Goal: Task Accomplishment & Management: Manage account settings

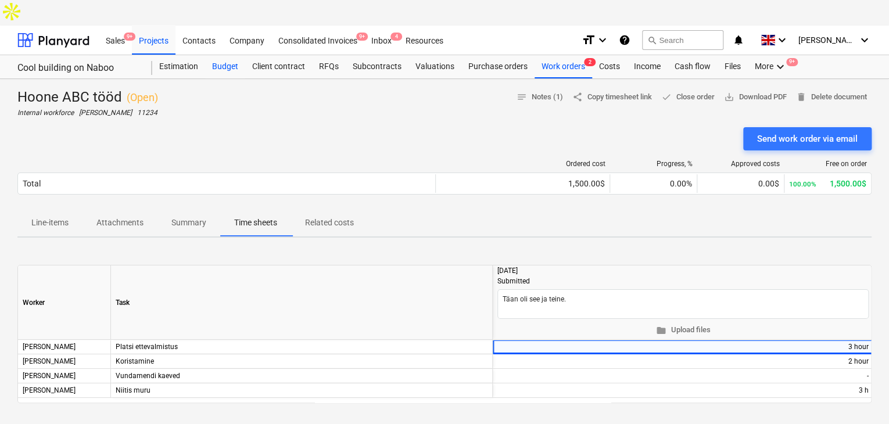
click at [231, 55] on div "Budget" at bounding box center [225, 66] width 40 height 23
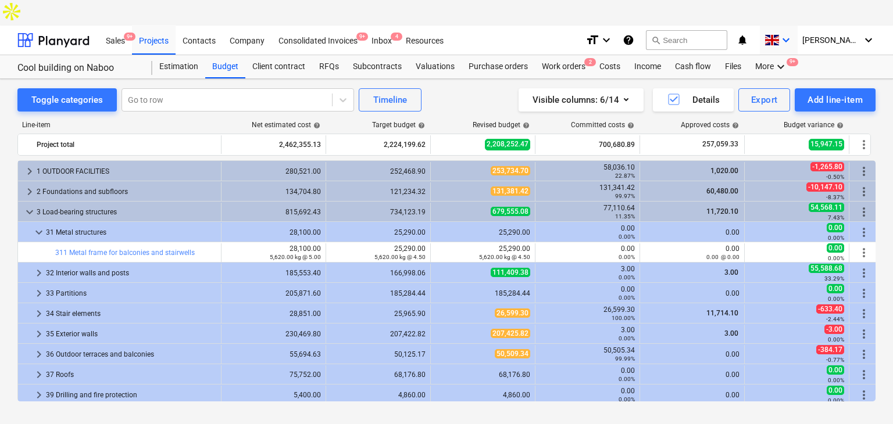
scroll to position [186, 0]
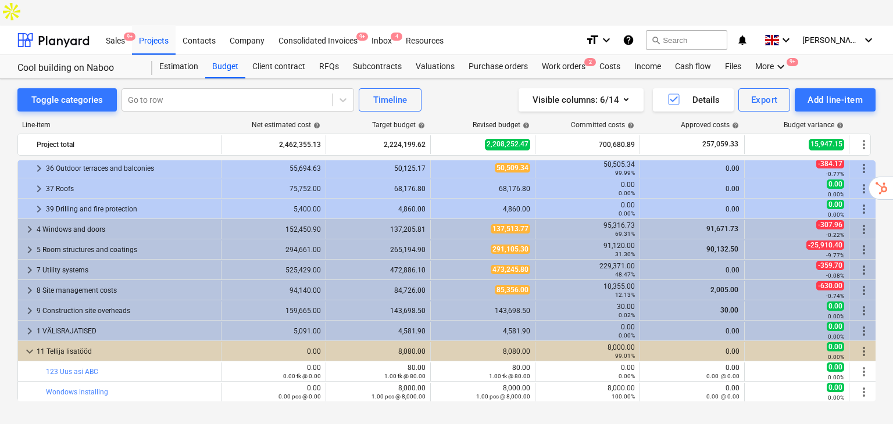
click at [783, 13] on div "Project fetching failed" at bounding box center [730, 12] width 314 height 24
click at [797, 15] on div "Project fetching failed" at bounding box center [730, 12] width 314 height 24
click at [791, 17] on div "Project fetching failed" at bounding box center [730, 12] width 314 height 24
click at [656, 410] on div "Toggle categories Go to row Timeline Visible columns : 6/14 Details Export Add …" at bounding box center [446, 264] width 893 height 371
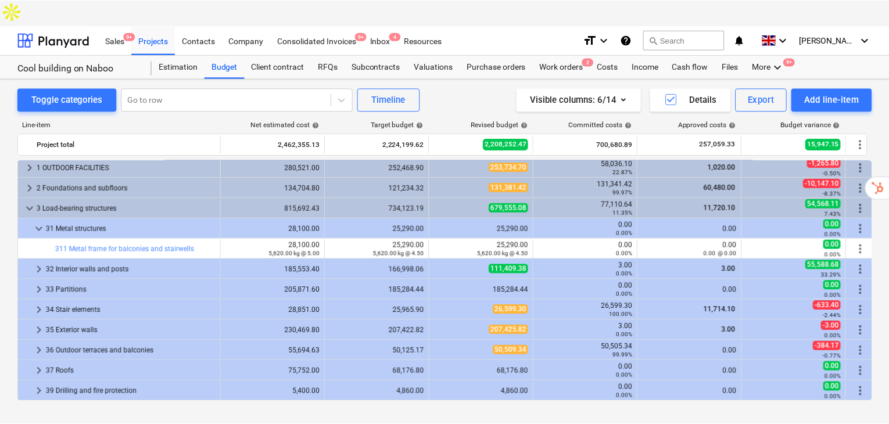
scroll to position [0, 0]
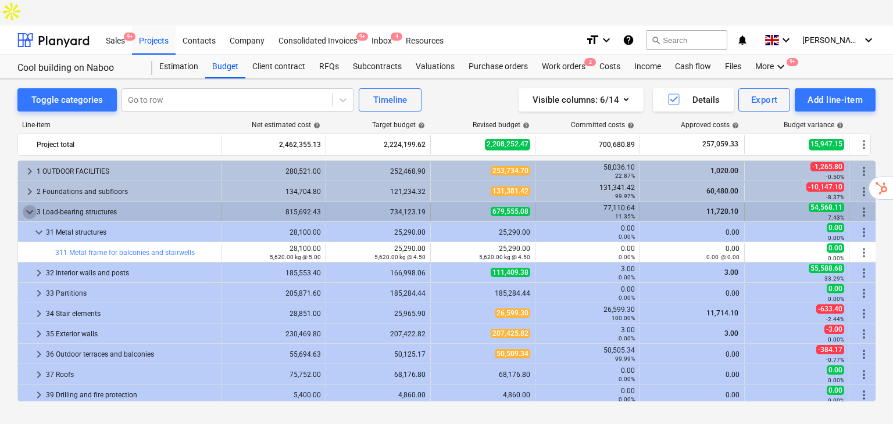
click at [30, 205] on span "keyboard_arrow_down" at bounding box center [30, 212] width 14 height 14
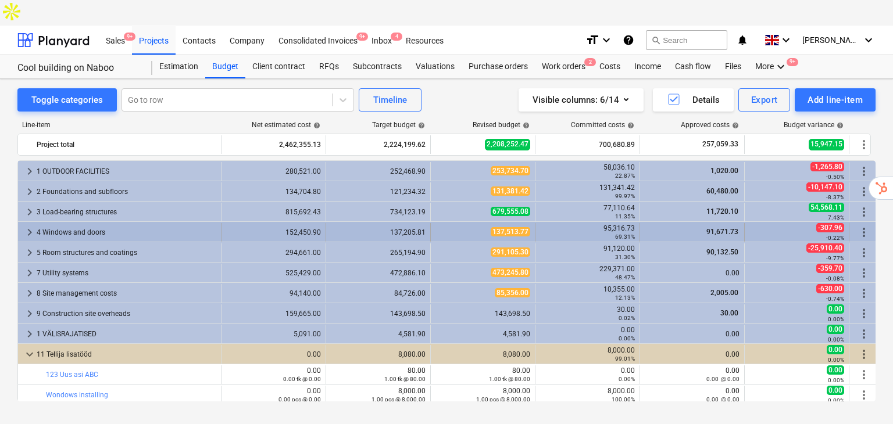
click at [210, 223] on div "4 Windows and doors" at bounding box center [127, 232] width 180 height 19
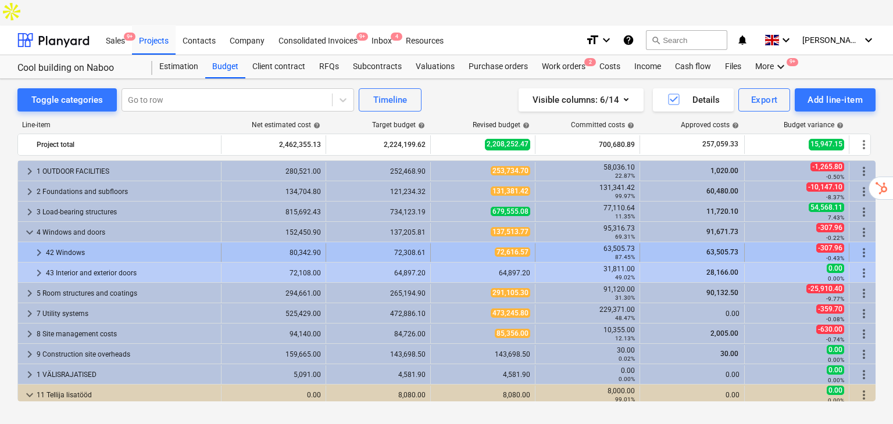
click at [66, 243] on div "42 Windows" at bounding box center [131, 252] width 170 height 19
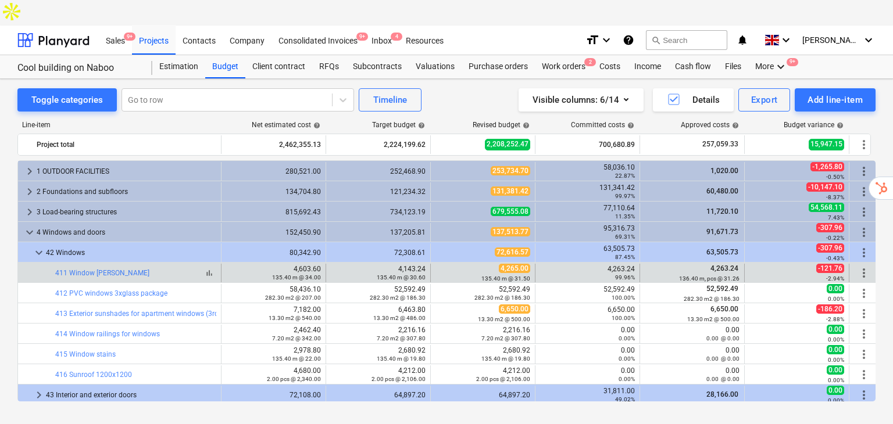
click at [212, 268] on span "bar_chart" at bounding box center [209, 272] width 9 height 9
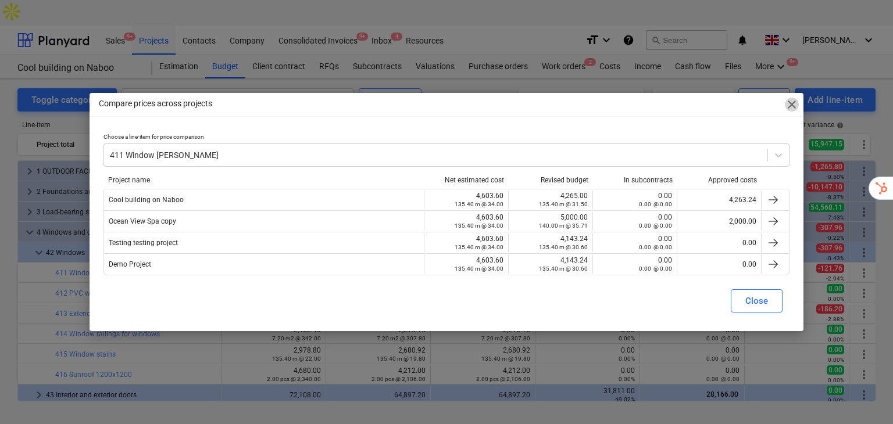
click at [787, 108] on span "close" at bounding box center [791, 105] width 14 height 14
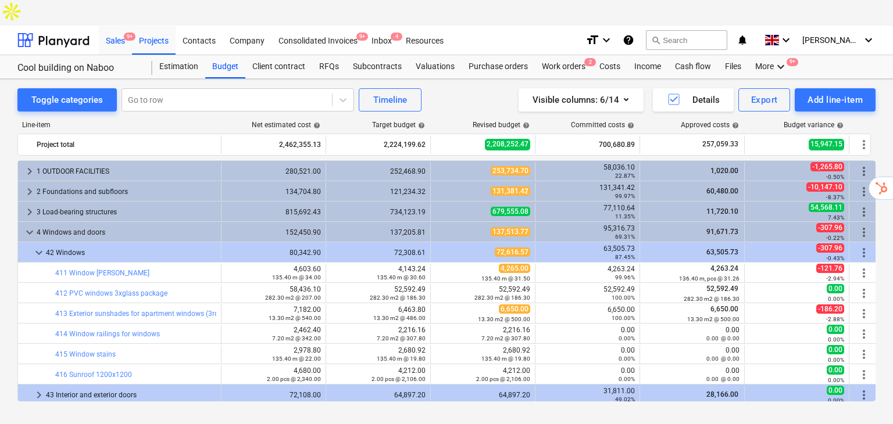
click at [108, 25] on div "Sales 9+" at bounding box center [115, 40] width 33 height 30
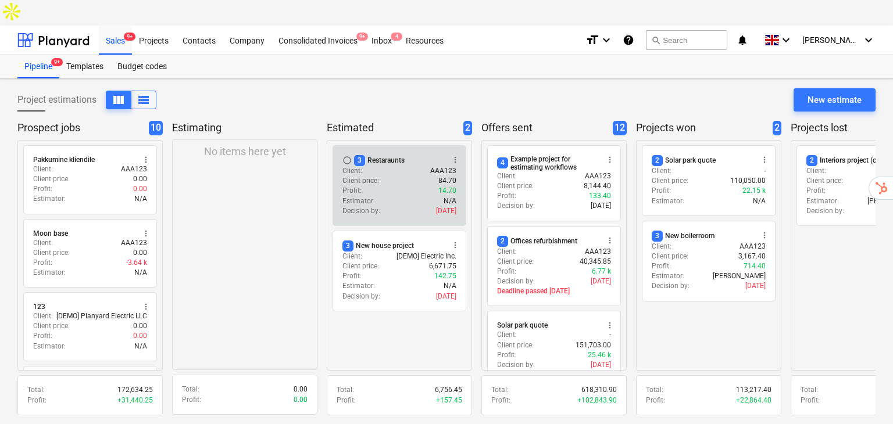
click at [400, 166] on div "Client : AAA123" at bounding box center [399, 171] width 114 height 10
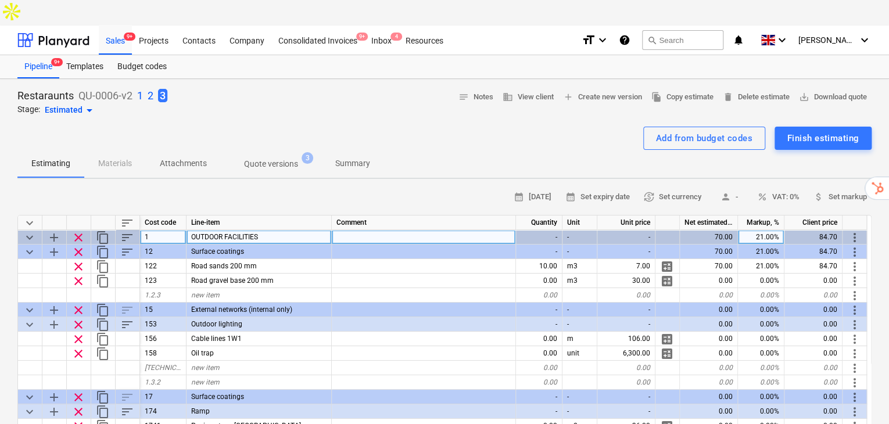
click at [237, 233] on span "OUTDOOR FACILITIES" at bounding box center [224, 237] width 67 height 8
click at [157, 25] on div "Projects" at bounding box center [154, 40] width 44 height 30
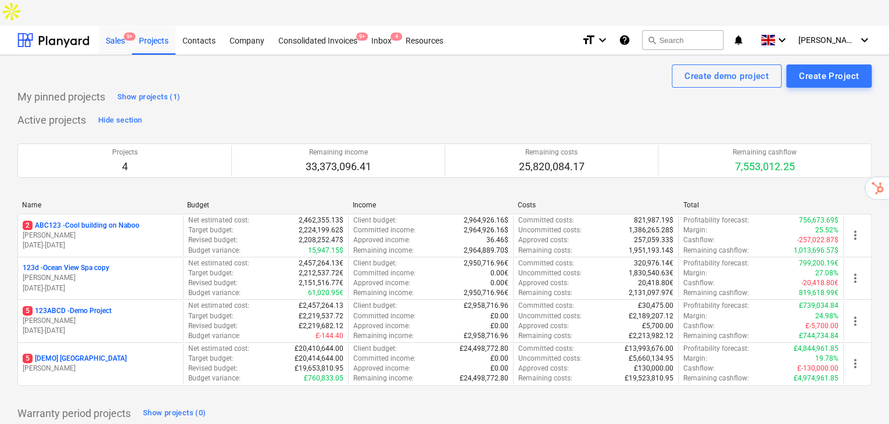
click at [112, 25] on div "Sales 9+" at bounding box center [115, 40] width 33 height 30
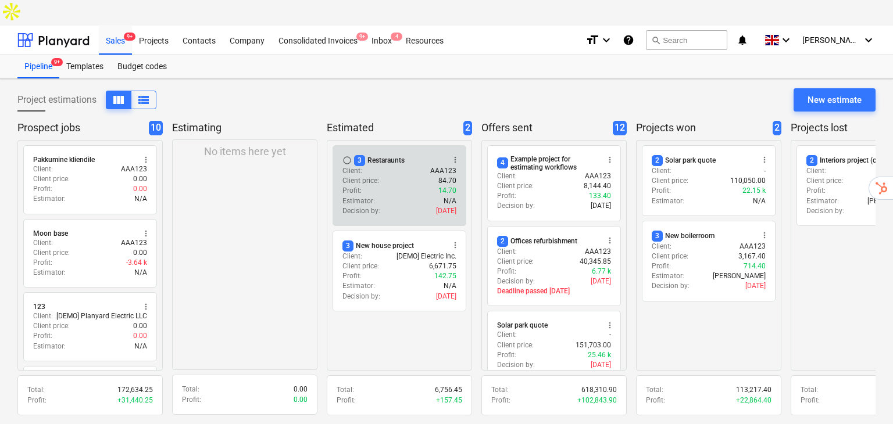
click at [418, 196] on div "Estimator : N/A" at bounding box center [399, 201] width 114 height 10
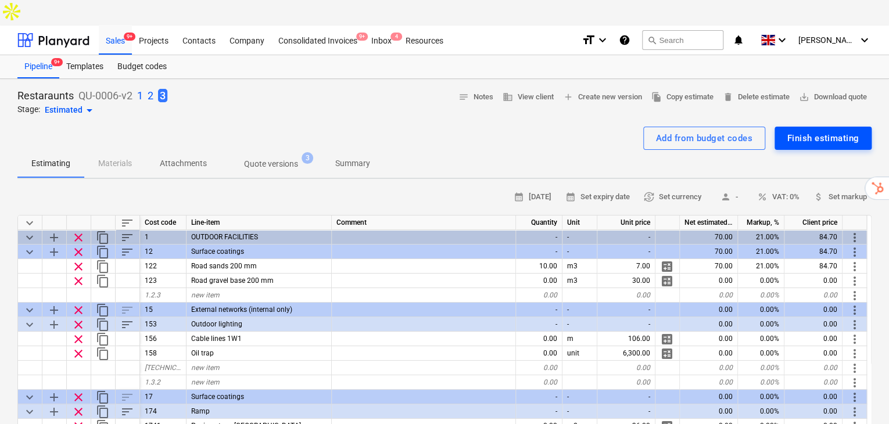
click at [814, 131] on div "Finish estimating" at bounding box center [822, 138] width 71 height 15
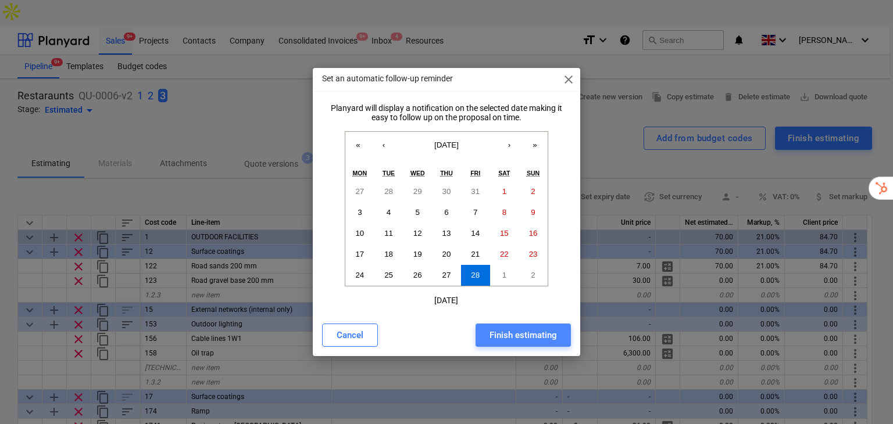
click at [513, 338] on div "Finish estimating" at bounding box center [522, 335] width 67 height 15
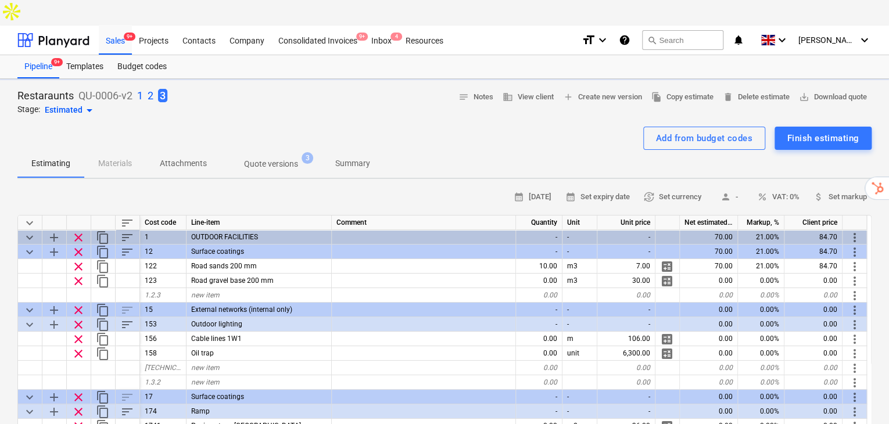
type textarea "x"
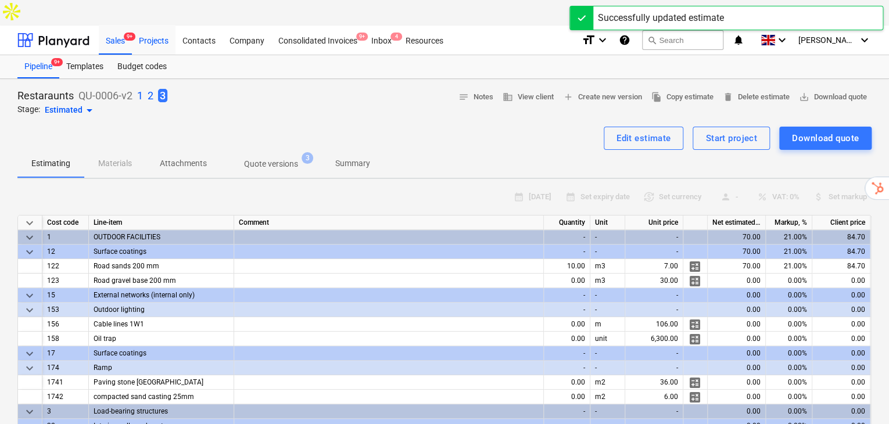
click at [152, 25] on div "Projects" at bounding box center [154, 40] width 44 height 30
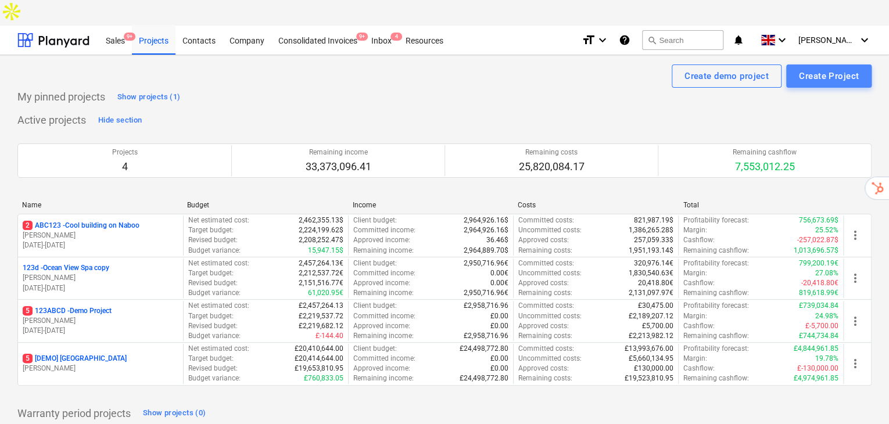
click at [834, 69] on div "Create Project" at bounding box center [829, 76] width 60 height 15
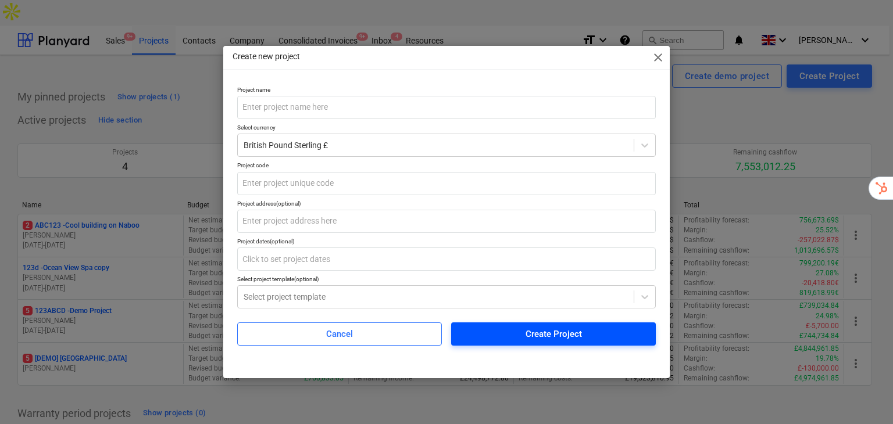
click at [584, 338] on span "Create Project" at bounding box center [553, 334] width 177 height 15
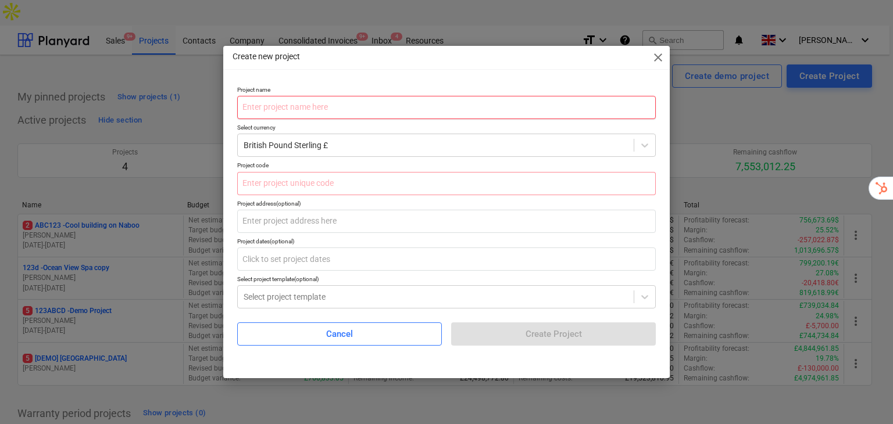
click at [400, 115] on input "text" at bounding box center [446, 107] width 418 height 23
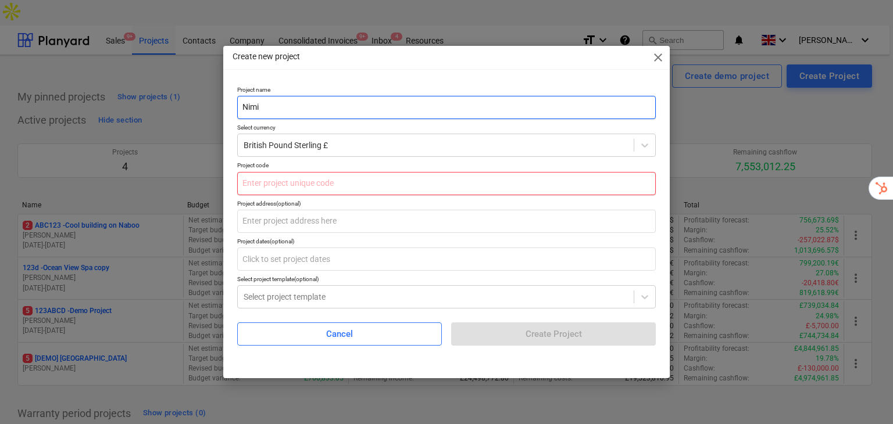
type input "Nimi"
click at [350, 189] on input "text" at bounding box center [446, 183] width 418 height 23
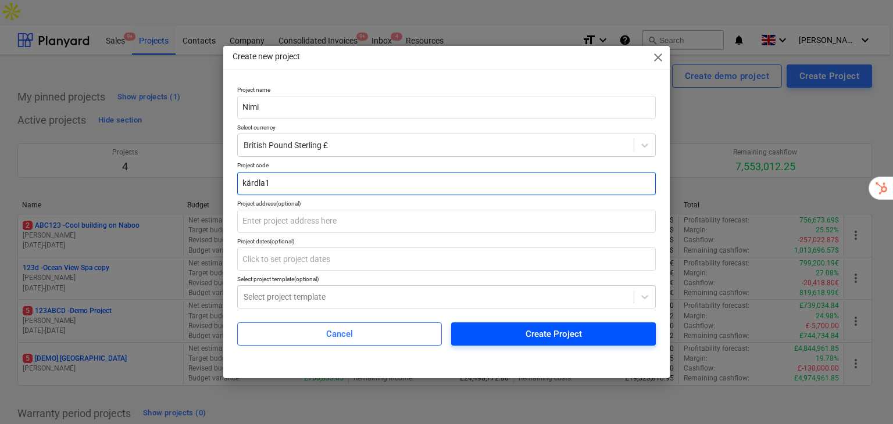
type input "kärdla1"
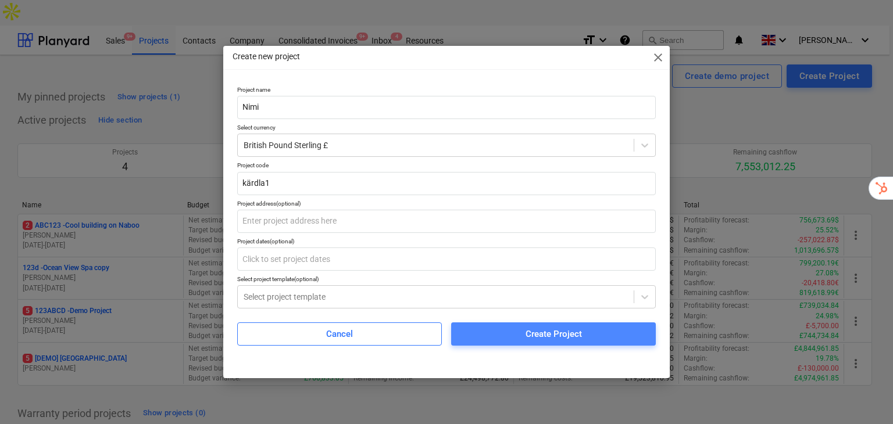
click at [596, 333] on span "Create Project" at bounding box center [553, 334] width 177 height 15
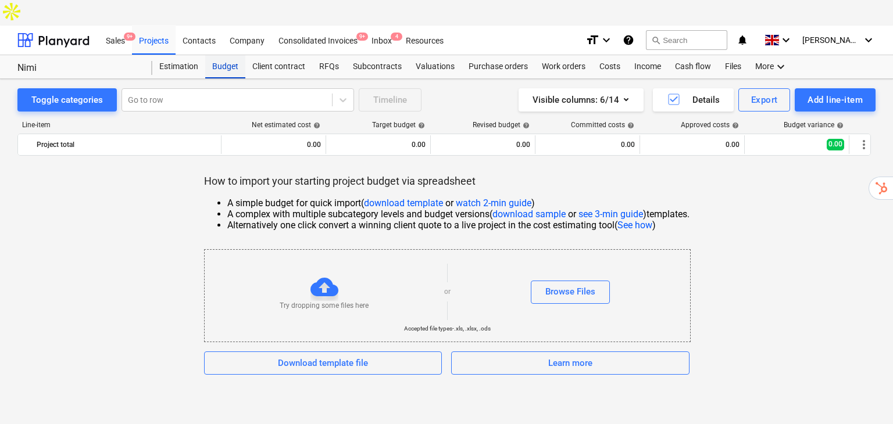
click at [221, 55] on div "Budget" at bounding box center [225, 66] width 40 height 23
click at [160, 25] on div "Projects" at bounding box center [154, 40] width 44 height 30
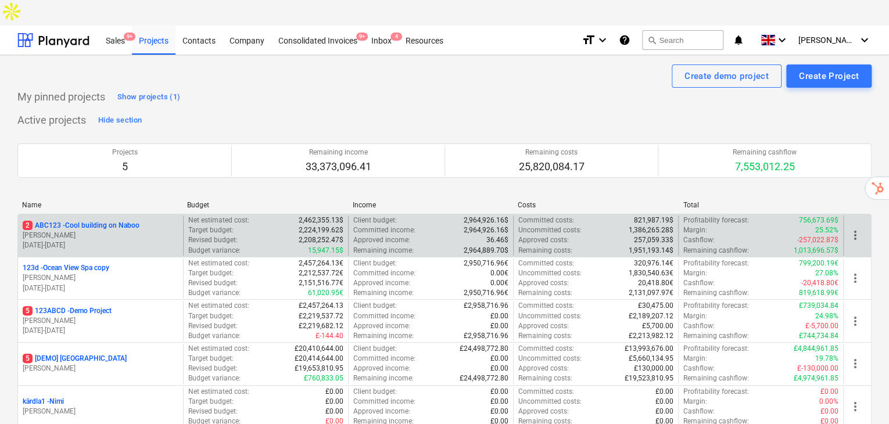
click at [110, 241] on p "01.09.2022 - 27.05.2027" at bounding box center [101, 246] width 156 height 10
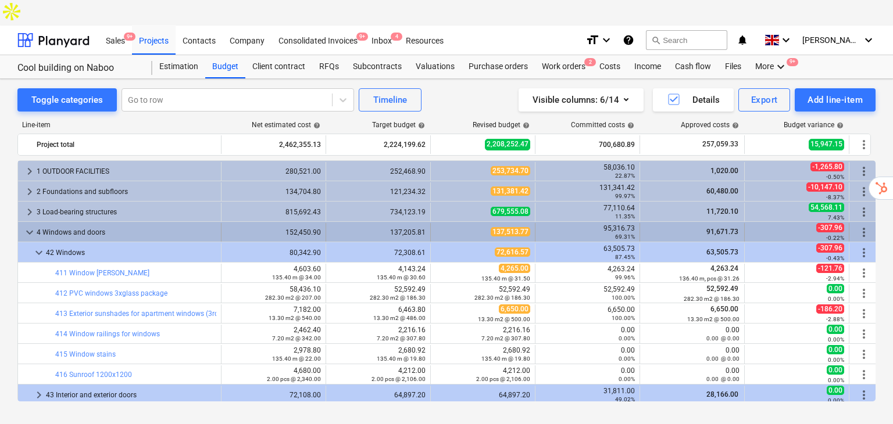
click at [30, 225] on span "keyboard_arrow_down" at bounding box center [30, 232] width 14 height 14
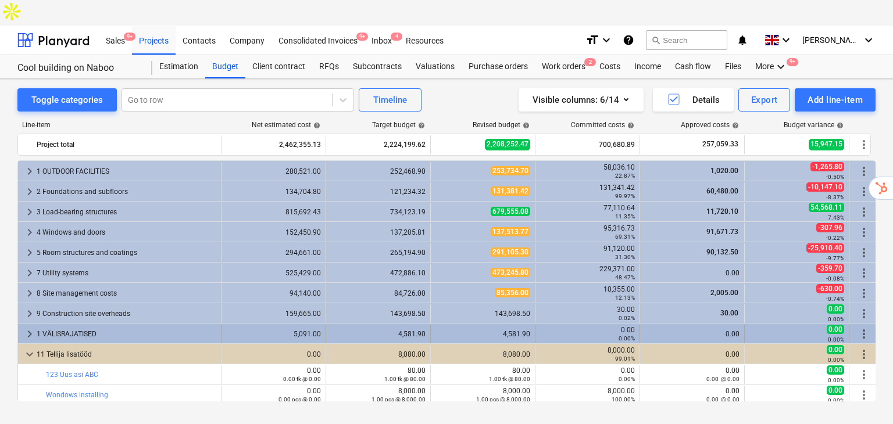
click at [28, 327] on span "keyboard_arrow_right" at bounding box center [30, 334] width 14 height 14
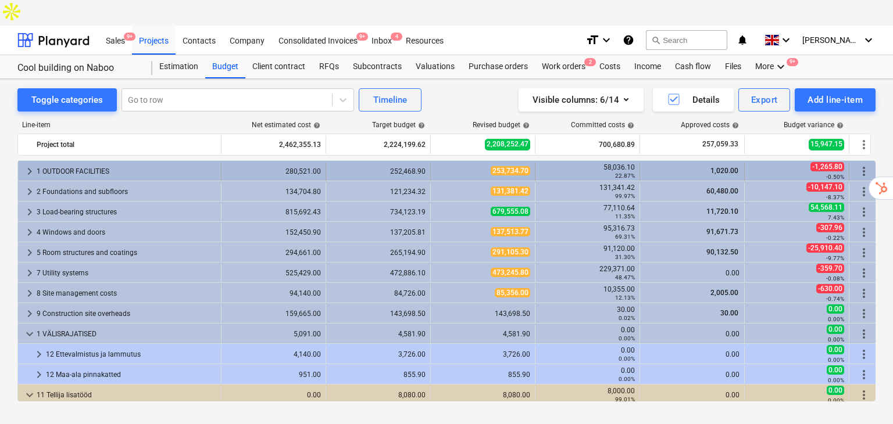
click at [65, 162] on div "1 OUTDOOR FACILITIES" at bounding box center [127, 171] width 180 height 19
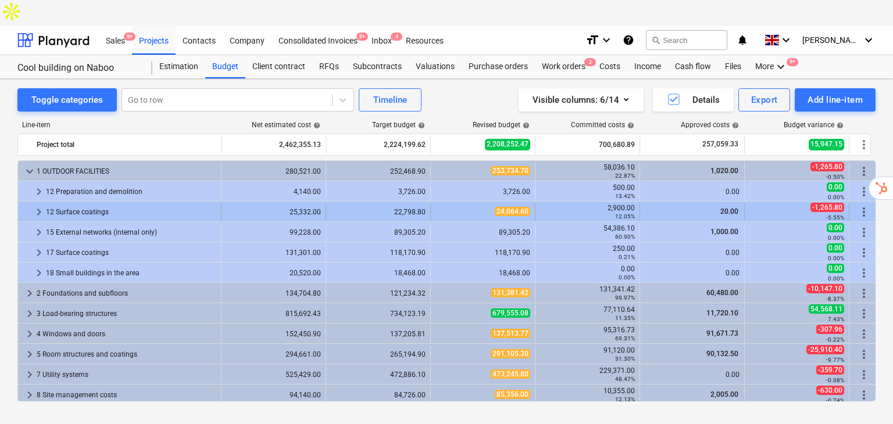
click at [105, 203] on div "12 Surface coatings" at bounding box center [131, 212] width 170 height 19
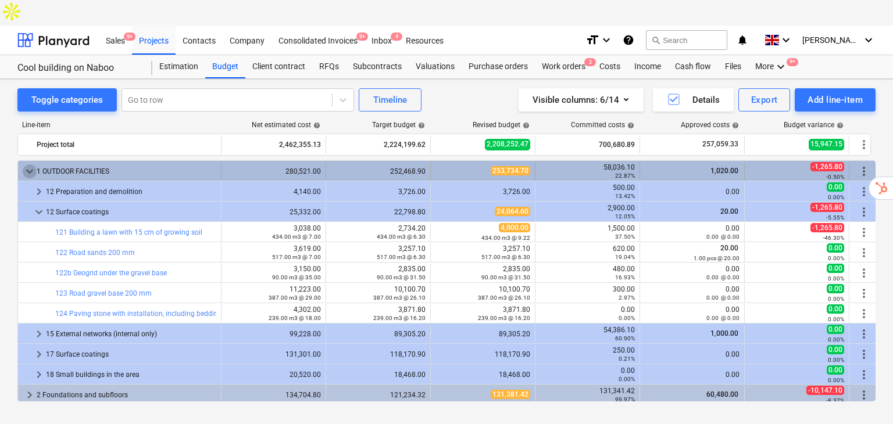
click at [30, 164] on span "keyboard_arrow_down" at bounding box center [30, 171] width 14 height 14
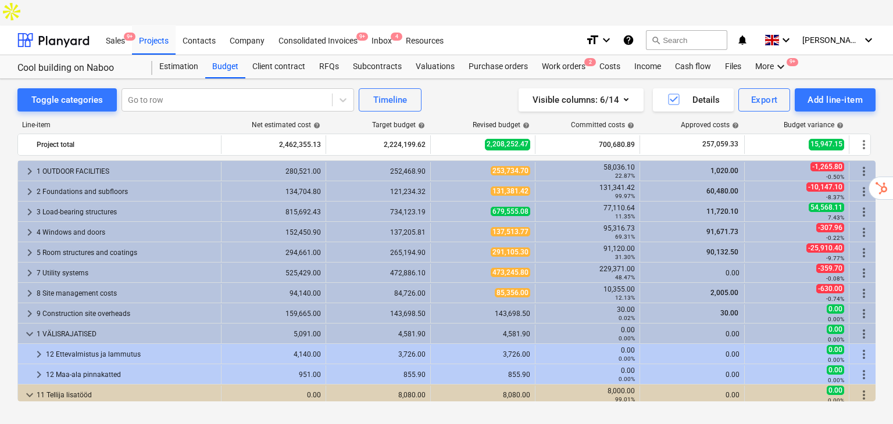
click at [808, 16] on div "Project fetching failed" at bounding box center [730, 12] width 314 height 24
click at [784, 17] on div "Project fetching failed" at bounding box center [730, 12] width 314 height 24
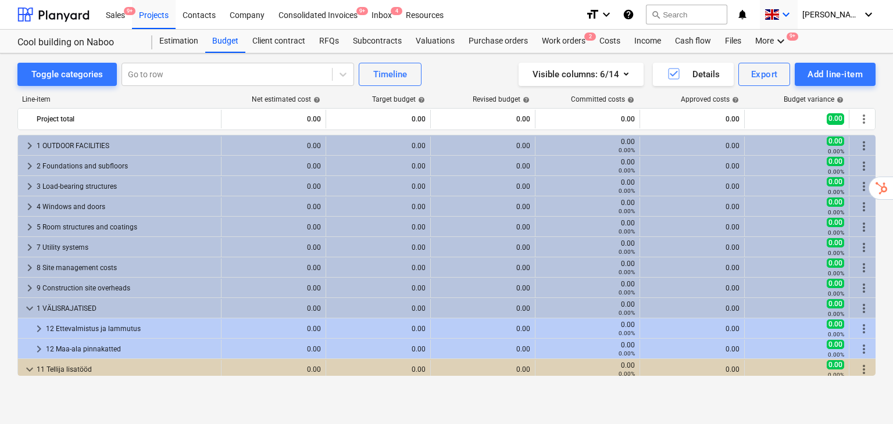
click at [779, 15] on span at bounding box center [771, 14] width 15 height 11
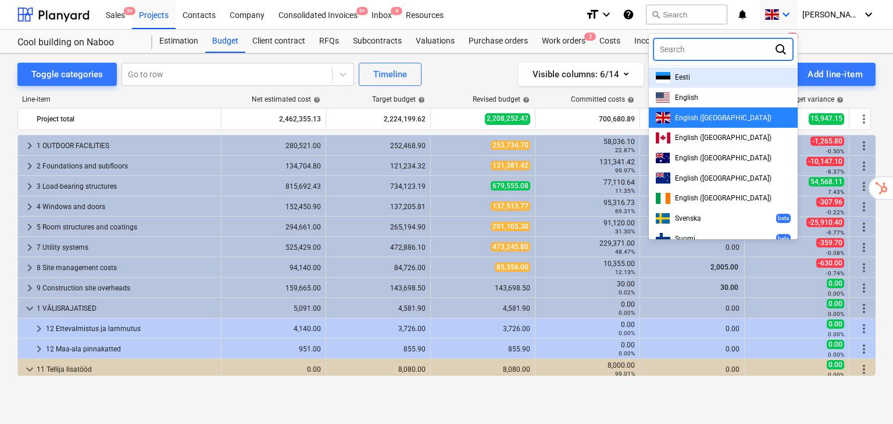
click at [690, 78] on span "Eesti" at bounding box center [682, 77] width 15 height 8
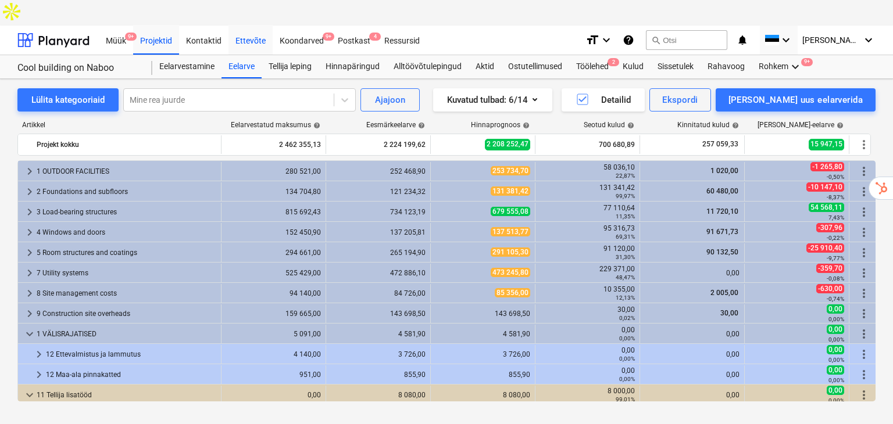
click at [241, 25] on div "Ettevõte" at bounding box center [250, 40] width 44 height 30
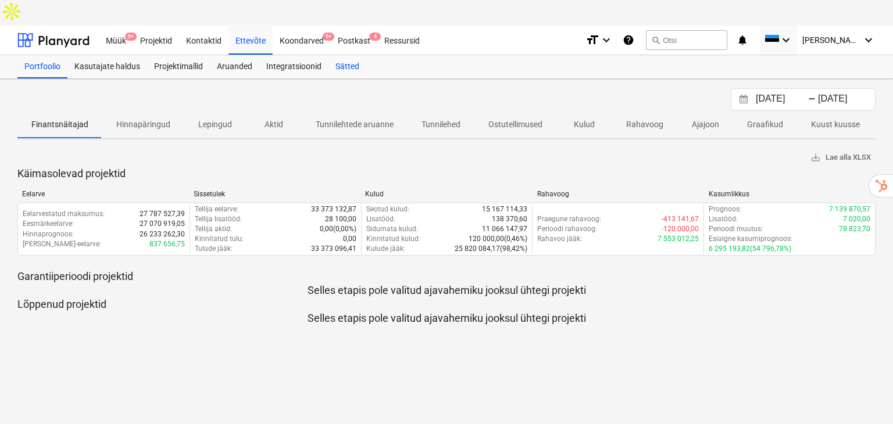
click at [344, 55] on div "Sätted" at bounding box center [347, 66] width 38 height 23
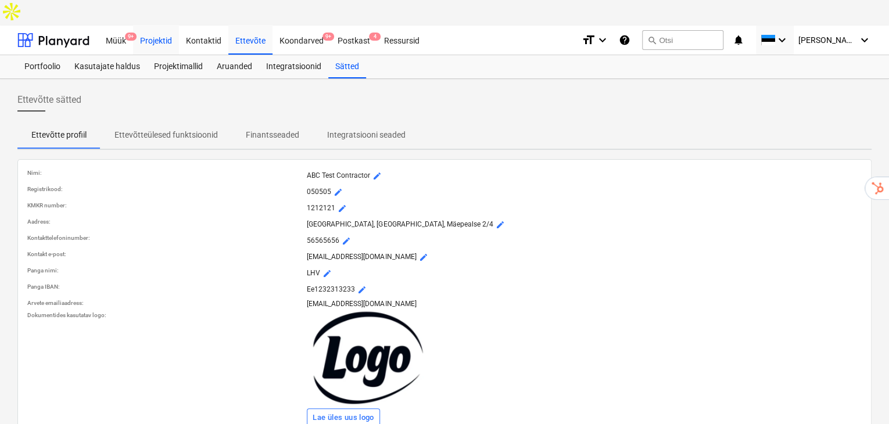
click at [146, 25] on div "Projektid" at bounding box center [156, 40] width 46 height 30
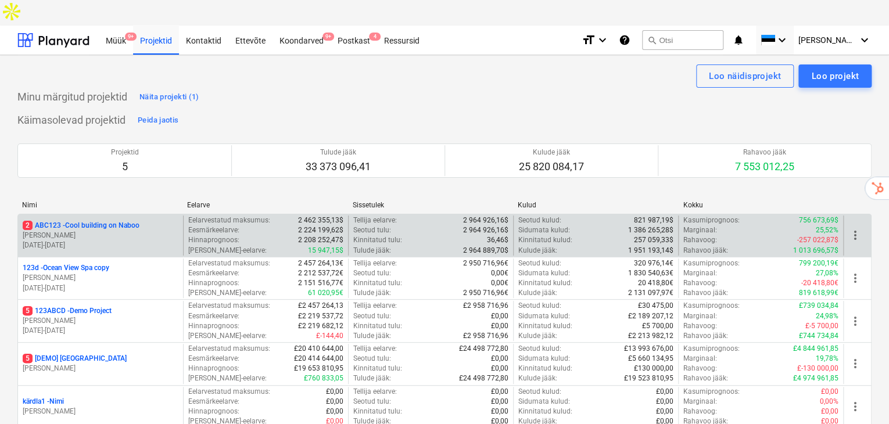
click at [117, 231] on p "[PERSON_NAME]" at bounding box center [101, 236] width 156 height 10
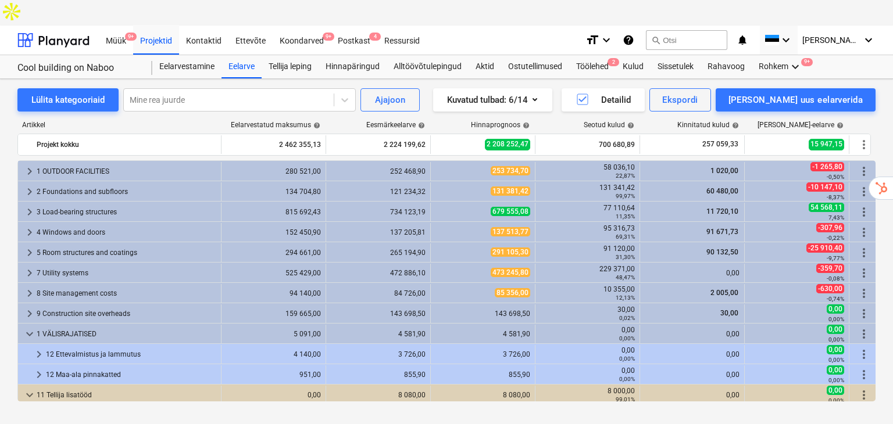
click at [337, 55] on div "Cool building on Naboo Eelarvestamine Eelarve Tellija leping Hinnapäringud Allt…" at bounding box center [446, 67] width 893 height 24
click at [346, 55] on div "Hinnapäringud" at bounding box center [352, 66] width 68 height 23
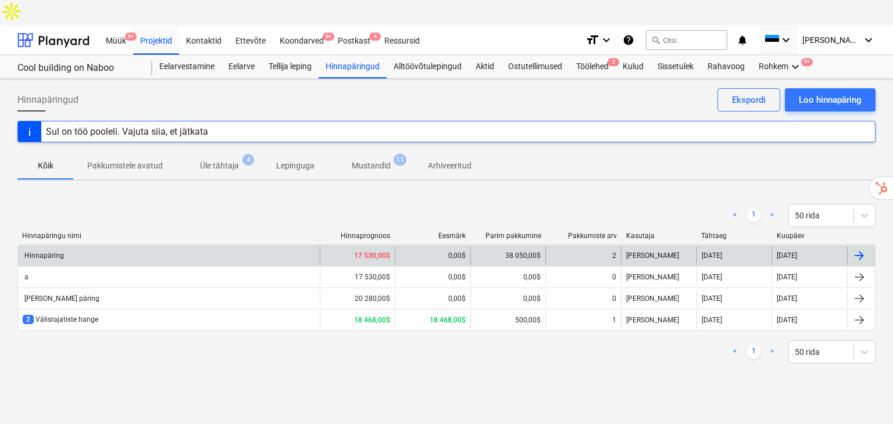
click at [101, 246] on div "Hinnapäring" at bounding box center [169, 255] width 302 height 19
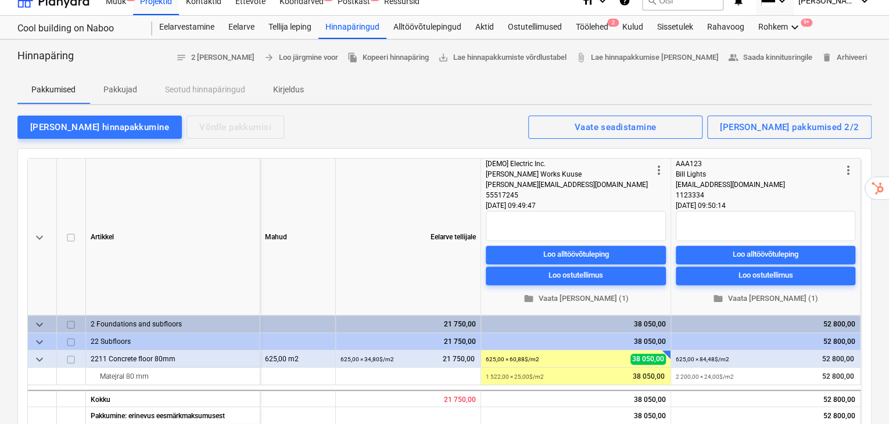
scroll to position [38, 0]
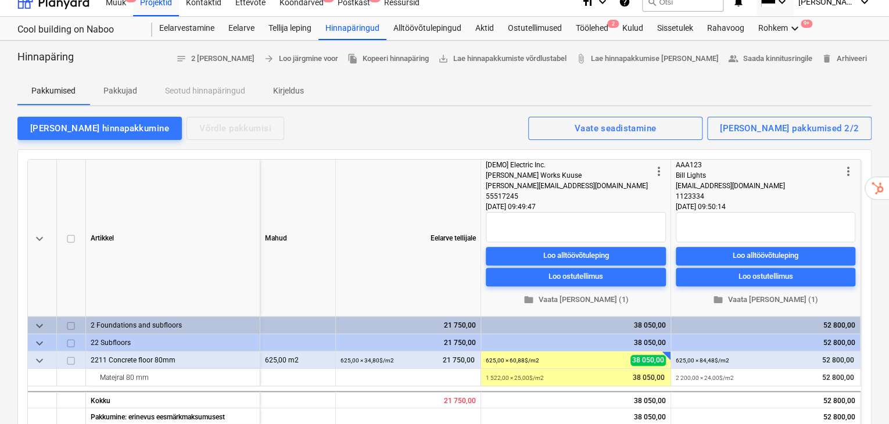
click at [130, 85] on p "Pakkujad" at bounding box center [120, 91] width 34 height 12
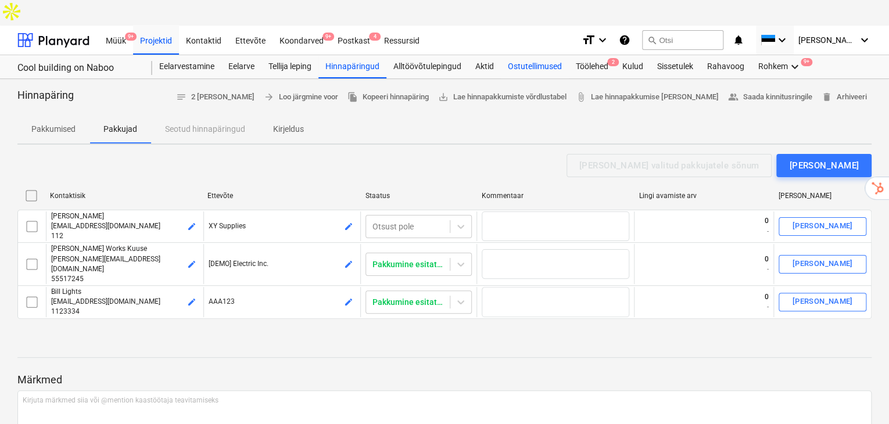
click at [539, 55] on div "Ostutellimused" at bounding box center [535, 66] width 68 height 23
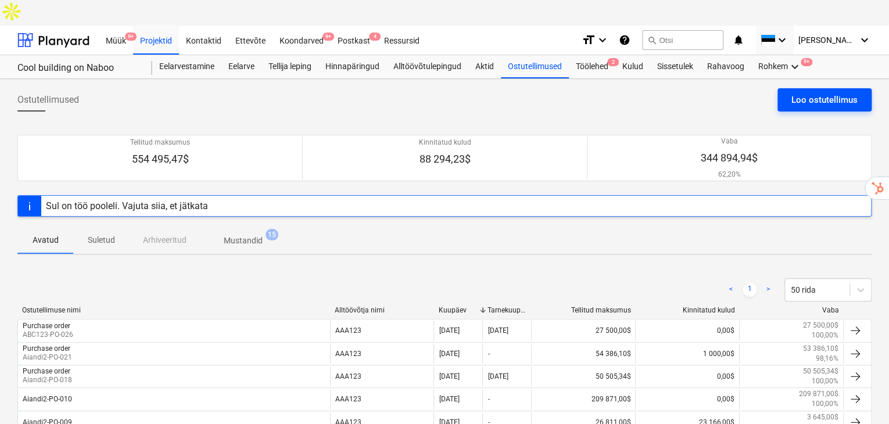
click at [834, 92] on div "Loo ostutellimus" at bounding box center [824, 99] width 66 height 15
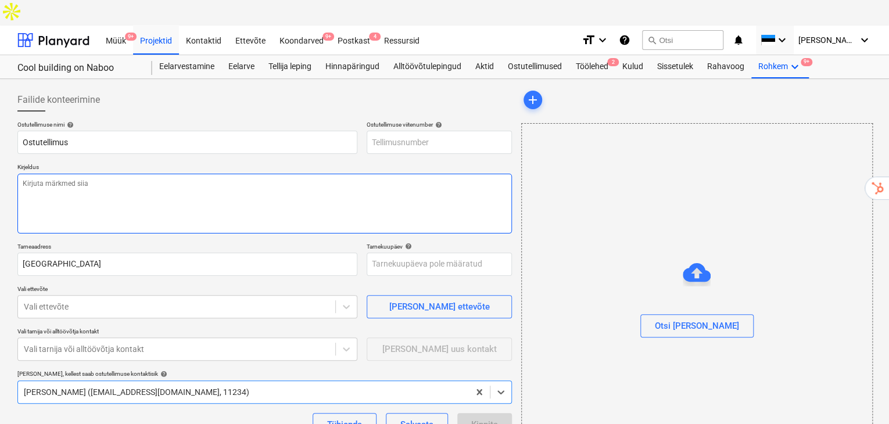
type textarea "x"
type input "ABC123-PO-028"
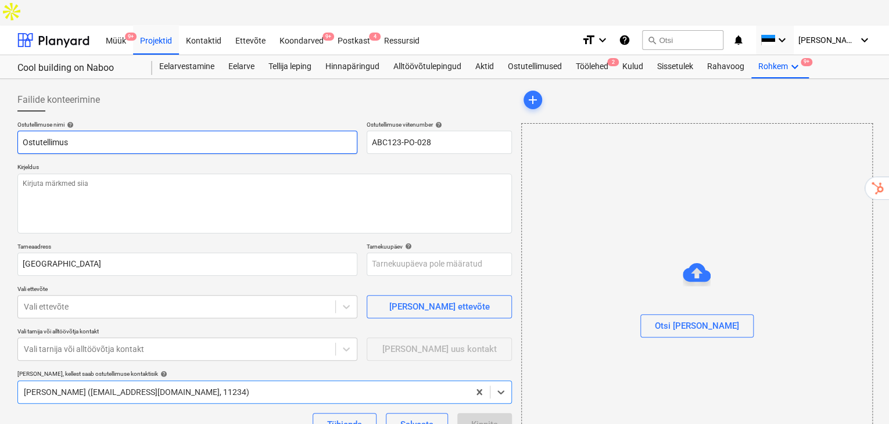
click at [152, 131] on input "Ostutellimus" at bounding box center [187, 142] width 340 height 23
click at [146, 131] on input "Ostutellimus" at bounding box center [187, 142] width 340 height 23
drag, startPoint x: 86, startPoint y: 113, endPoint x: 10, endPoint y: 108, distance: 76.3
click at [10, 108] on div "Failide konteerimine Ostutellimuse nimi help Ostutellimus Ostutellimuse viitenu…" at bounding box center [444, 295] width 889 height 432
type textarea "x"
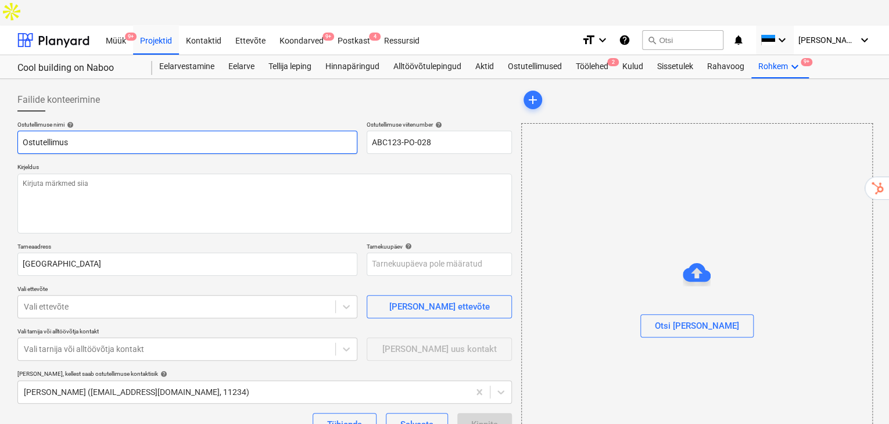
type input "V"
type textarea "x"
type input "Vu"
type textarea "x"
type input "Vun"
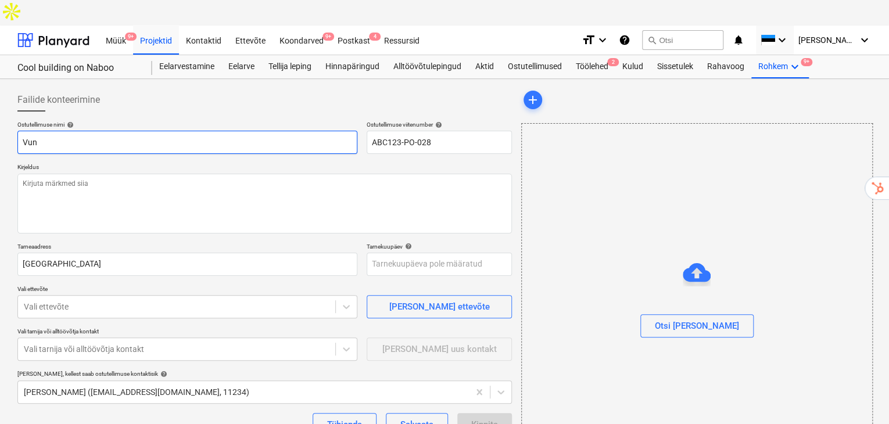
type textarea "x"
type input "Vund"
type textarea "x"
type input "Vunda"
type textarea "x"
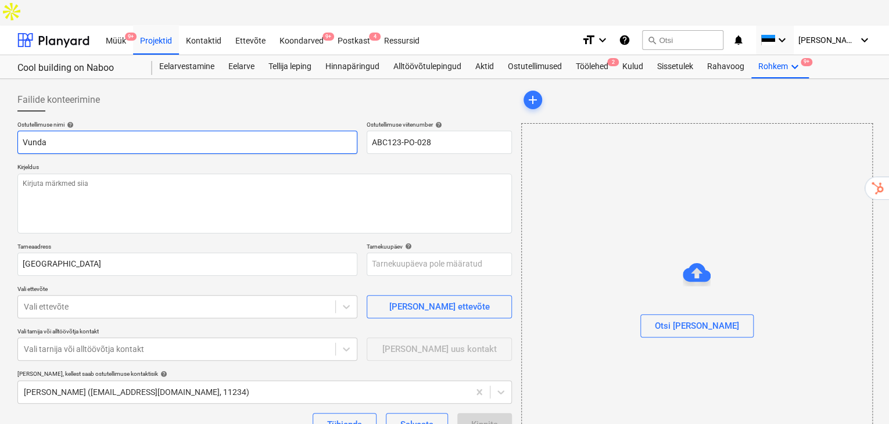
type input "Vundam"
type textarea "x"
type input "Vundamen"
type textarea "x"
type input "Vundament"
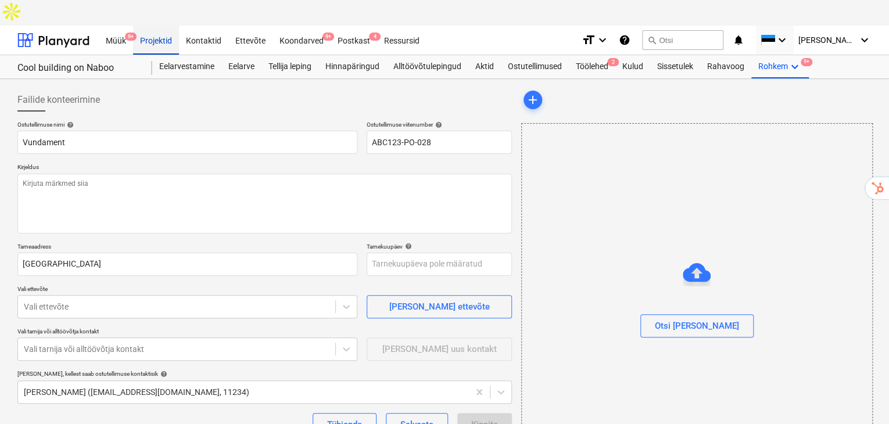
click at [151, 25] on div "Projektid" at bounding box center [156, 40] width 46 height 30
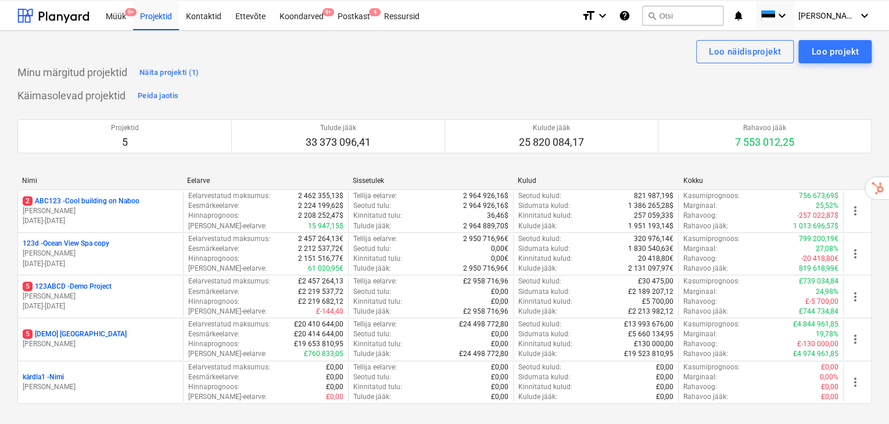
scroll to position [71, 0]
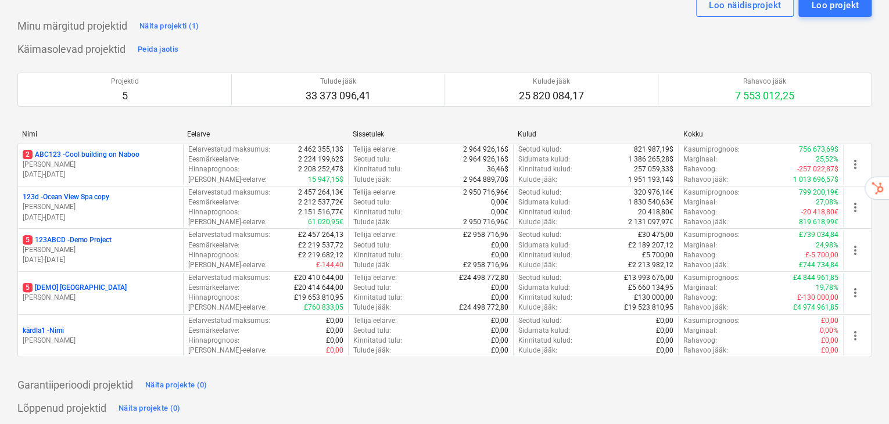
click at [51, 326] on p "kärdla1 - Nimi" at bounding box center [43, 331] width 41 height 10
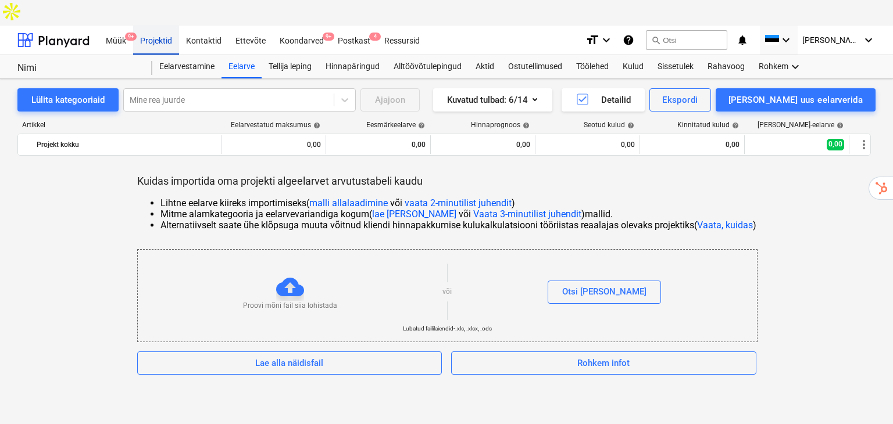
click at [158, 25] on div "Projektid" at bounding box center [156, 40] width 46 height 30
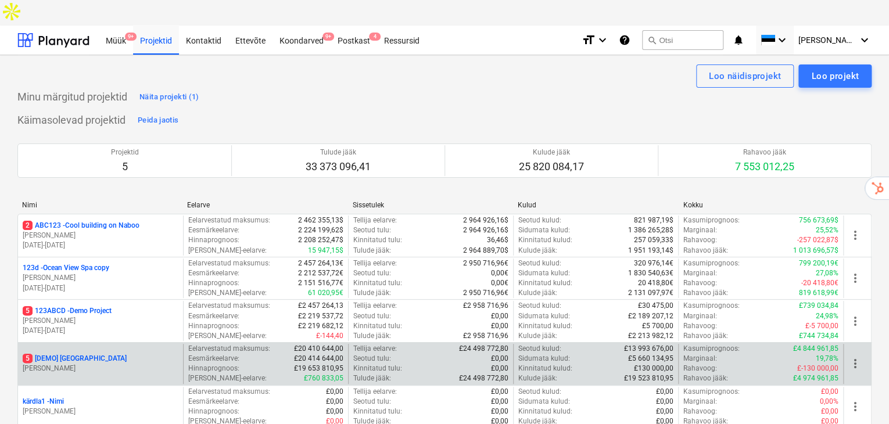
click at [78, 354] on p "5 [DEMO] Stone Road House" at bounding box center [75, 359] width 104 height 10
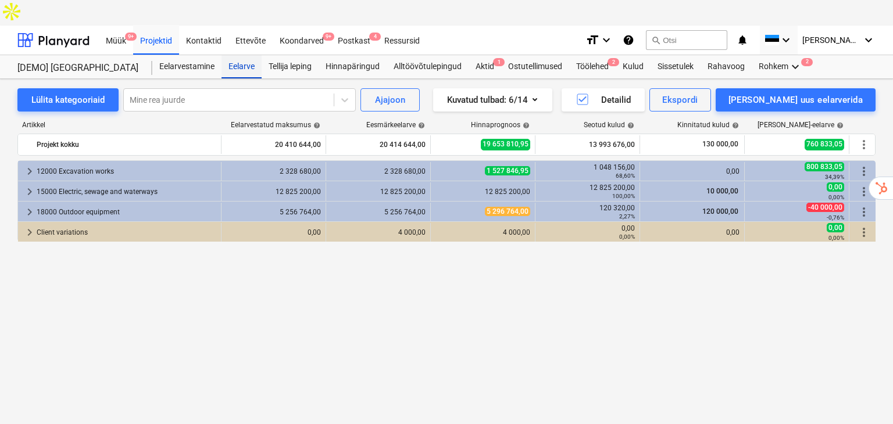
click at [245, 55] on div "Eelarve" at bounding box center [241, 66] width 40 height 23
click at [149, 25] on div "Projektid" at bounding box center [156, 40] width 46 height 30
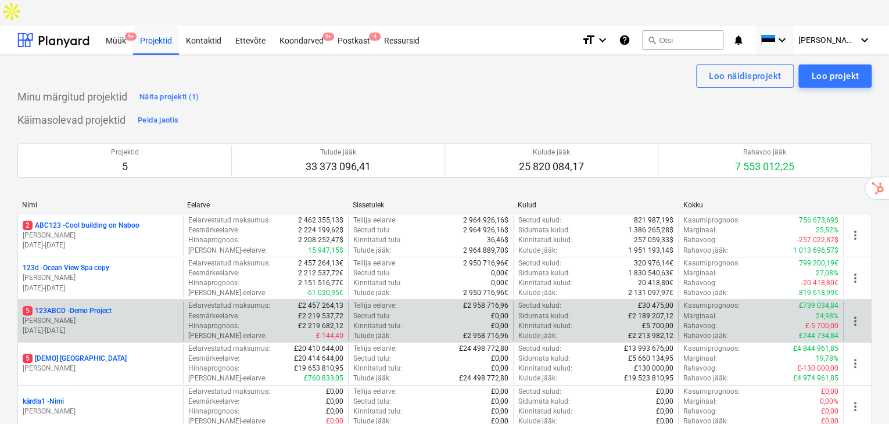
click at [109, 316] on p "[PERSON_NAME]" at bounding box center [101, 321] width 156 height 10
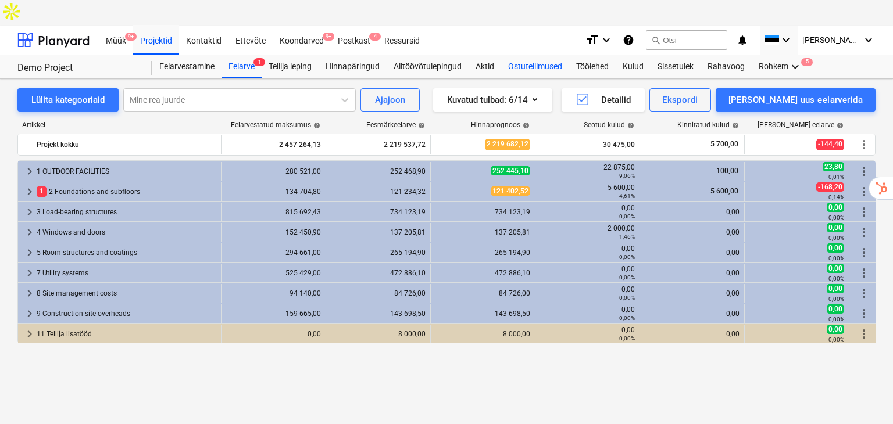
click at [553, 55] on div "Ostutellimused" at bounding box center [535, 66] width 68 height 23
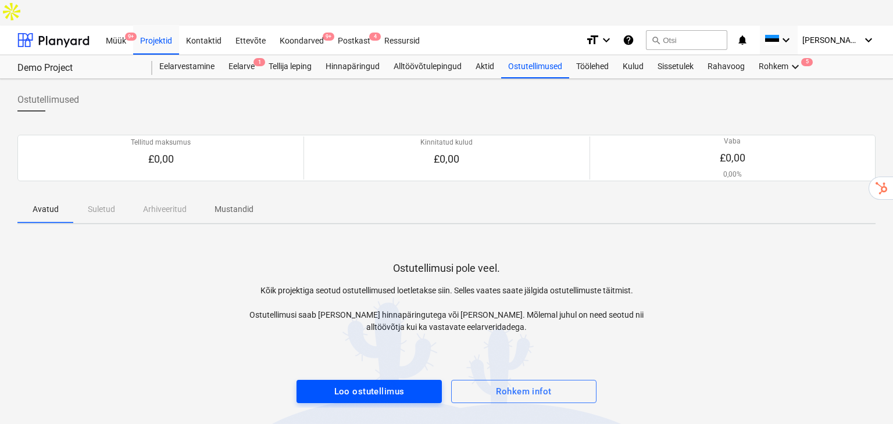
click at [393, 384] on div "Loo ostutellimus" at bounding box center [369, 391] width 70 height 15
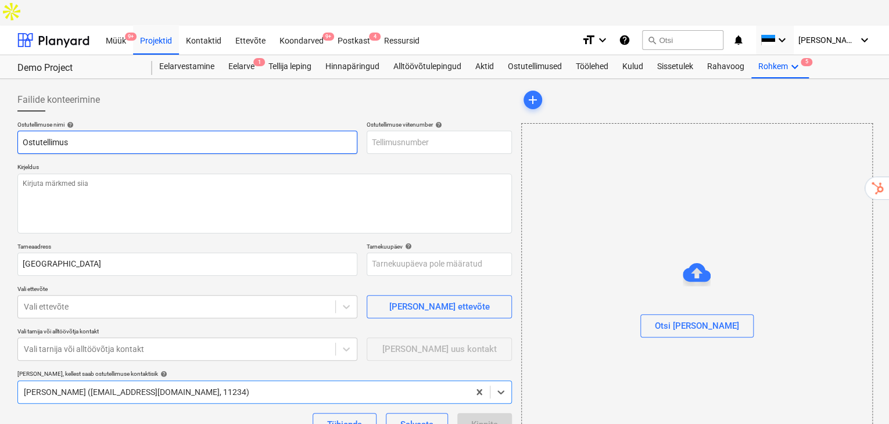
type textarea "x"
type input "123ABCD-PO-001"
click at [137, 131] on input "Ostutellimus" at bounding box center [187, 142] width 340 height 23
type textarea "x"
type input "Ostutellimus"
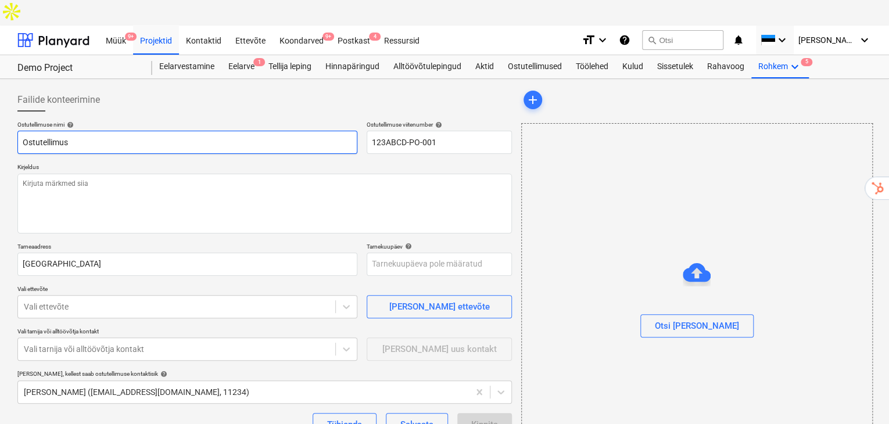
type textarea "x"
type input "Ostutellimus ka"
type textarea "x"
type input "Ostutellimus kand"
type textarea "x"
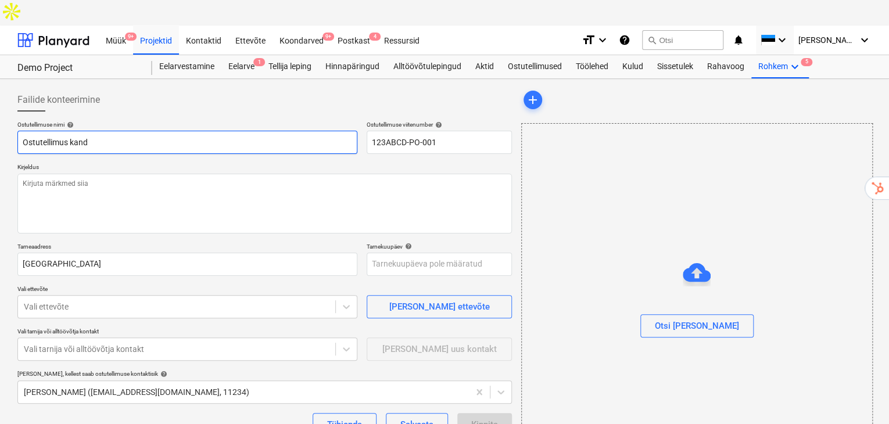
type input "Ostutellimus kande"
type textarea "x"
type input "Ostutellimus kandet"
type textarea "x"
type input "Ostutellimus kandetr"
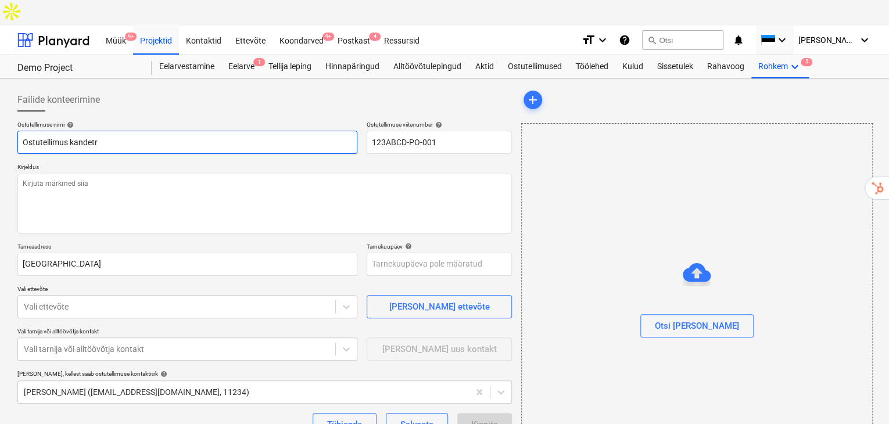
type textarea "x"
type input "Ostutellimus kandet"
type textarea "x"
type input "Ostutellimus kandeta"
type textarea "x"
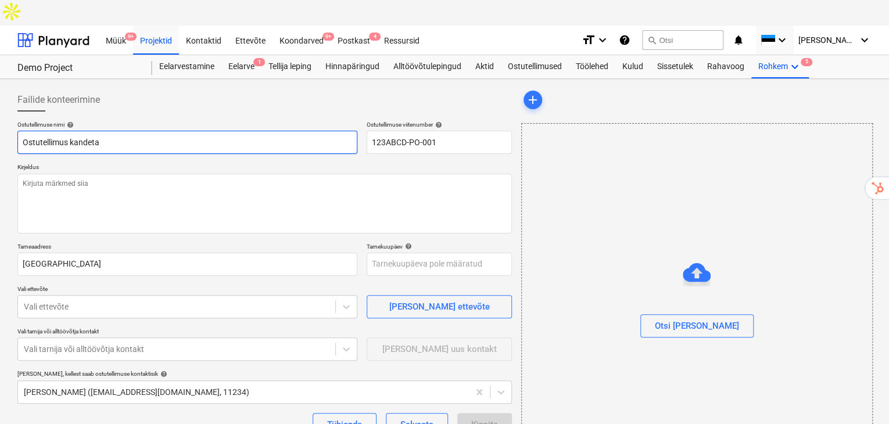
type input "Ostutellimus kandetar"
type textarea "x"
type input "Ostutellimus kandetari"
type textarea "x"
type input "Ostutellimus kandetarin"
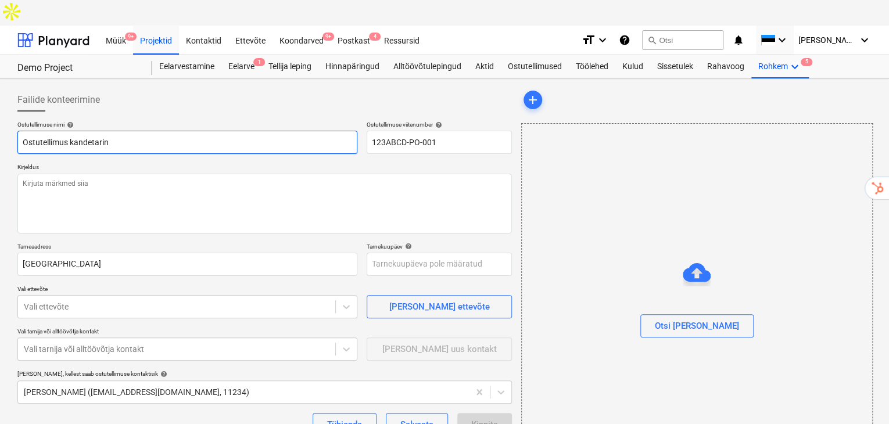
type textarea "x"
type input "Ostutellimus kandetarindi"
type textarea "x"
type input "Ostutellimus kandetarindid"
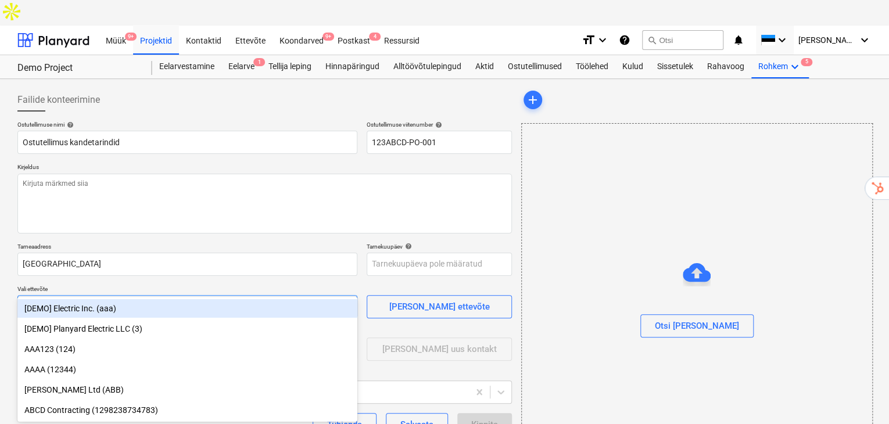
click at [309, 273] on body "Müük 9+ Projektid Kontaktid Ettevõte Koondarved 9+ Postkast 4 Ressursid format_…" at bounding box center [444, 225] width 889 height 450
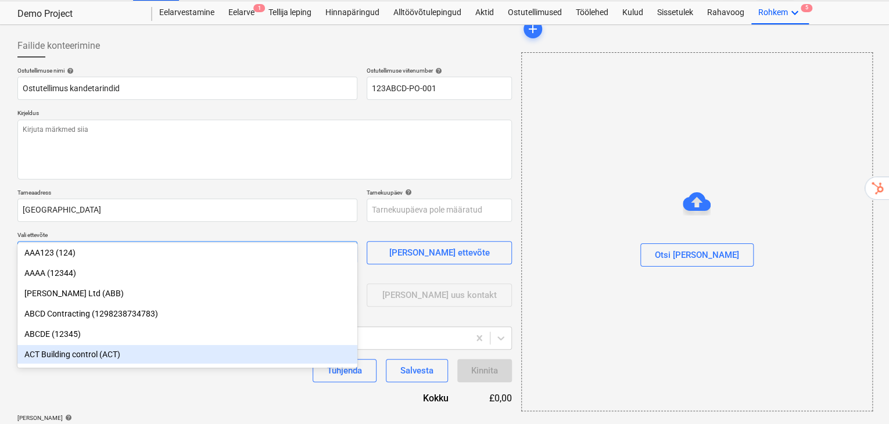
scroll to position [38, 0]
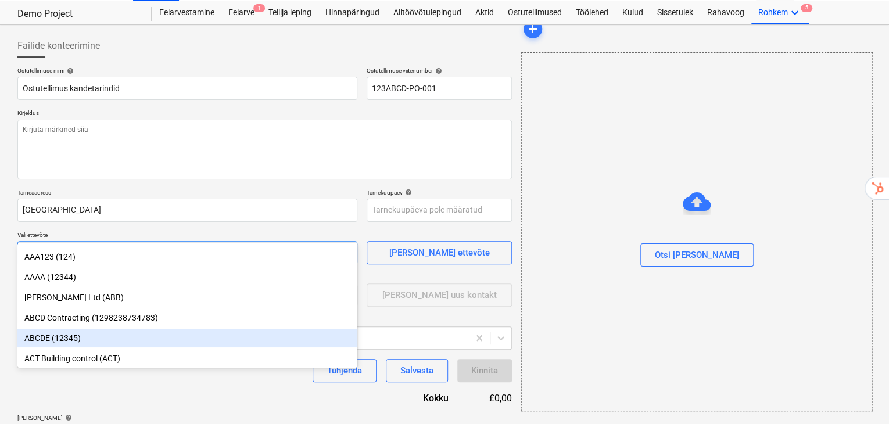
click at [121, 334] on div "ABCDE (12345)" at bounding box center [187, 338] width 340 height 19
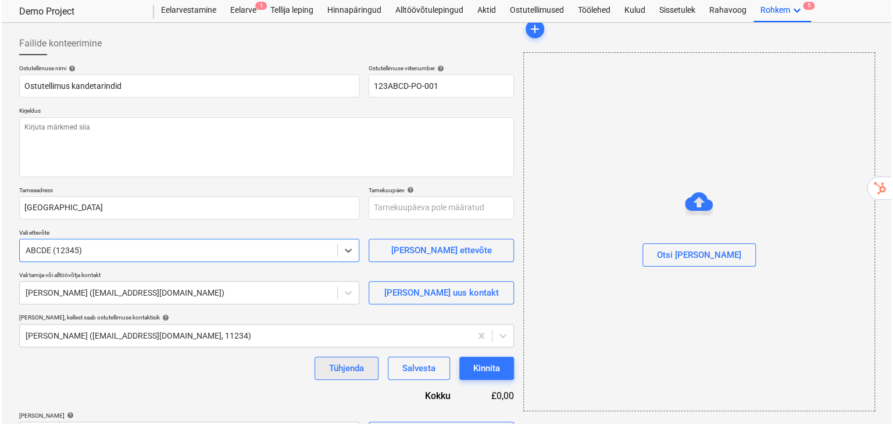
scroll to position [60, 0]
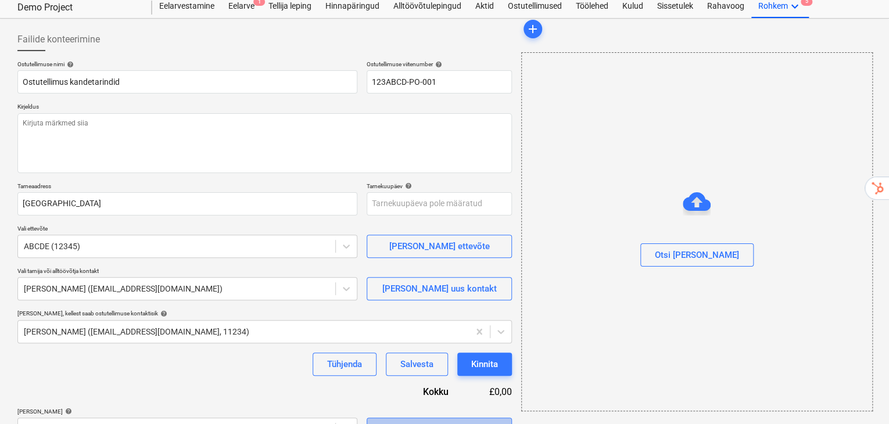
click at [493, 422] on span "Vali hulgikaupa" at bounding box center [439, 429] width 116 height 15
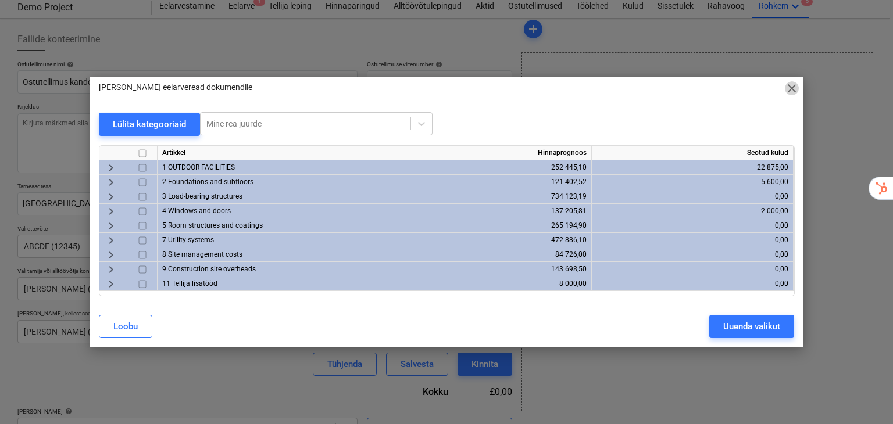
click at [793, 92] on span "close" at bounding box center [791, 88] width 14 height 14
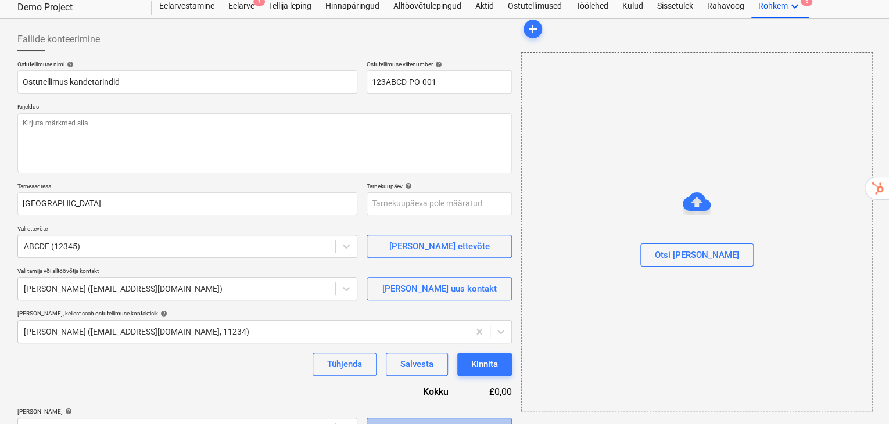
click at [458, 422] on div "Vali hulgikaupa" at bounding box center [439, 429] width 60 height 15
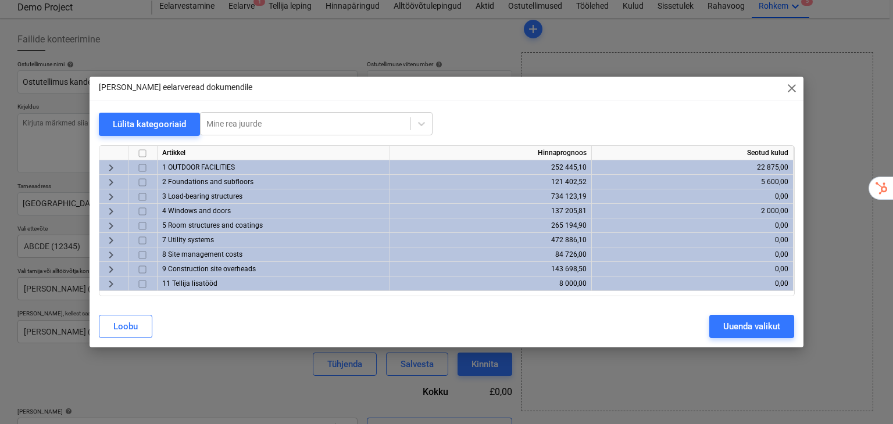
click at [110, 198] on span "keyboard_arrow_right" at bounding box center [111, 197] width 14 height 14
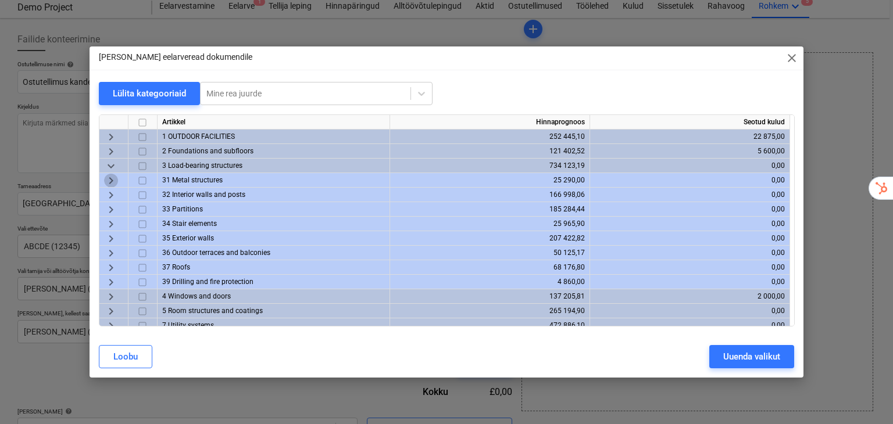
click at [114, 180] on span "keyboard_arrow_right" at bounding box center [111, 181] width 14 height 14
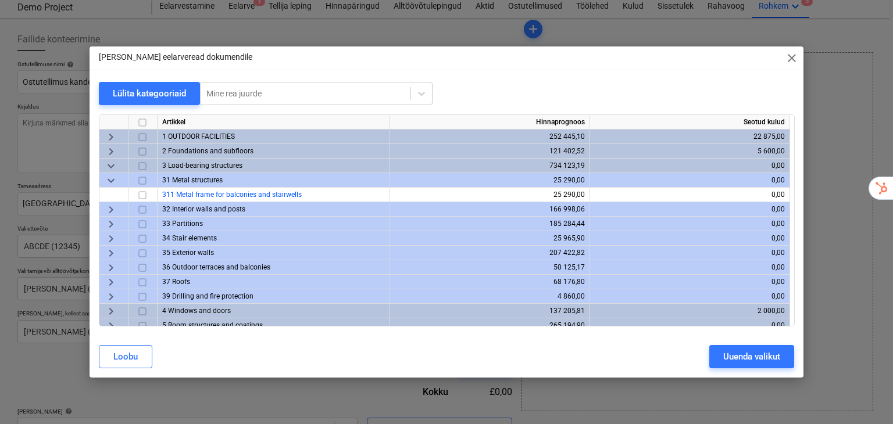
click at [108, 179] on span "keyboard_arrow_down" at bounding box center [111, 181] width 14 height 14
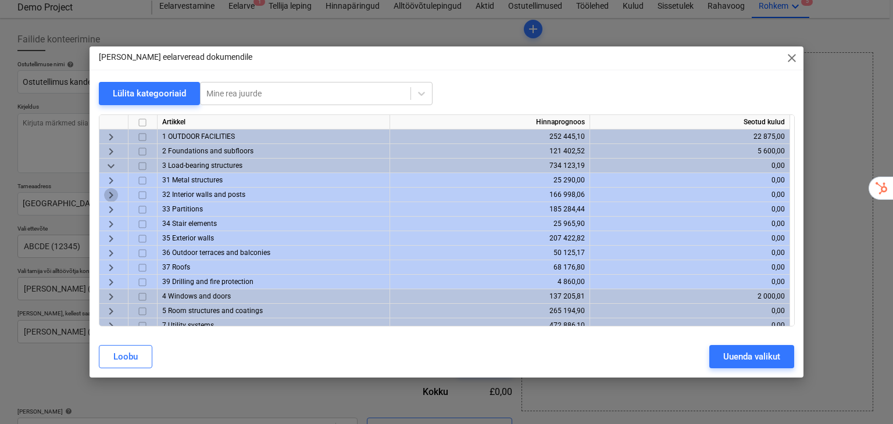
click at [111, 195] on span "keyboard_arrow_right" at bounding box center [111, 195] width 14 height 14
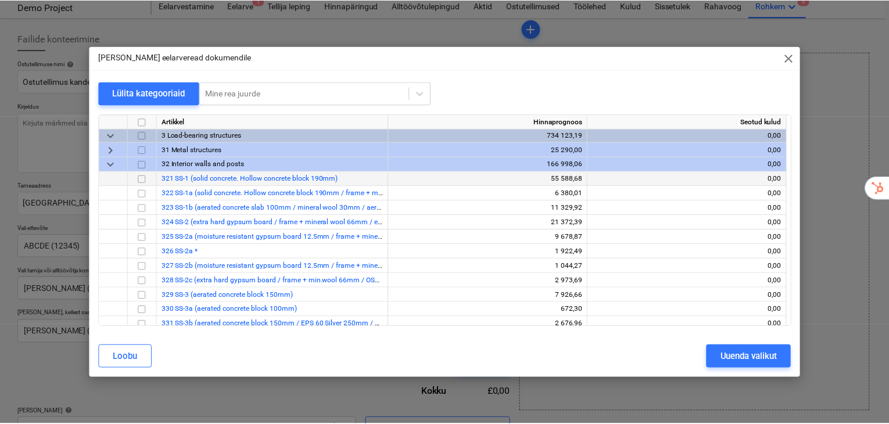
scroll to position [38, 0]
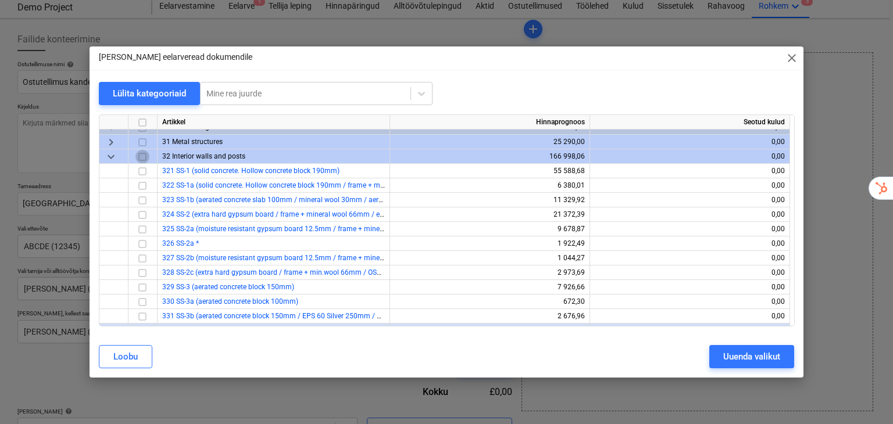
click at [141, 157] on input "checkbox" at bounding box center [142, 157] width 14 height 14
drag, startPoint x: 740, startPoint y: 361, endPoint x: 391, endPoint y: 234, distance: 371.0
click at [740, 361] on div "Uuenda valikut" at bounding box center [751, 356] width 57 height 15
type textarea "x"
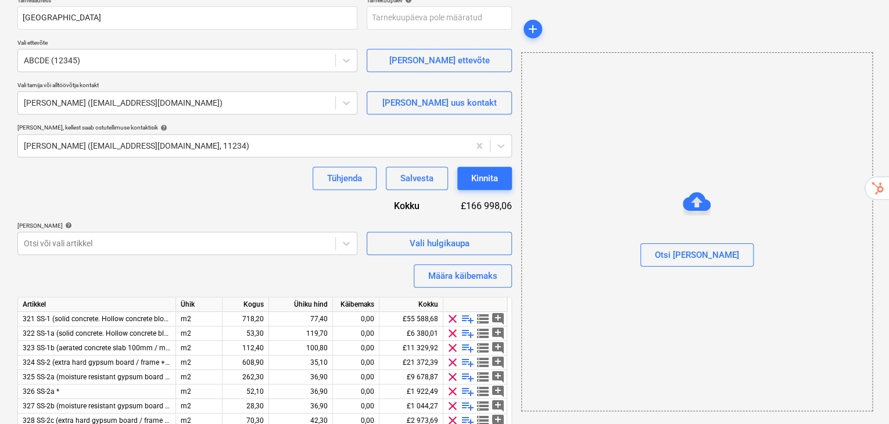
scroll to position [293, 0]
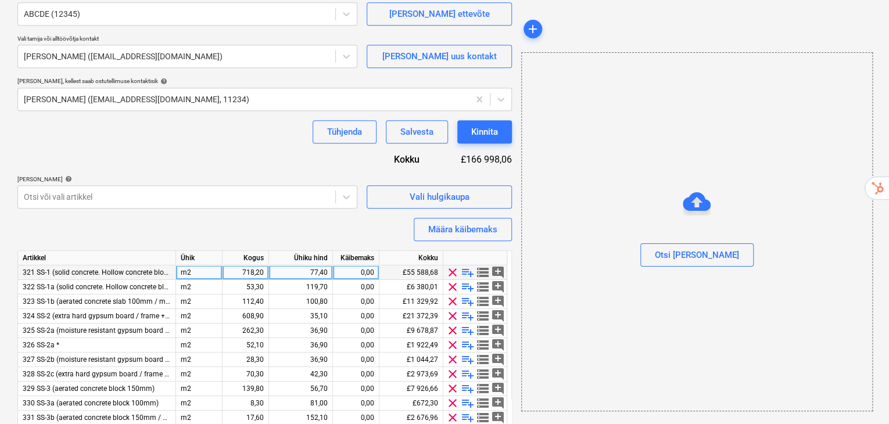
click at [318, 266] on div "77,40" at bounding box center [301, 273] width 54 height 15
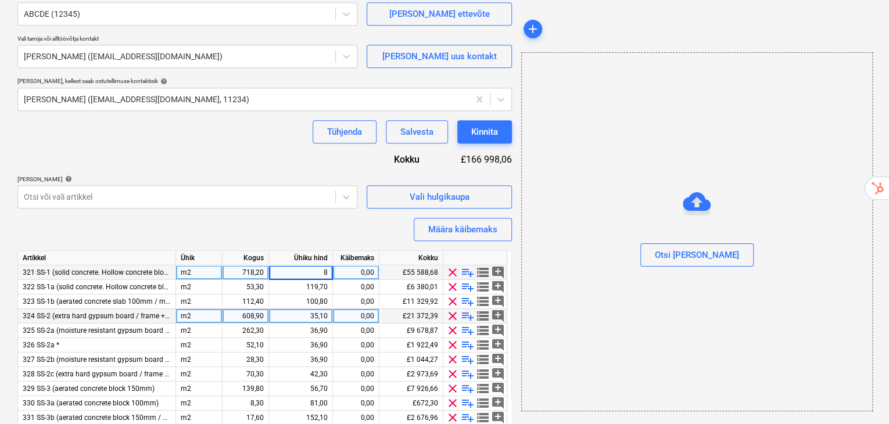
type input "80"
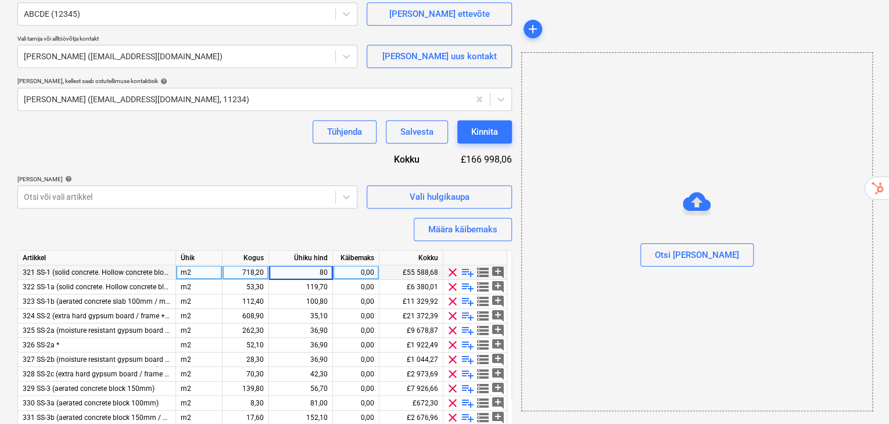
click at [336, 207] on div "Ostutellimuse nimi help Ostutellimus kandetarindid Ostutellimuse viitenumber he…" at bounding box center [264, 225] width 495 height 794
type textarea "x"
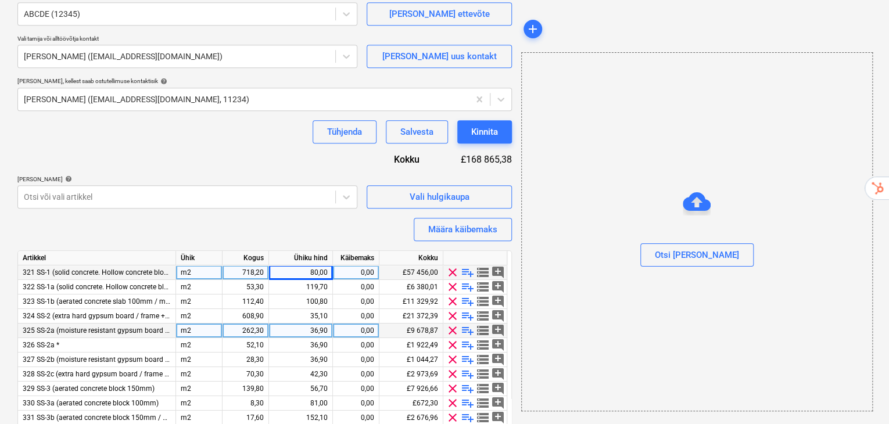
scroll to position [38, 0]
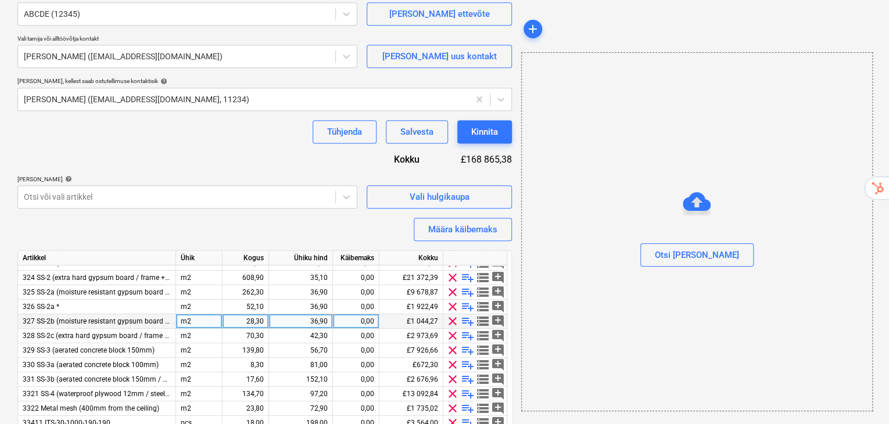
click at [310, 314] on div "36,90" at bounding box center [301, 321] width 54 height 15
type input "49"
click at [592, 203] on div "Otsi faile" at bounding box center [697, 232] width 350 height 88
click at [471, 124] on div "Kinnita" at bounding box center [484, 131] width 27 height 15
type textarea "x"
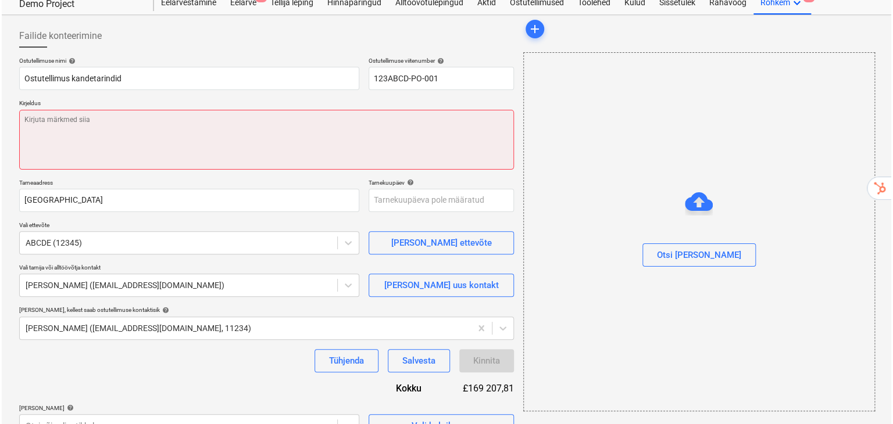
scroll to position [60, 0]
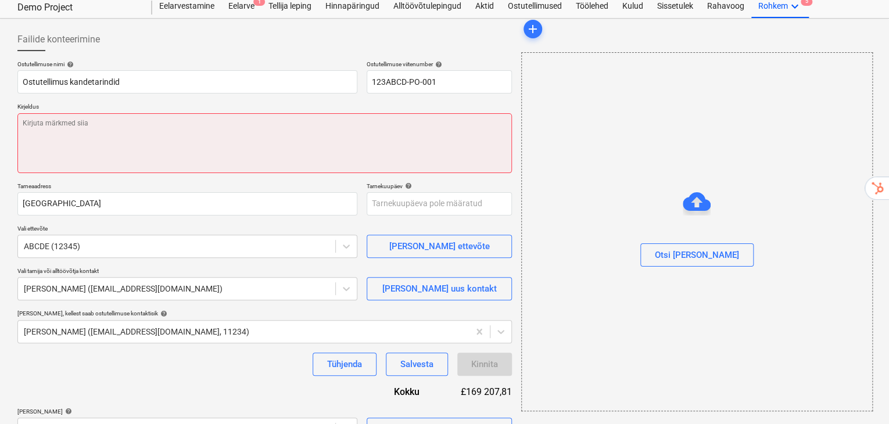
click at [184, 113] on textarea at bounding box center [264, 143] width 495 height 60
type textarea "a"
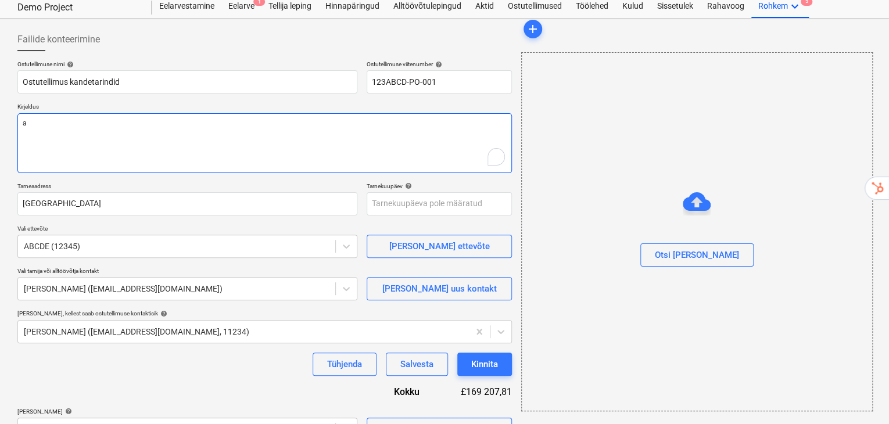
type textarea "x"
type textarea "a"
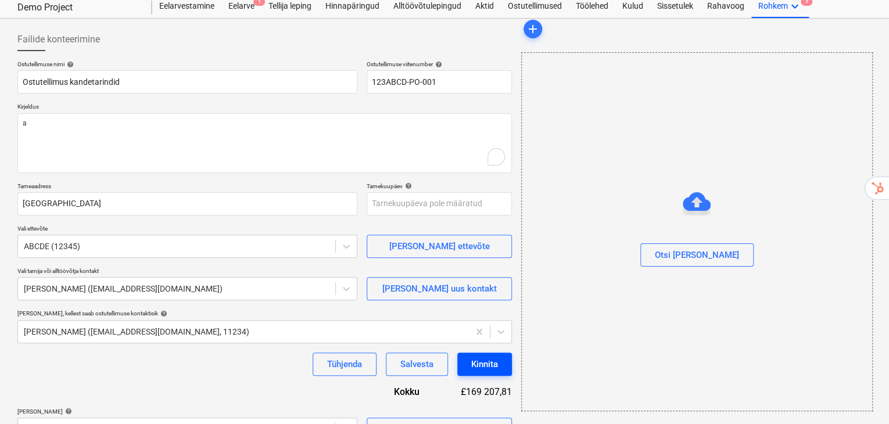
click at [501, 353] on button "Kinnita" at bounding box center [484, 364] width 55 height 23
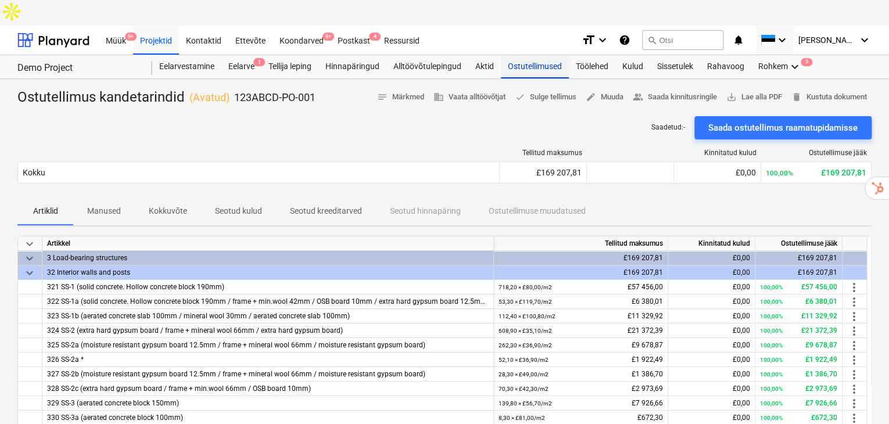
click at [551, 55] on div "Ostutellimused" at bounding box center [535, 66] width 68 height 23
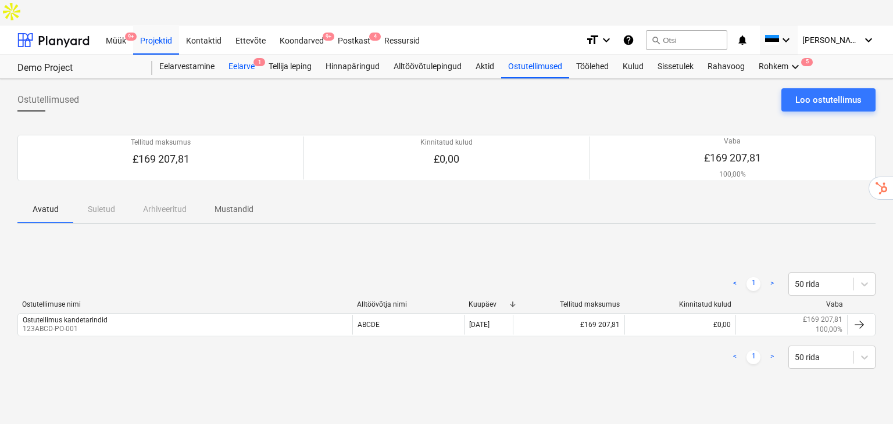
drag, startPoint x: 245, startPoint y: 44, endPoint x: 248, endPoint y: 49, distance: 6.5
click at [245, 55] on div "Eelarve 1" at bounding box center [241, 66] width 40 height 23
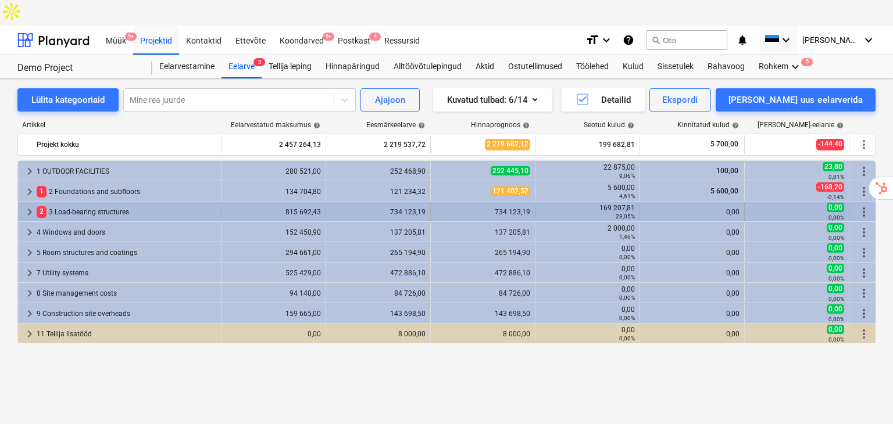
click at [26, 205] on span "keyboard_arrow_right" at bounding box center [30, 212] width 14 height 14
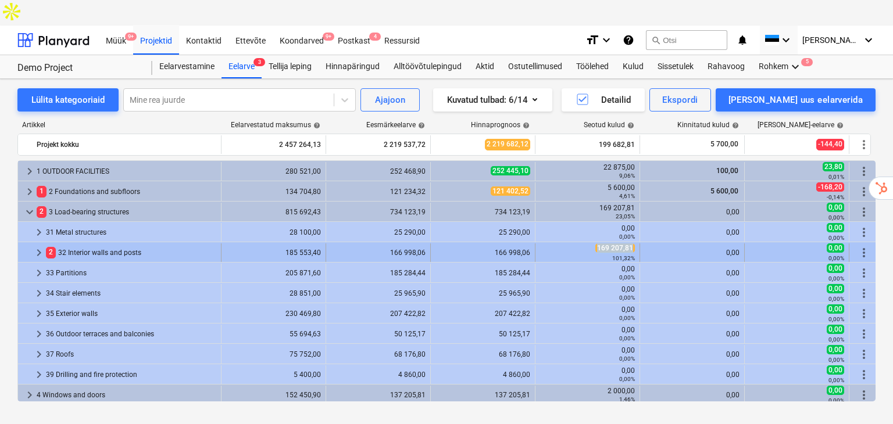
drag, startPoint x: 637, startPoint y: 224, endPoint x: 592, endPoint y: 219, distance: 45.0
click at [592, 243] on div "169 207,81 101,32%" at bounding box center [587, 252] width 105 height 19
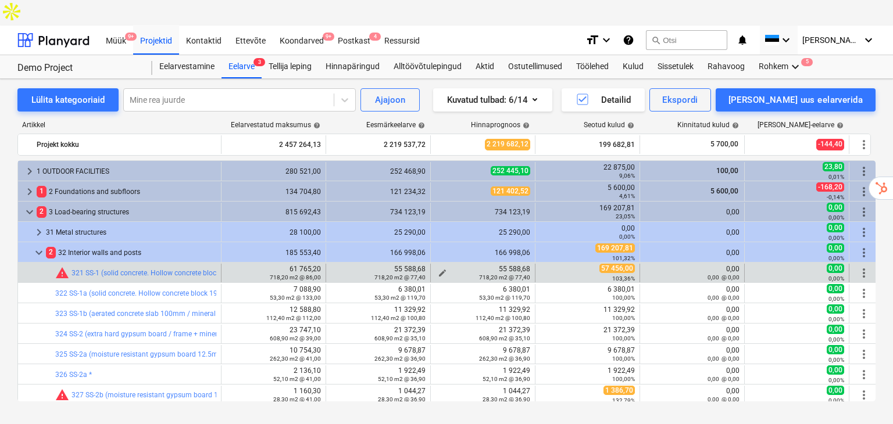
drag, startPoint x: 528, startPoint y: 241, endPoint x: 497, endPoint y: 240, distance: 30.2
click at [528, 265] on div "55 588,68 718,20 m2 @ 77,40" at bounding box center [482, 273] width 95 height 16
drag, startPoint x: 497, startPoint y: 240, endPoint x: 489, endPoint y: 240, distance: 8.7
click at [489, 265] on div "55 588,68 718,20 m2 @ 77,40" at bounding box center [482, 273] width 95 height 16
drag, startPoint x: 601, startPoint y: 244, endPoint x: 636, endPoint y: 245, distance: 34.3
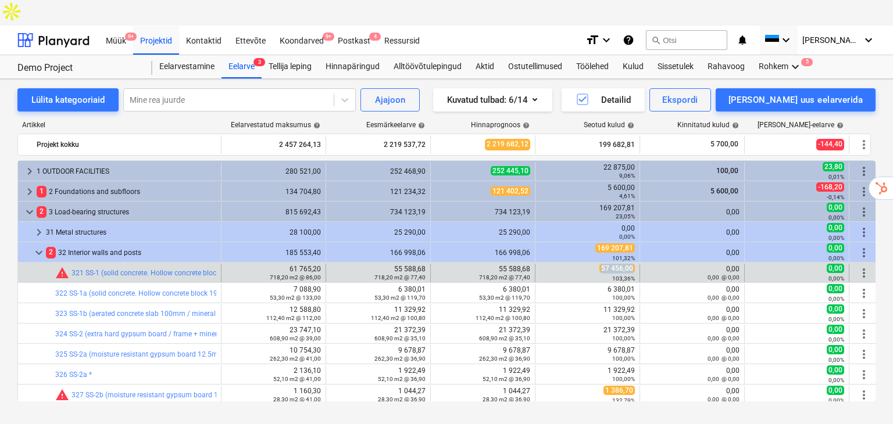
click at [636, 264] on div "57 456,00 103,36%" at bounding box center [587, 273] width 105 height 19
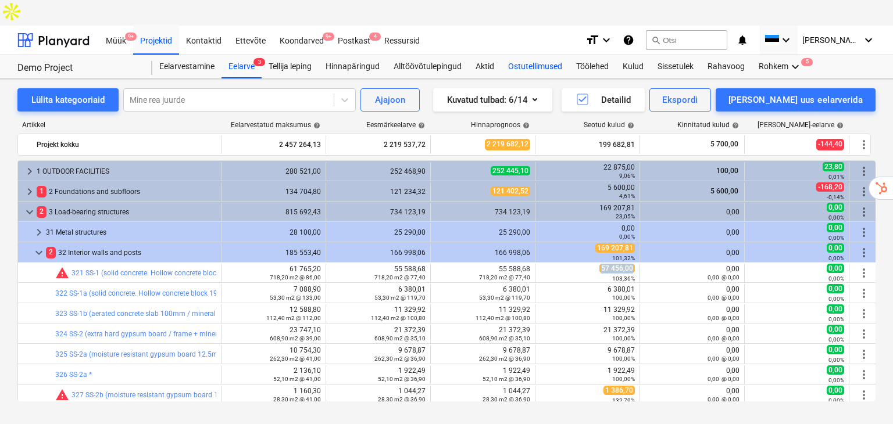
click at [528, 55] on div "Ostutellimused" at bounding box center [535, 66] width 68 height 23
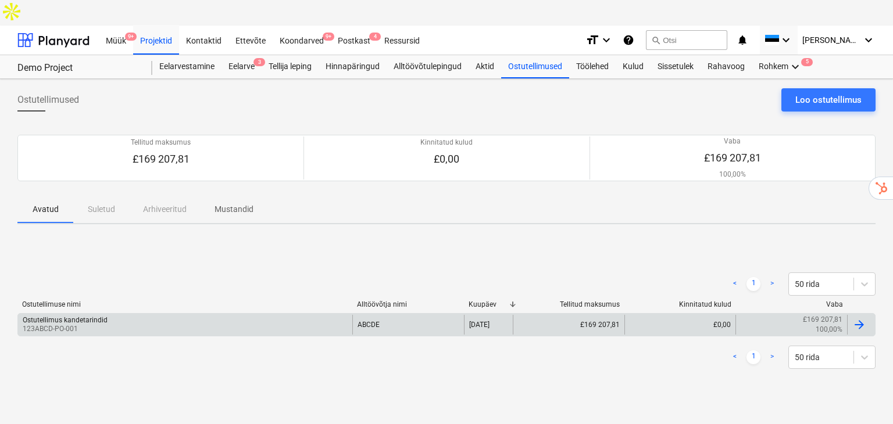
click at [117, 315] on div "Ostutellimus kandetarindid 123ABCD-PO-001" at bounding box center [185, 325] width 334 height 20
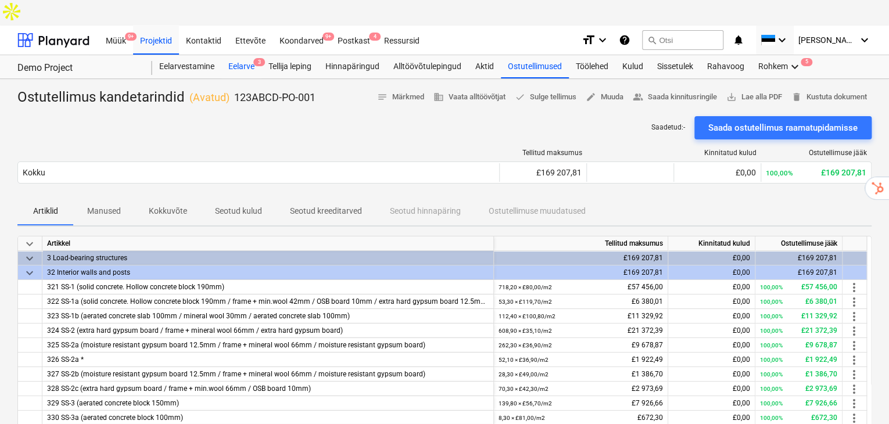
click at [241, 55] on div "Eelarve 3" at bounding box center [241, 66] width 40 height 23
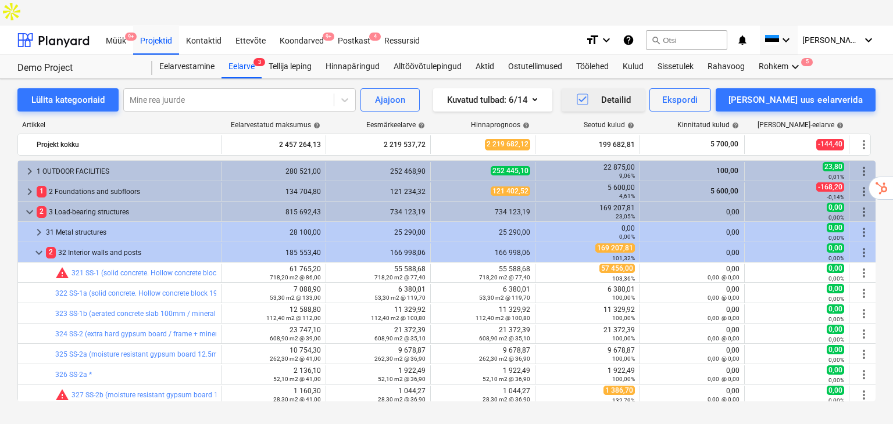
click at [589, 92] on icon "button" at bounding box center [582, 99] width 14 height 14
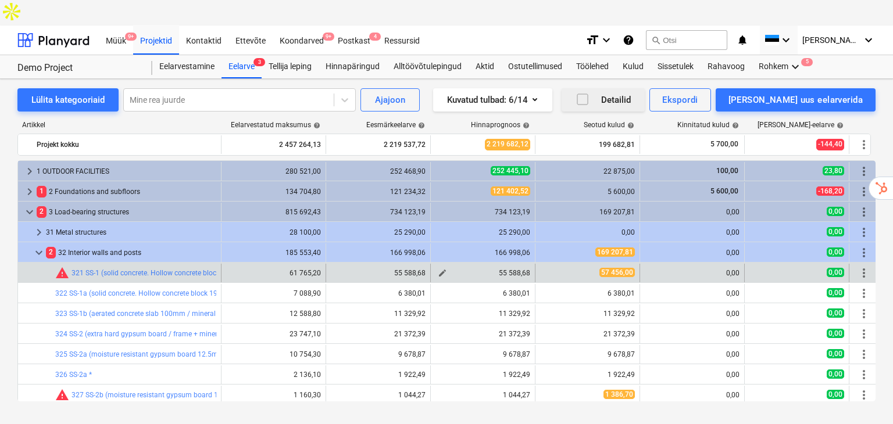
click at [438, 268] on span "edit" at bounding box center [442, 272] width 9 height 9
type textarea "x"
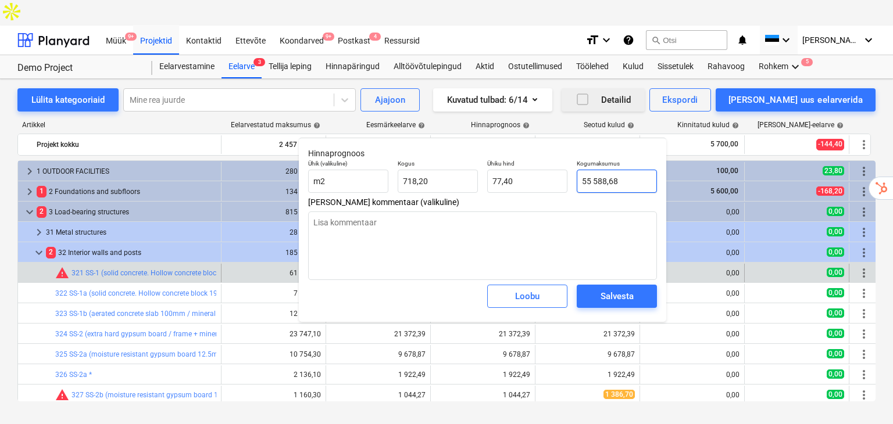
type input "55588,68"
drag, startPoint x: 626, startPoint y: 177, endPoint x: 551, endPoint y: 177, distance: 75.0
click at [551, 177] on div "Ühik (valikuline) m2 Kogus 718,20 Ühiku hind 77,40 Kogumaksumus 55588,68" at bounding box center [482, 176] width 358 height 42
type textarea "x"
type input "5"
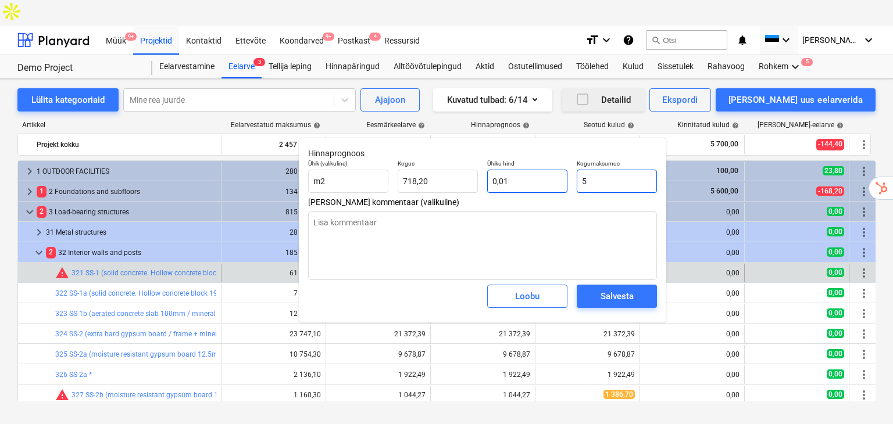
type input "0,01"
type input "58"
type textarea "x"
type input "0,08"
type textarea "x"
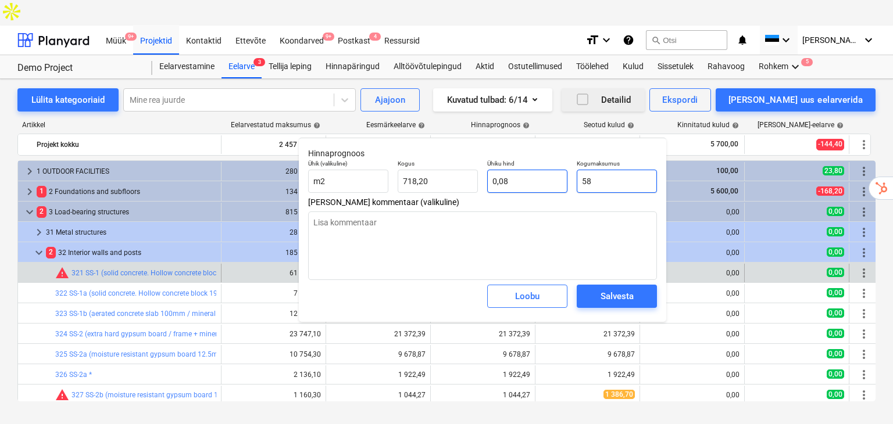
type input "580"
type input "0,81"
type textarea "x"
type input "5800"
type input "8,08"
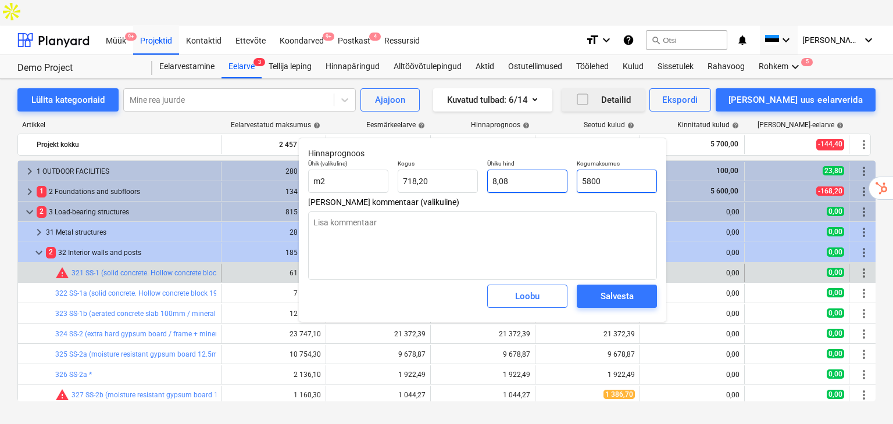
type textarea "x"
type input "58000"
type input "80,76"
type input "58000"
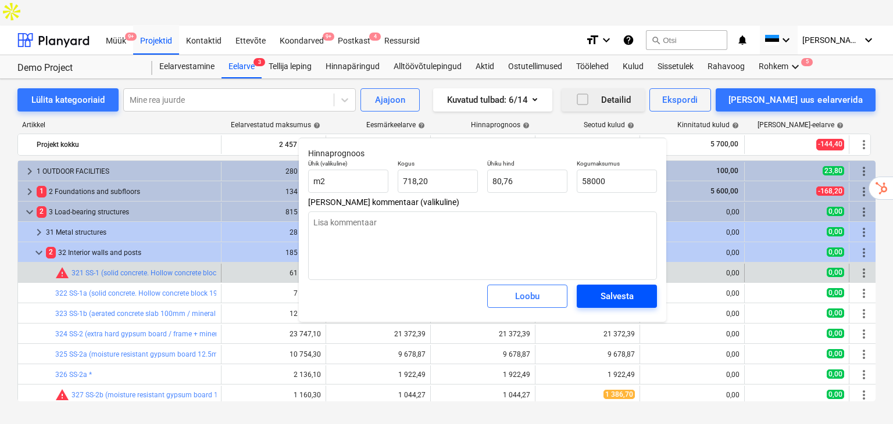
type textarea "x"
type input "58 000,00"
click at [616, 292] on div "Salvesta" at bounding box center [616, 296] width 33 height 15
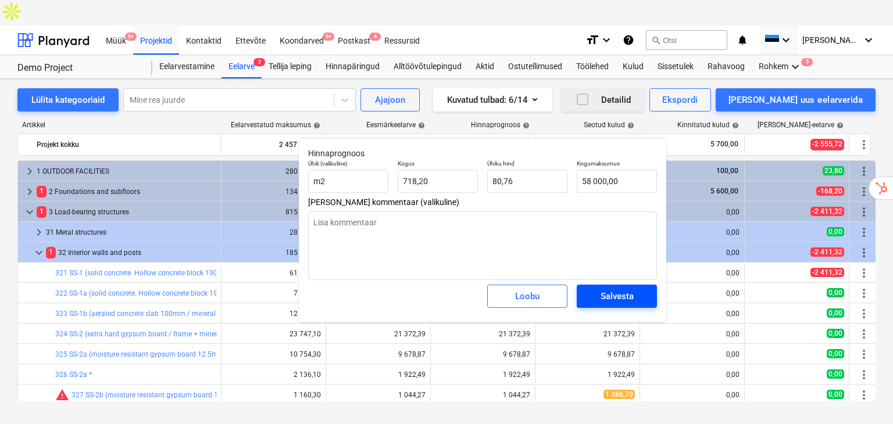
type textarea "x"
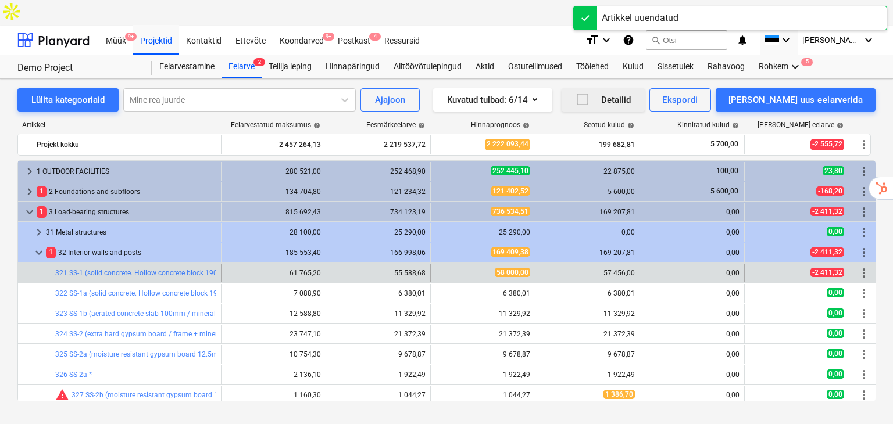
click at [834, 264] on div "-2 411,32" at bounding box center [796, 273] width 105 height 19
click at [804, 268] on div "-2 411,32" at bounding box center [796, 273] width 95 height 10
click at [839, 268] on span "-2 411,32" at bounding box center [827, 272] width 34 height 9
drag, startPoint x: 820, startPoint y: 247, endPoint x: 788, endPoint y: 242, distance: 33.0
click at [788, 264] on div "-2 411,32" at bounding box center [796, 273] width 95 height 19
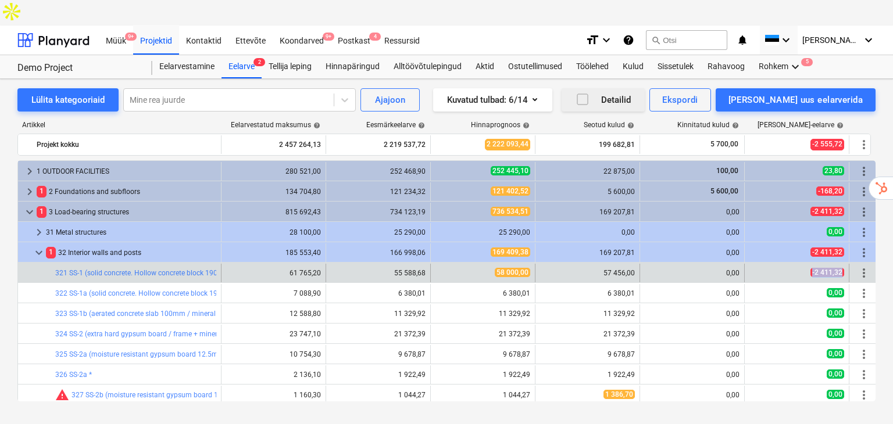
click at [831, 268] on span "-2 411,32" at bounding box center [827, 272] width 34 height 9
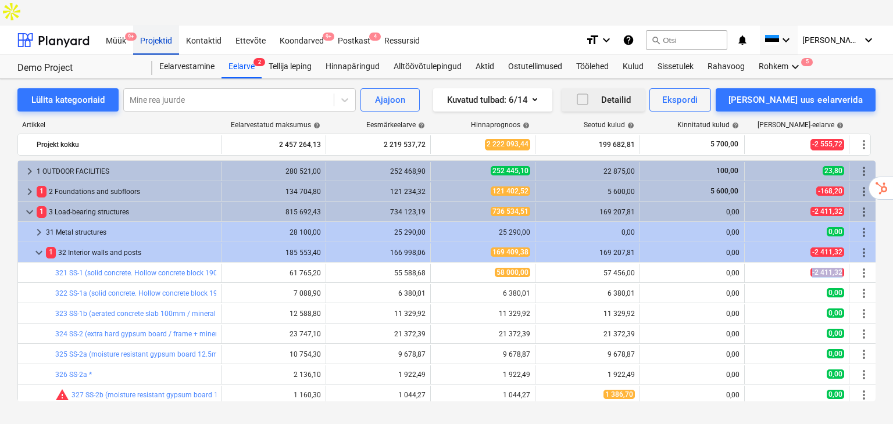
click at [156, 25] on div "Projektid" at bounding box center [156, 40] width 46 height 30
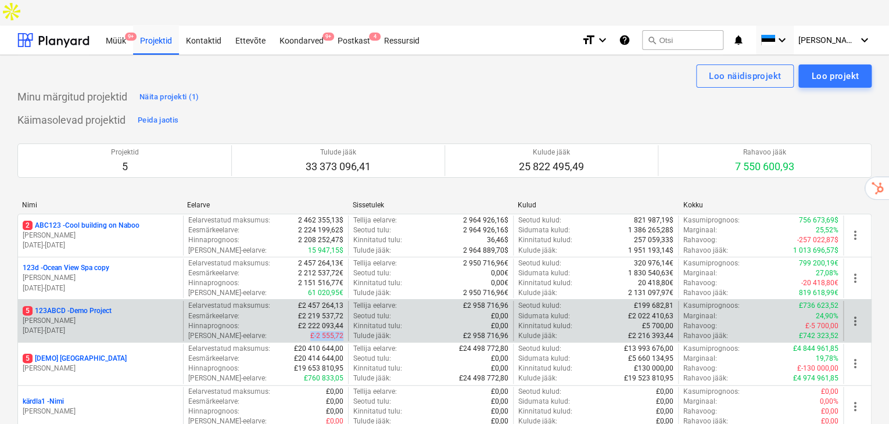
drag, startPoint x: 342, startPoint y: 311, endPoint x: 300, endPoint y: 305, distance: 42.9
click at [300, 331] on div "Vahe-eelarve : £-2 555,72" at bounding box center [265, 336] width 155 height 10
click at [95, 316] on p "M. Hammer" at bounding box center [101, 321] width 156 height 10
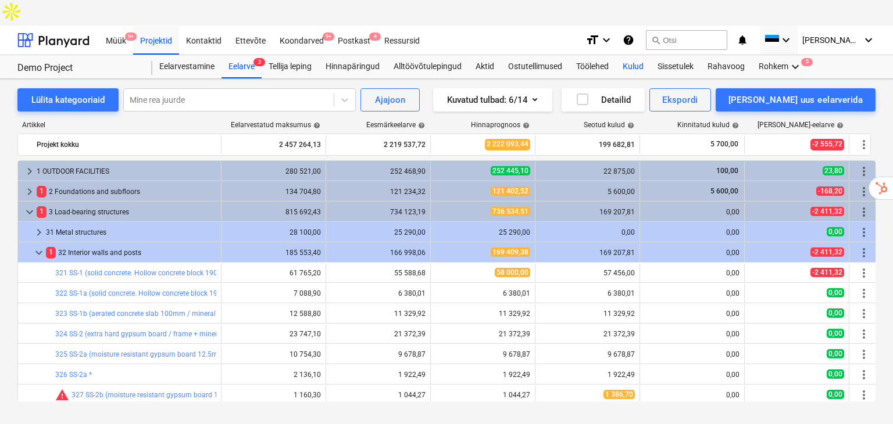
click at [635, 55] on div "Kulud" at bounding box center [632, 66] width 35 height 23
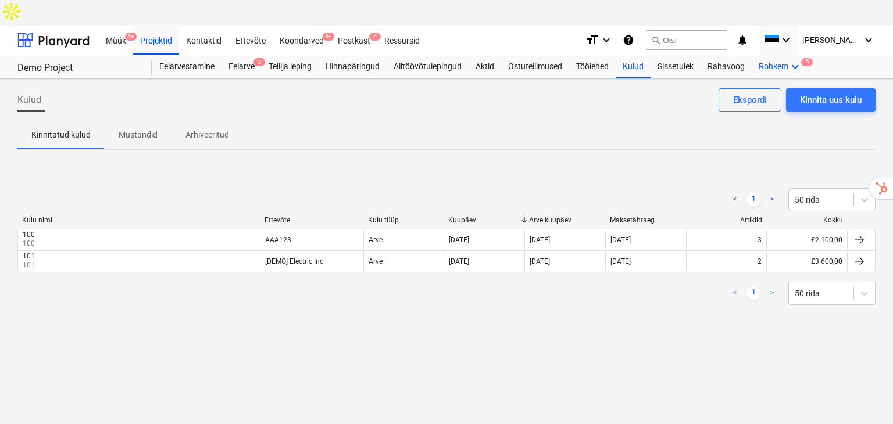
click at [801, 60] on icon "keyboard_arrow_down" at bounding box center [795, 67] width 14 height 14
click at [767, 87] on span "5" at bounding box center [770, 91] width 12 height 8
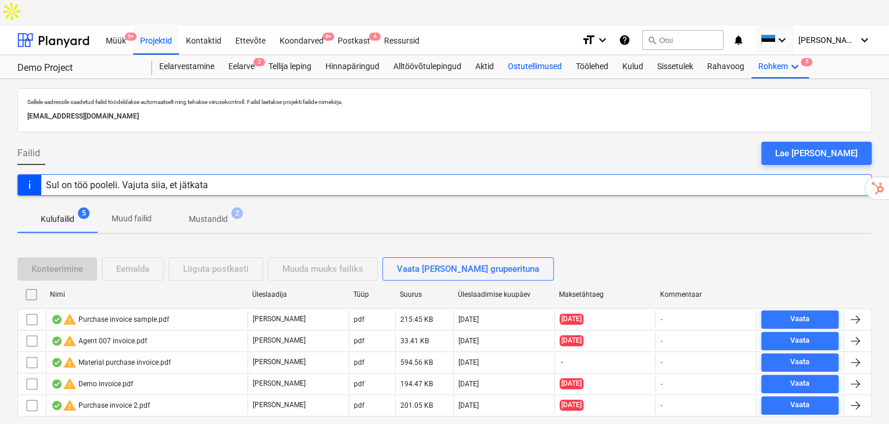
click at [520, 55] on div "Ostutellimused" at bounding box center [535, 66] width 68 height 23
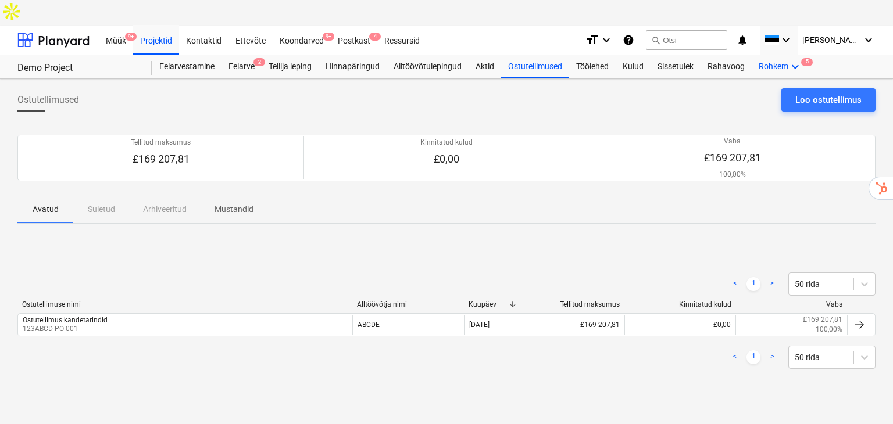
click at [796, 60] on icon "keyboard_arrow_down" at bounding box center [795, 67] width 14 height 14
click at [790, 85] on div "Failid 5" at bounding box center [774, 94] width 70 height 19
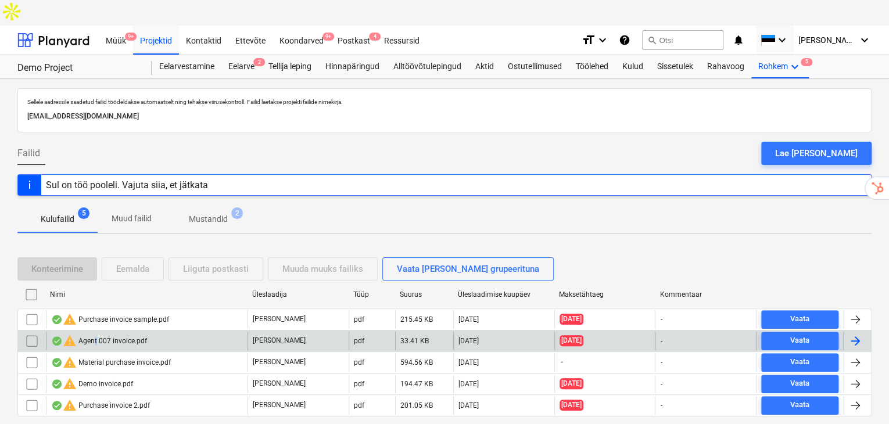
click at [95, 334] on div "warning Agent 007 invoice.pdf" at bounding box center [99, 341] width 96 height 14
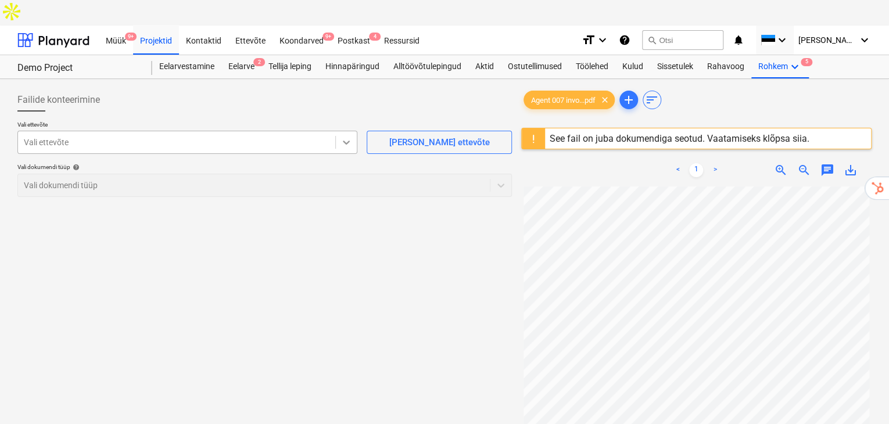
click at [339, 132] on div at bounding box center [346, 142] width 21 height 21
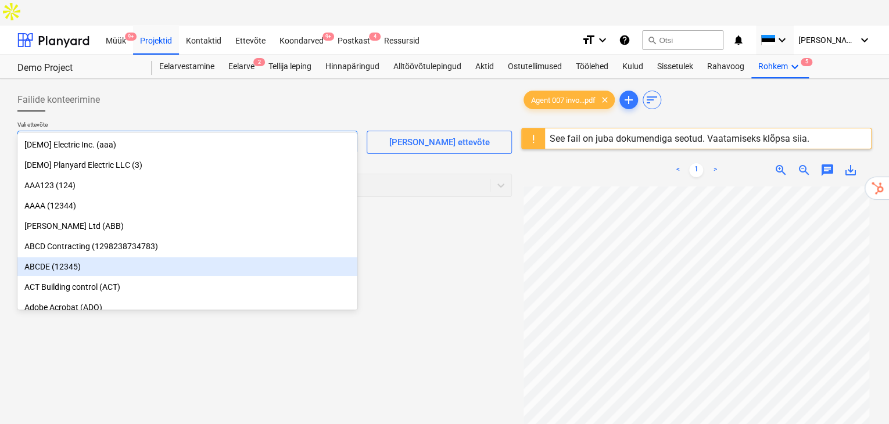
click at [70, 272] on div "ABCDE (12345)" at bounding box center [187, 266] width 340 height 19
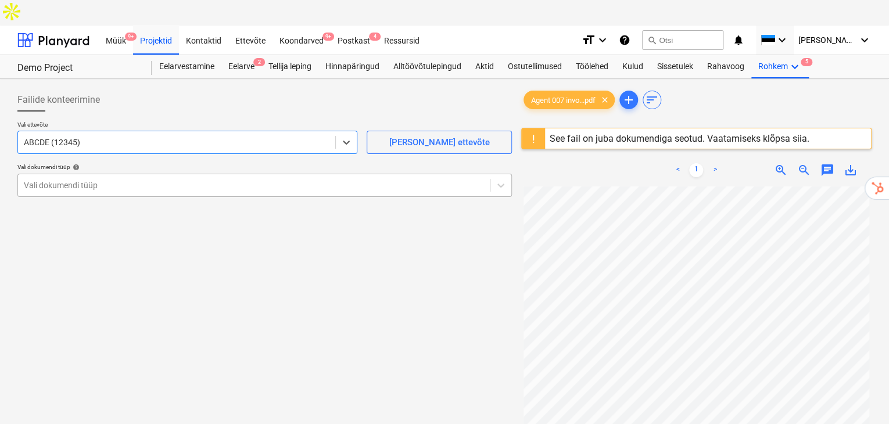
click at [379, 180] on div at bounding box center [254, 186] width 460 height 12
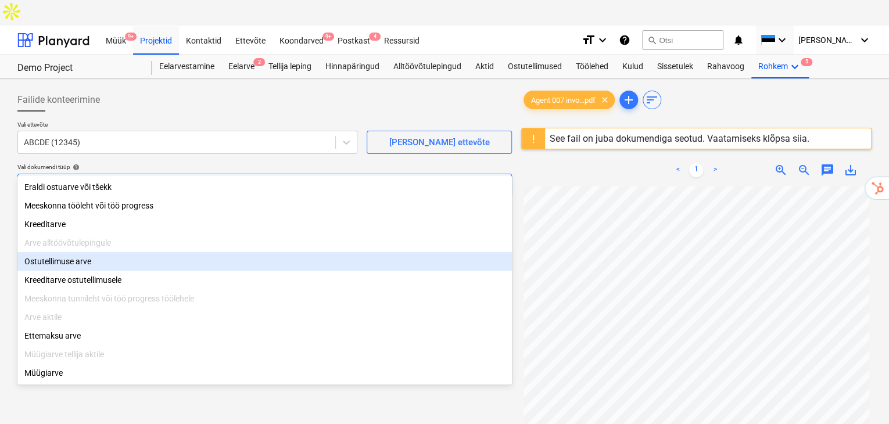
click at [86, 263] on div "Ostutellimuse arve" at bounding box center [264, 261] width 495 height 19
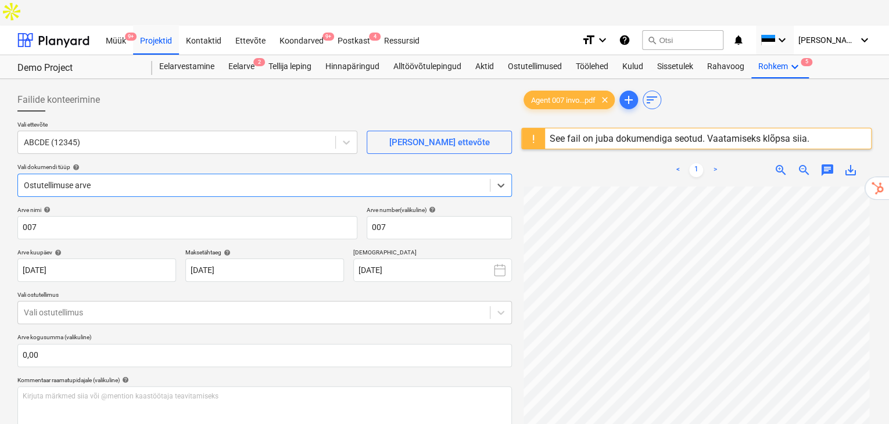
click at [212, 180] on div at bounding box center [254, 186] width 460 height 12
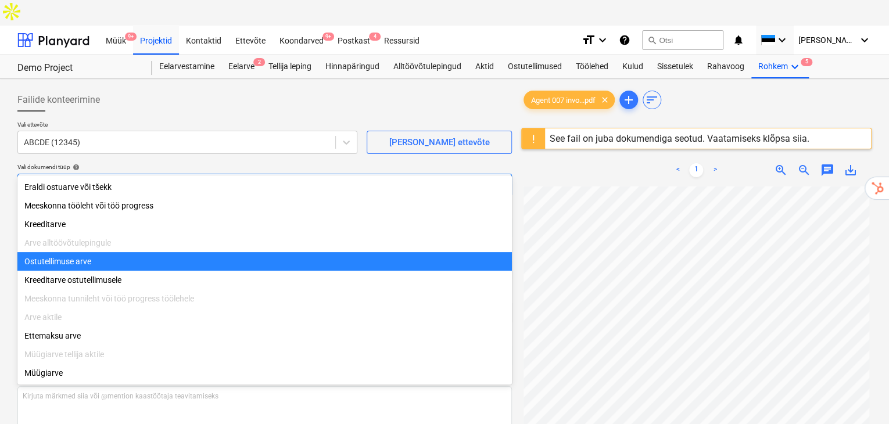
click at [101, 266] on div "Ostutellimuse arve" at bounding box center [264, 261] width 495 height 19
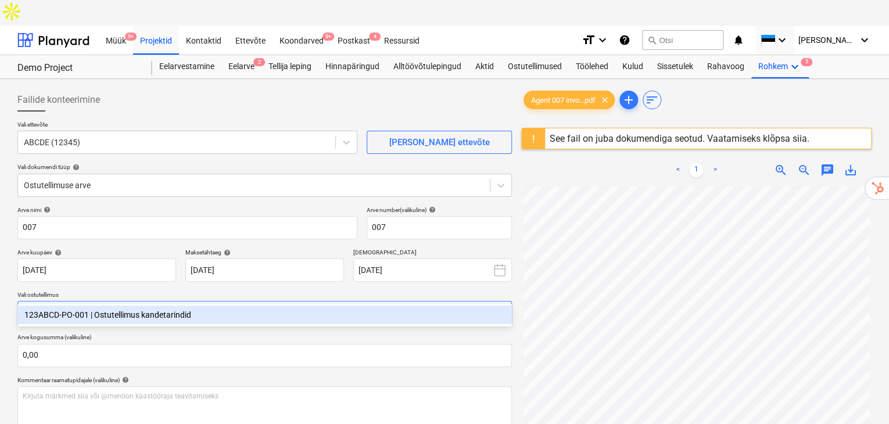
click at [326, 307] on div at bounding box center [254, 313] width 460 height 12
click at [184, 316] on div "123ABCD-PO-001 | Ostutellimus kandetarindid" at bounding box center [264, 315] width 495 height 19
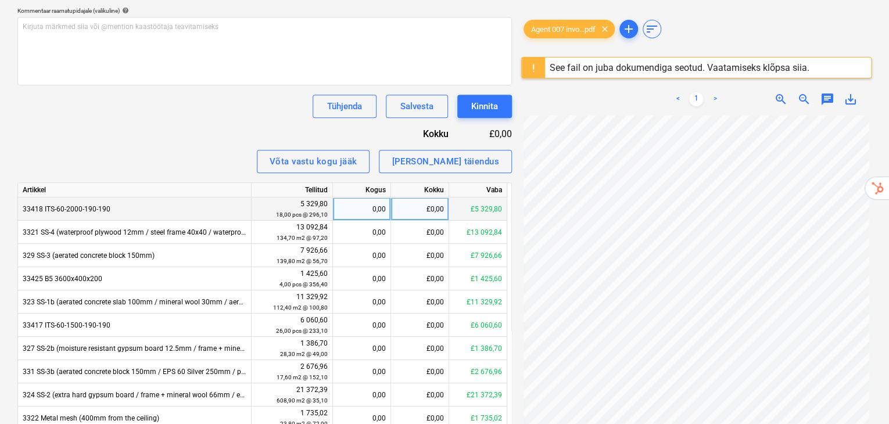
scroll to position [367, 0]
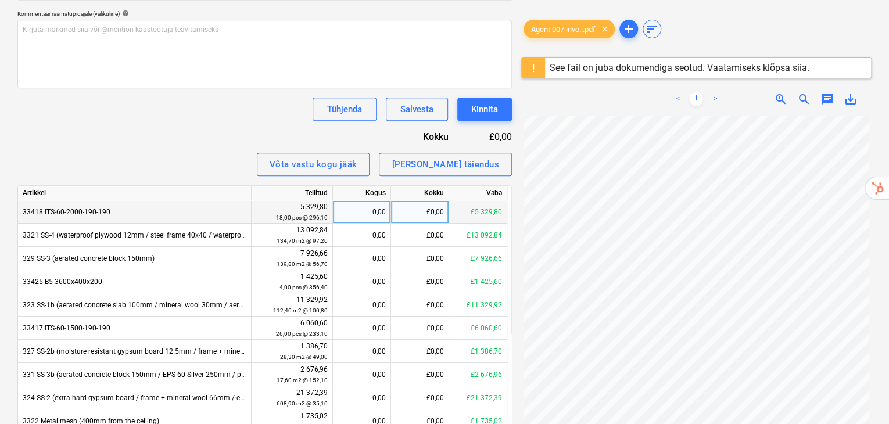
click at [428, 200] on div "£0,00" at bounding box center [420, 211] width 58 height 23
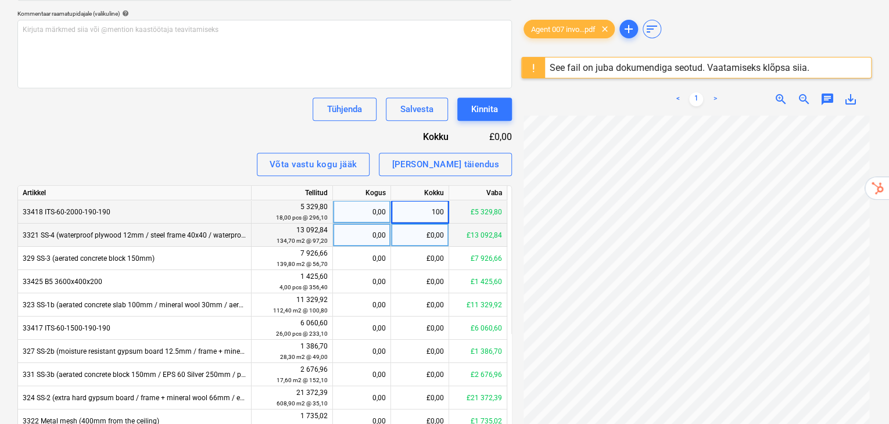
type input "1000"
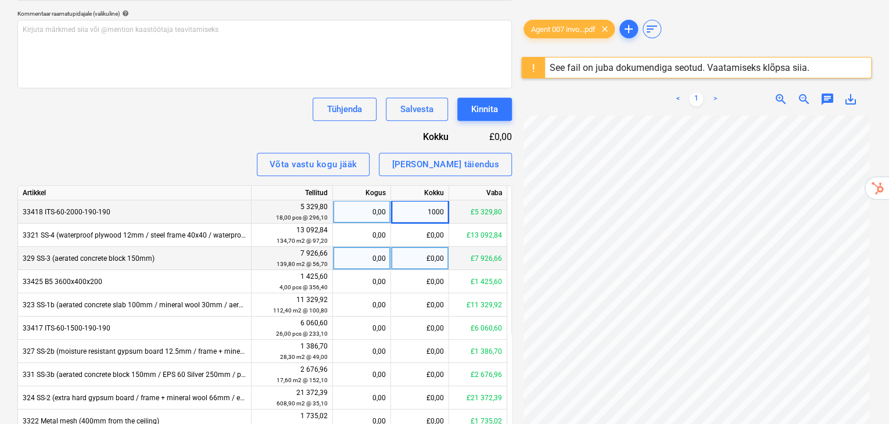
click at [418, 247] on div "£0,00" at bounding box center [420, 258] width 58 height 23
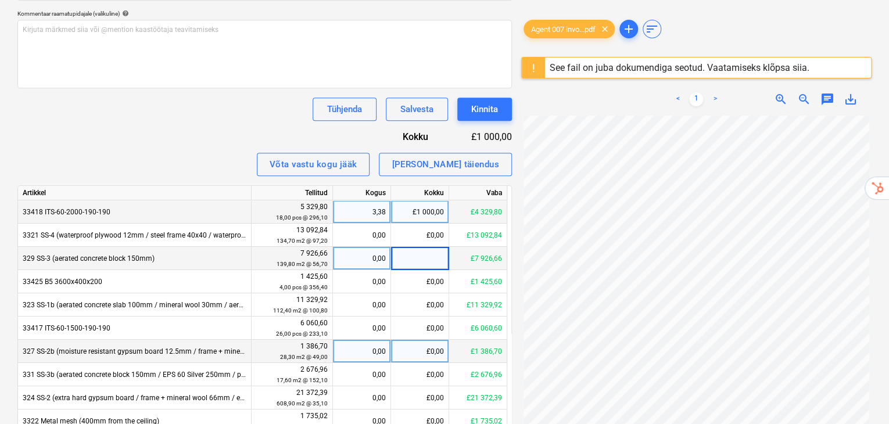
click at [422, 340] on div "£0,00" at bounding box center [420, 351] width 58 height 23
type input "200"
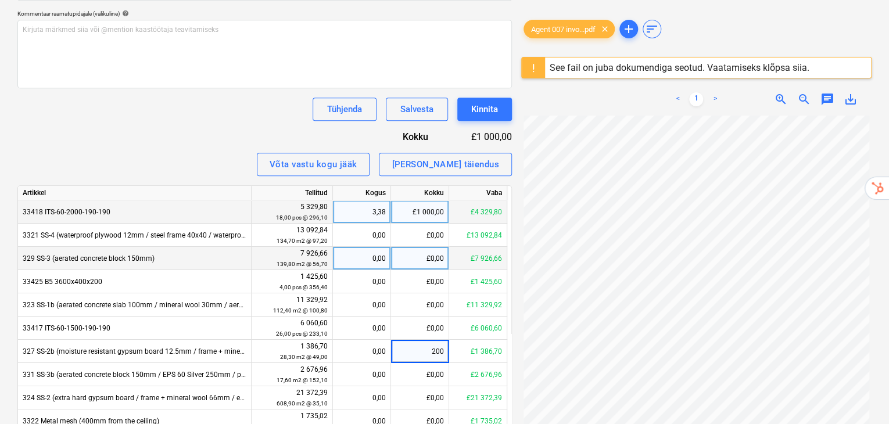
click at [199, 66] on div "Arve nimi help 007 Arve number (valikuline) help 007 Arve kuupäev help 13 Jun 2…" at bounding box center [264, 199] width 495 height 718
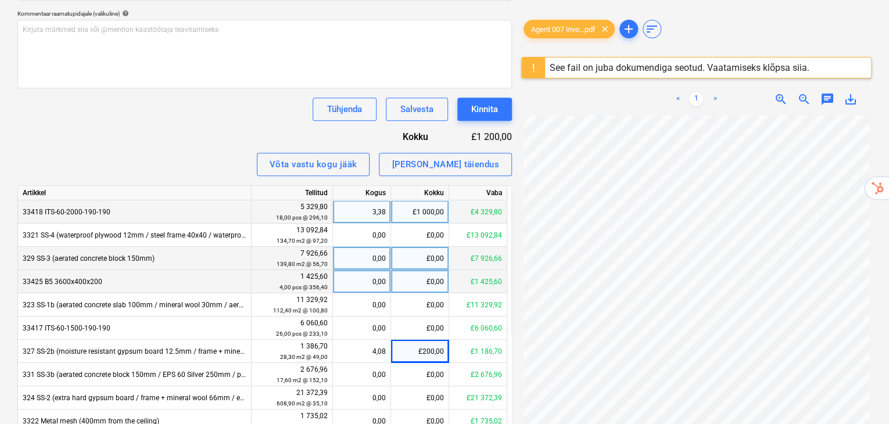
drag, startPoint x: 44, startPoint y: 255, endPoint x: 74, endPoint y: 252, distance: 30.4
click at [44, 278] on span "33425 B5 3600x400x200" at bounding box center [63, 282] width 80 height 8
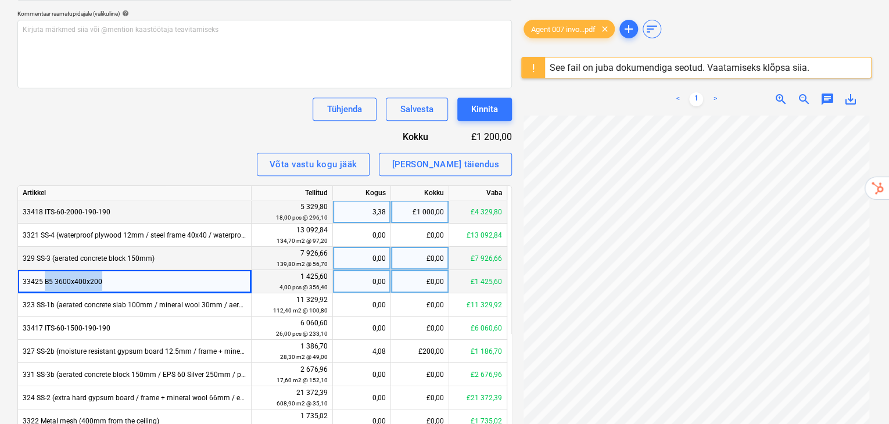
drag, startPoint x: 74, startPoint y: 252, endPoint x: 102, endPoint y: 248, distance: 28.1
click at [102, 270] on div "33425 B5 3600x400x200" at bounding box center [135, 281] width 234 height 23
click at [434, 270] on div "£0,00" at bounding box center [420, 281] width 58 height 23
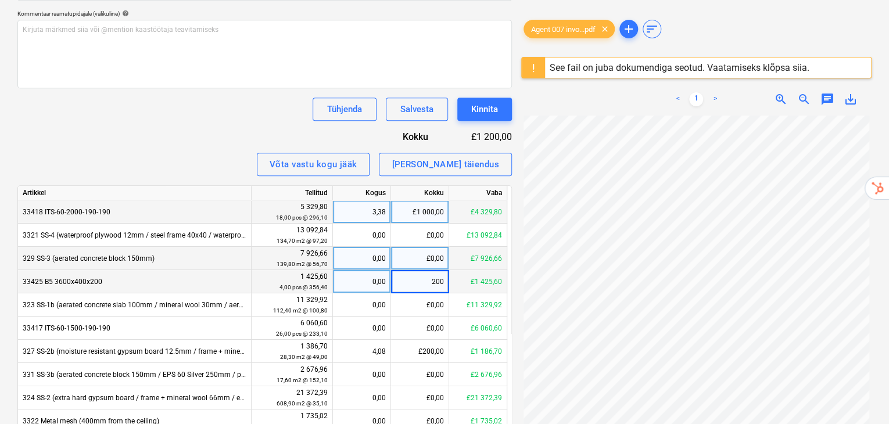
type input "2000"
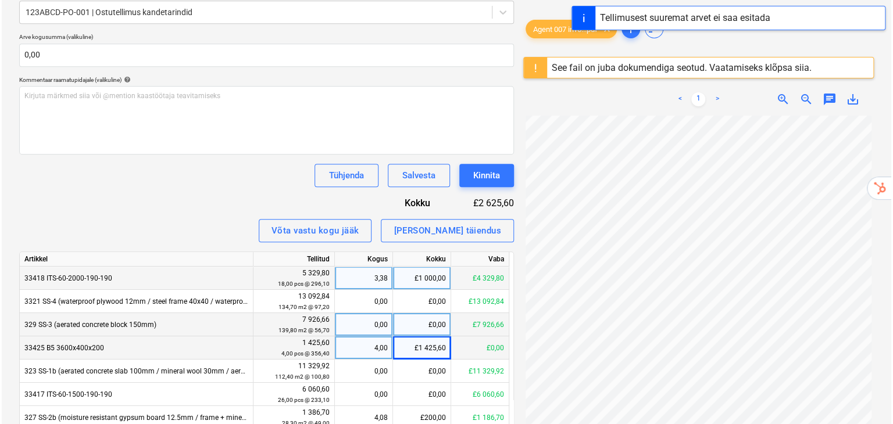
scroll to position [212, 0]
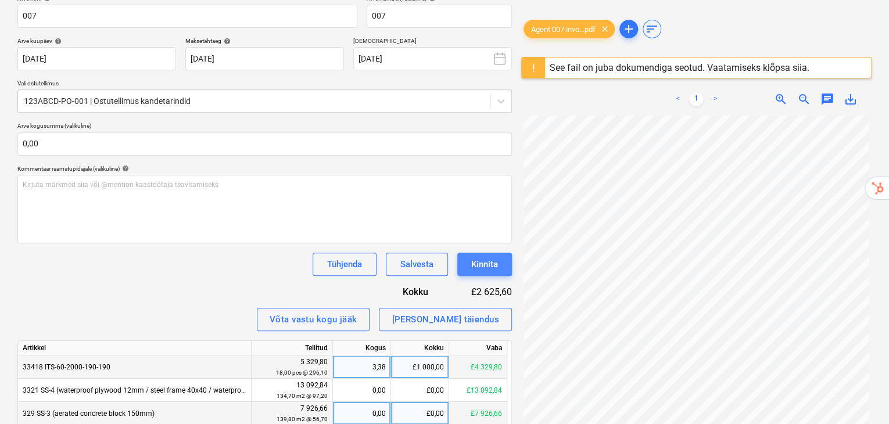
click at [493, 257] on div "Kinnita" at bounding box center [484, 264] width 27 height 15
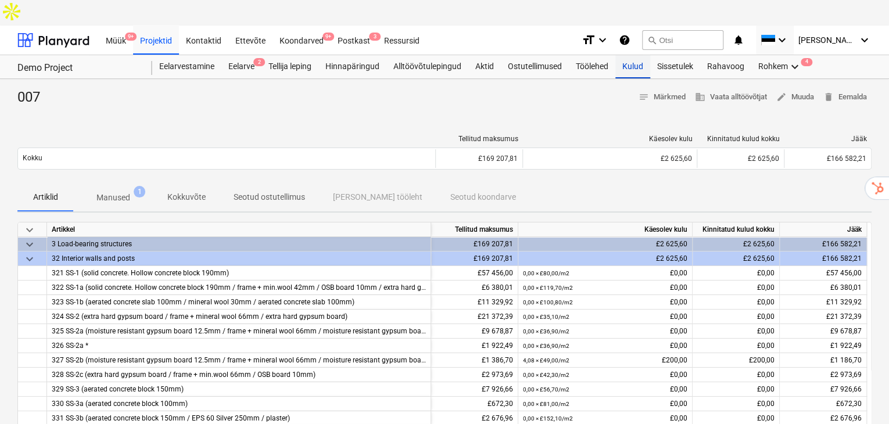
click at [635, 55] on div "Kulud" at bounding box center [632, 66] width 35 height 23
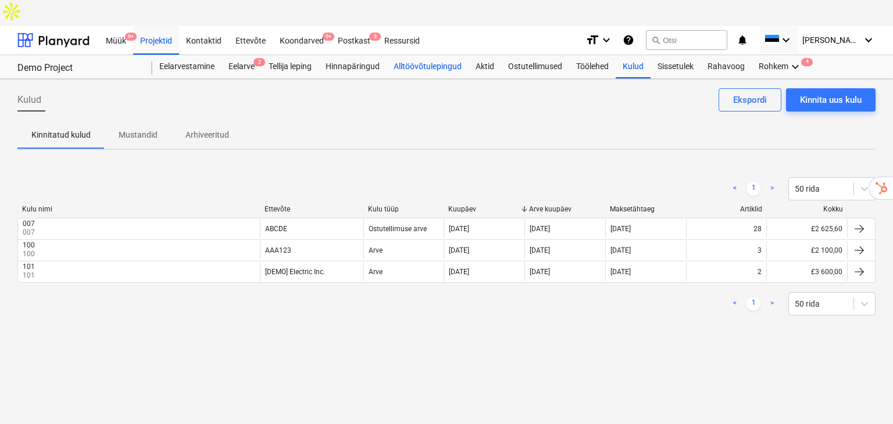
drag, startPoint x: 432, startPoint y: 42, endPoint x: 432, endPoint y: 51, distance: 8.7
click at [433, 55] on div "Alltöövõtulepingud" at bounding box center [427, 66] width 82 height 23
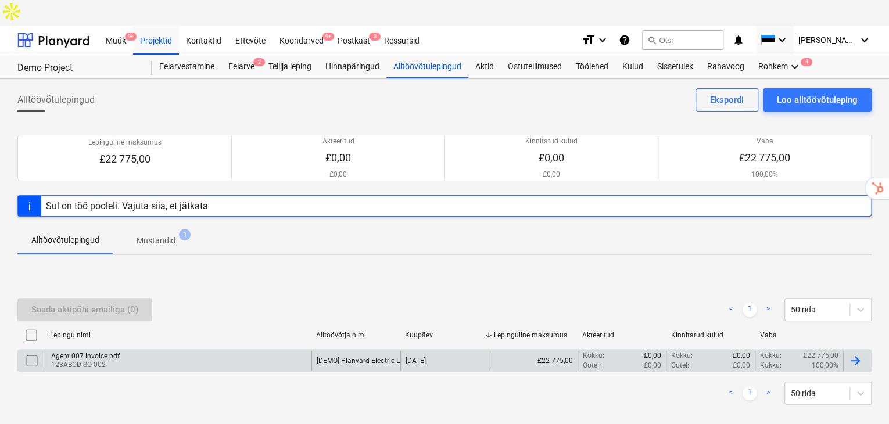
click at [127, 351] on div "Agent 007 invoice.pdf 123ABCD-SO-002" at bounding box center [179, 361] width 266 height 20
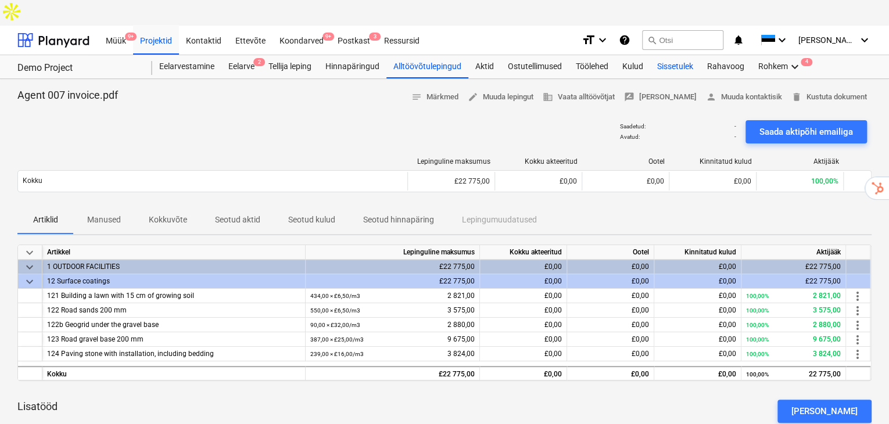
click at [676, 55] on div "Sissetulek" at bounding box center [675, 66] width 50 height 23
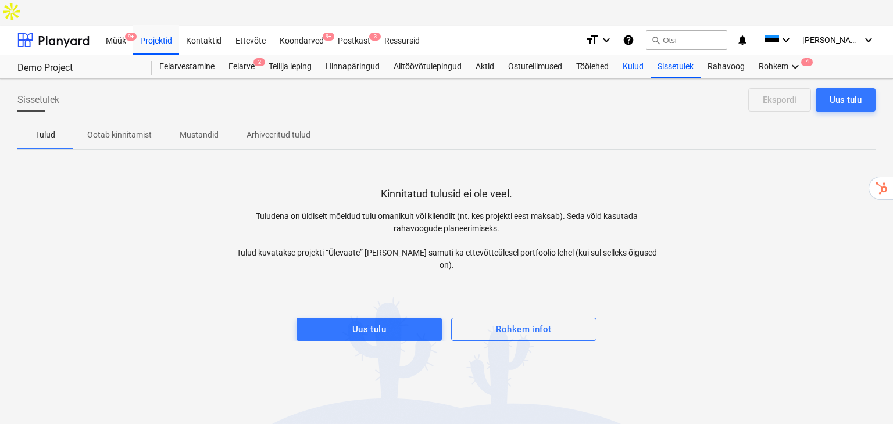
click at [631, 55] on div "Kulud" at bounding box center [632, 66] width 35 height 23
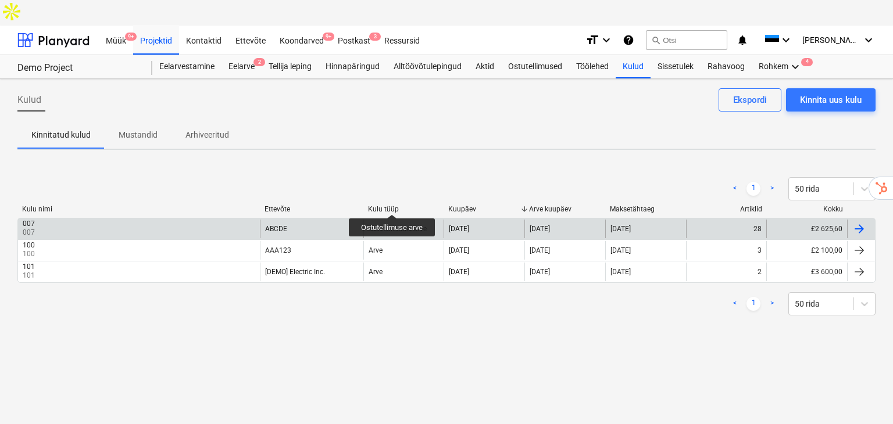
click at [392, 225] on div "Ostutellimuse arve" at bounding box center [397, 229] width 58 height 8
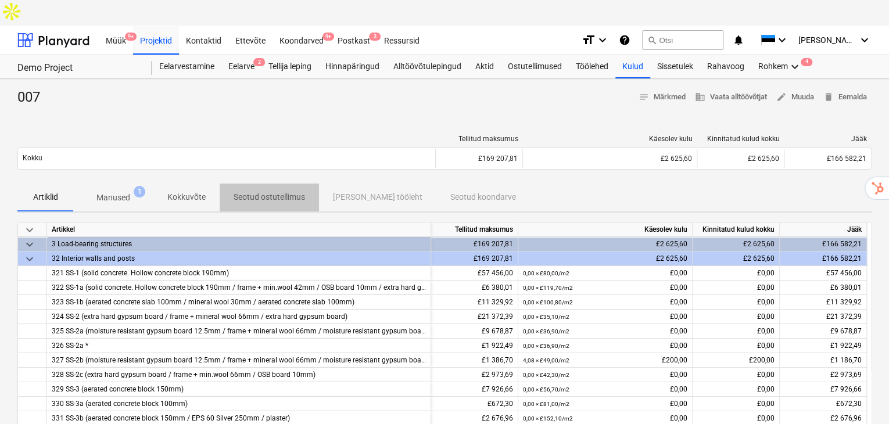
click at [280, 191] on p "Seotud ostutellimus" at bounding box center [269, 197] width 71 height 12
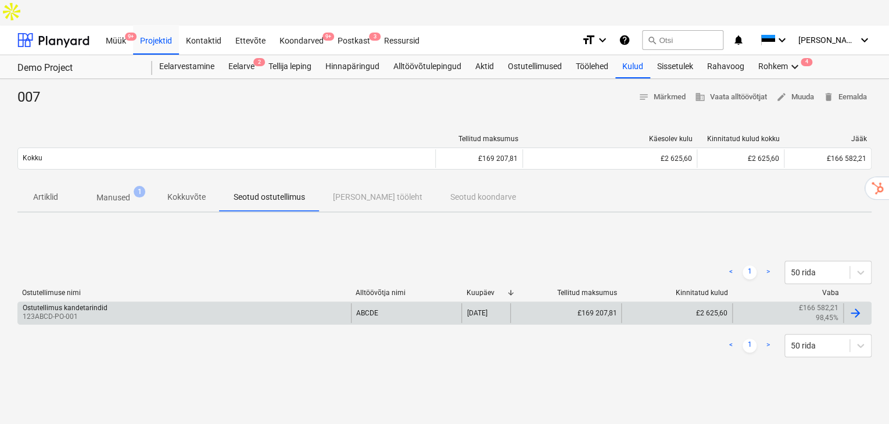
click at [229, 303] on div "Ostutellimus kandetarindid 123ABCD-PO-001" at bounding box center [184, 313] width 333 height 20
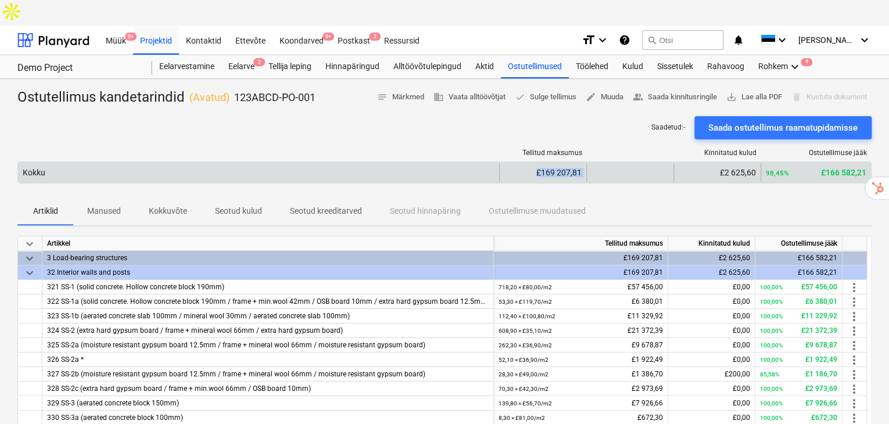
drag, startPoint x: 536, startPoint y: 148, endPoint x: 590, endPoint y: 142, distance: 54.4
click at [590, 163] on div "Kokku £169 207,81 £2 625,60 98,45% £166 582,21" at bounding box center [444, 172] width 853 height 19
drag, startPoint x: 753, startPoint y: 149, endPoint x: 720, endPoint y: 147, distance: 32.6
click at [720, 168] on div "£2 625,60" at bounding box center [717, 172] width 77 height 9
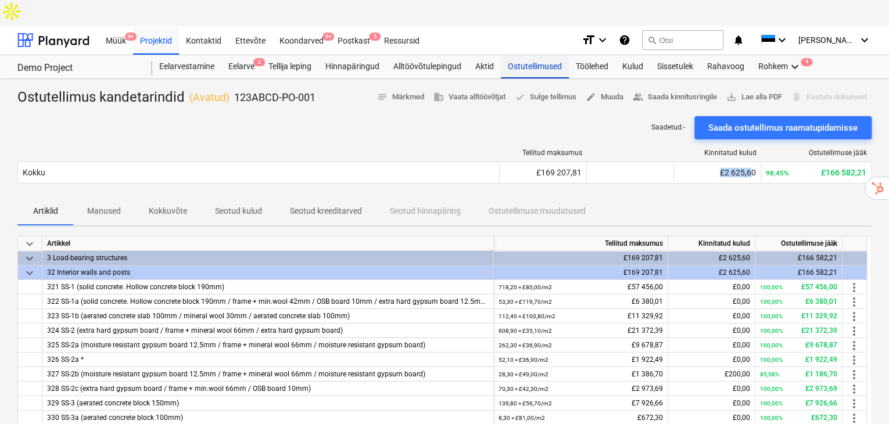
click at [525, 55] on div "Ostutellimused" at bounding box center [535, 66] width 68 height 23
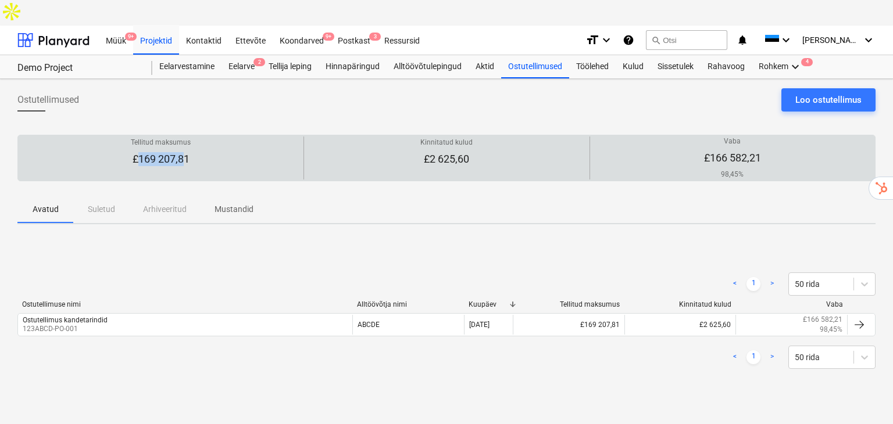
drag, startPoint x: 181, startPoint y: 130, endPoint x: 139, endPoint y: 131, distance: 41.9
click at [139, 152] on p "£169 207,81" at bounding box center [161, 159] width 60 height 14
drag, startPoint x: 767, startPoint y: 130, endPoint x: 696, endPoint y: 140, distance: 72.2
click at [696, 140] on div "Vaba £166 582,21 98,45%" at bounding box center [731, 158] width 275 height 43
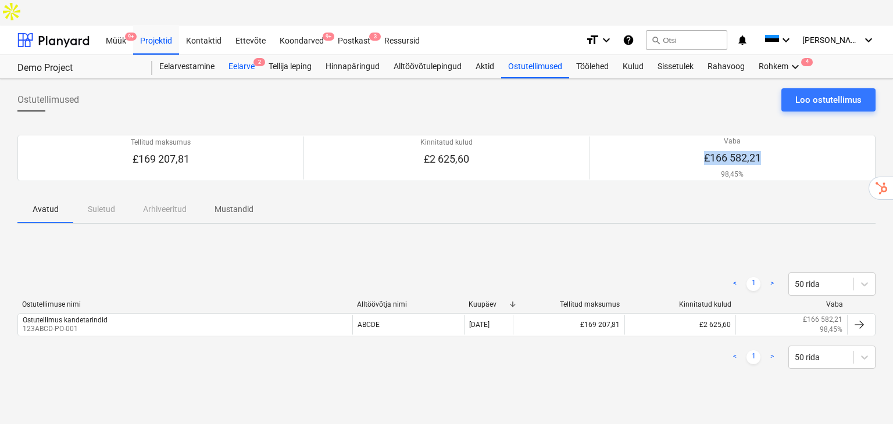
click at [228, 55] on div "Eelarve 2" at bounding box center [241, 66] width 40 height 23
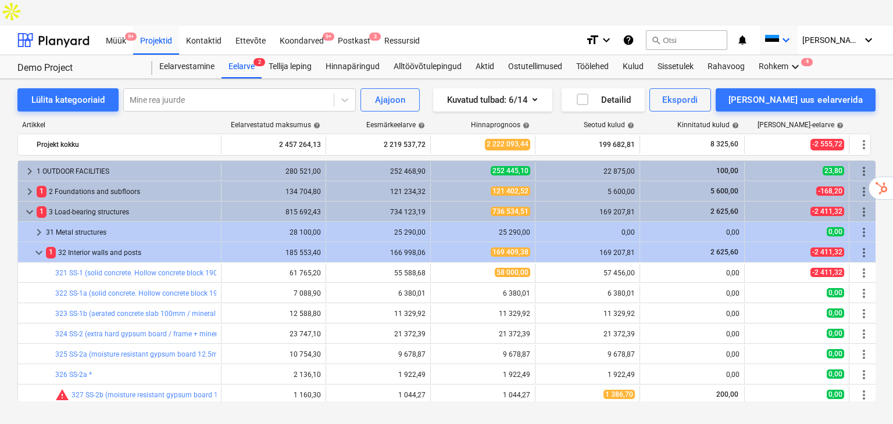
click at [793, 33] on icon "keyboard_arrow_down" at bounding box center [786, 40] width 14 height 14
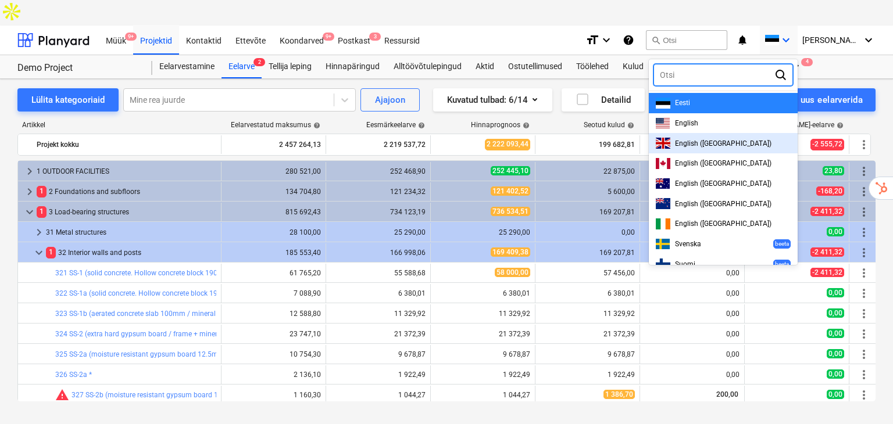
click at [718, 139] on span "English (UK)" at bounding box center [723, 143] width 96 height 8
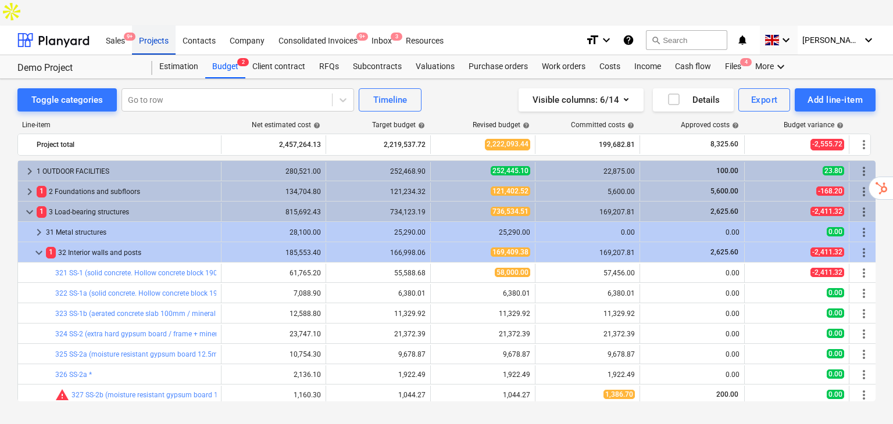
click at [158, 25] on div "Projects" at bounding box center [154, 40] width 44 height 30
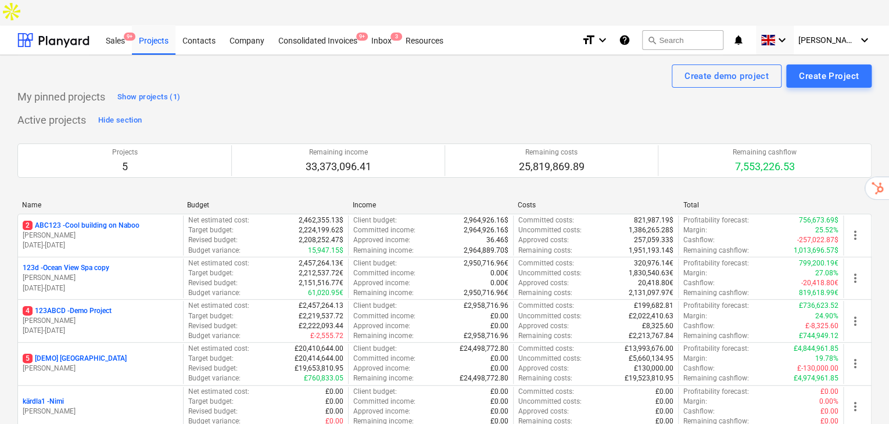
click at [86, 354] on p "5 [DEMO] Stone Road House" at bounding box center [75, 359] width 104 height 10
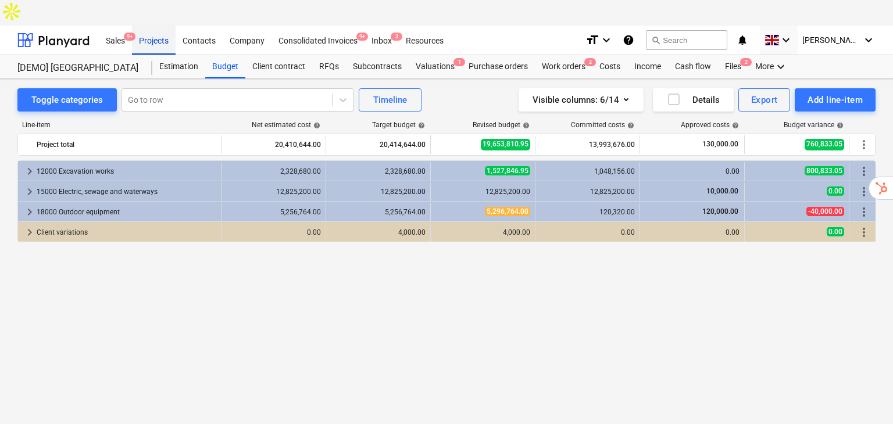
click at [152, 25] on div "Projects" at bounding box center [154, 40] width 44 height 30
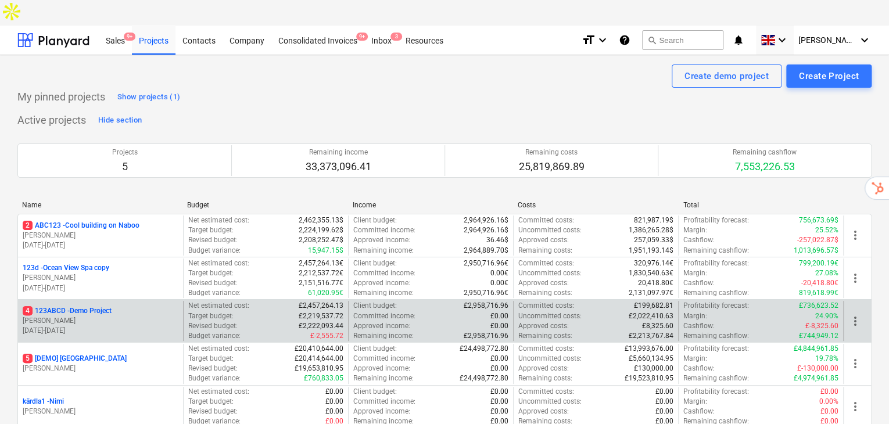
click at [86, 316] on p "M. Hammer" at bounding box center [101, 321] width 156 height 10
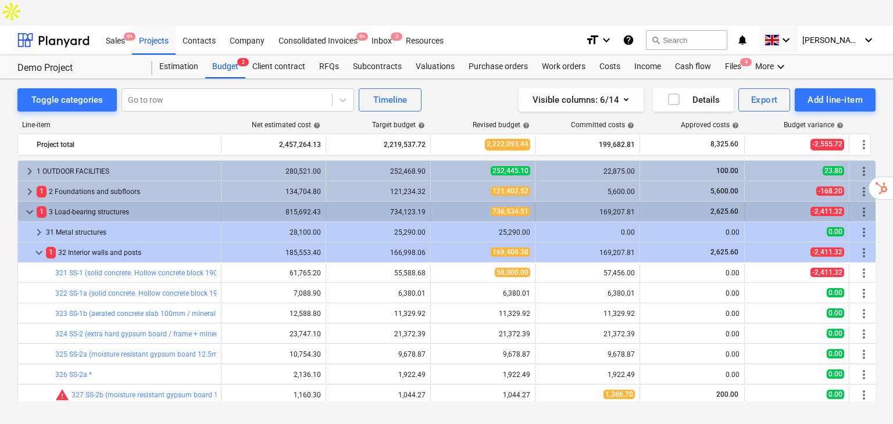
click at [26, 205] on span "keyboard_arrow_down" at bounding box center [30, 212] width 14 height 14
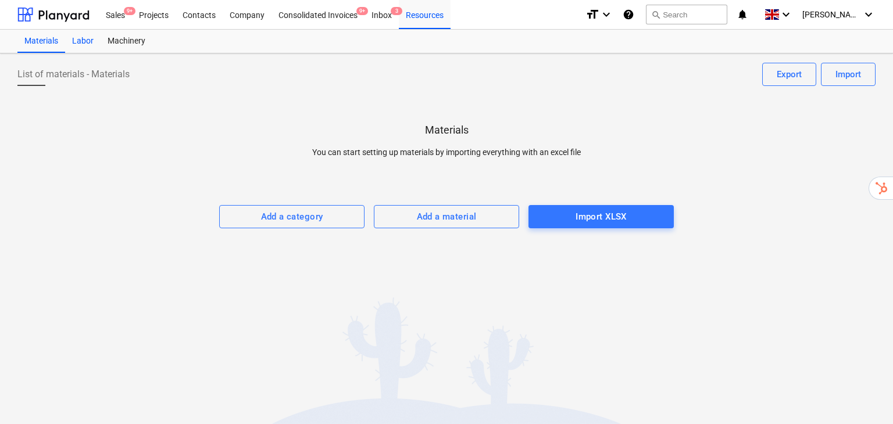
click at [77, 41] on div "Labor" at bounding box center [82, 41] width 35 height 23
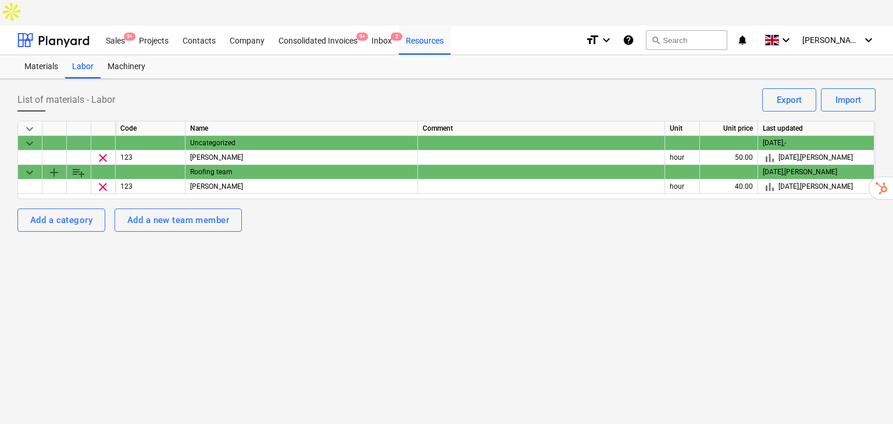
drag, startPoint x: 173, startPoint y: 28, endPoint x: 165, endPoint y: 33, distance: 8.6
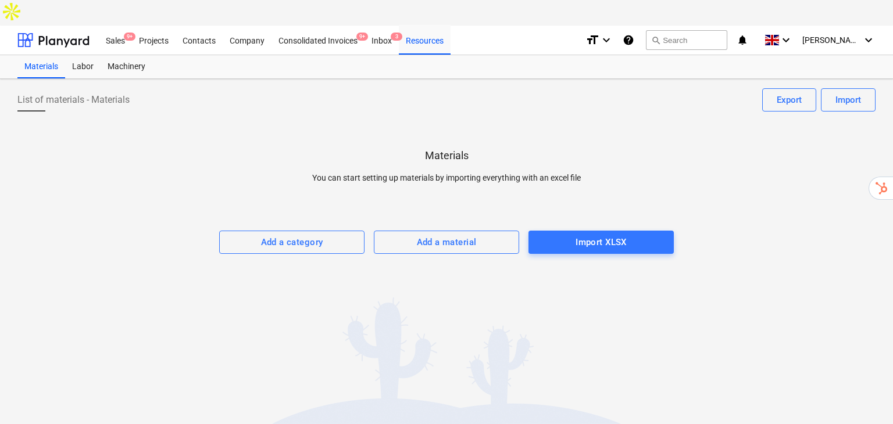
drag, startPoint x: 335, startPoint y: 181, endPoint x: 356, endPoint y: 179, distance: 21.0
click at [148, 25] on div "Projects" at bounding box center [154, 40] width 44 height 30
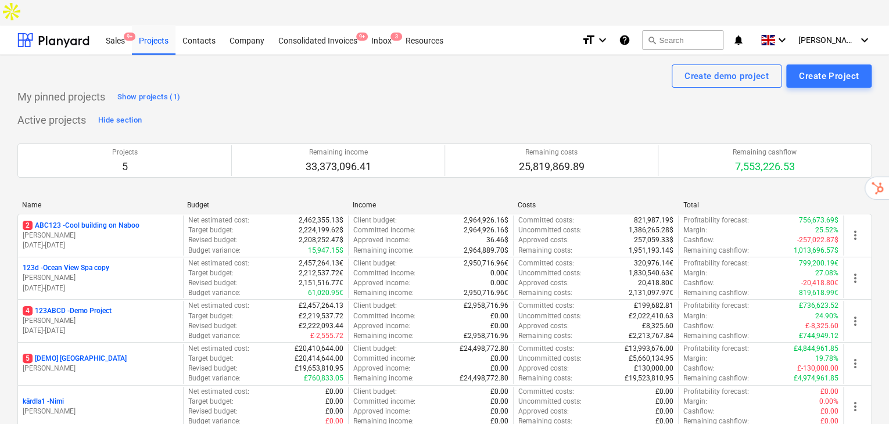
click at [84, 354] on p "5 [DEMO] Stone Road House" at bounding box center [75, 359] width 104 height 10
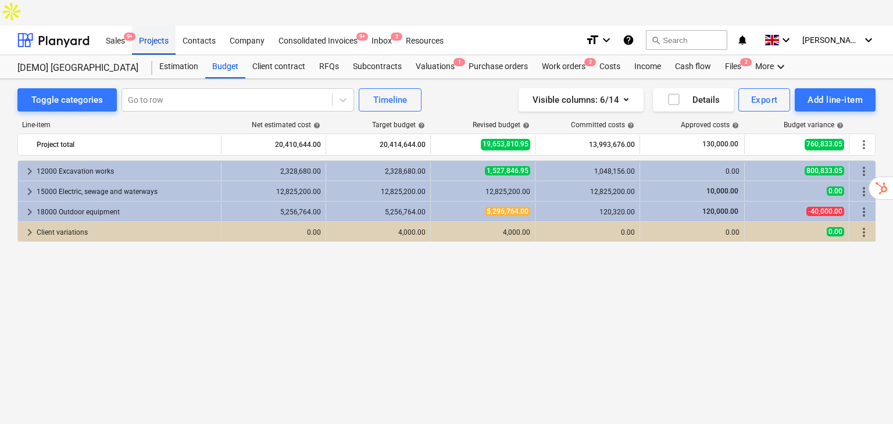
click at [153, 25] on div "Projects" at bounding box center [154, 40] width 44 height 30
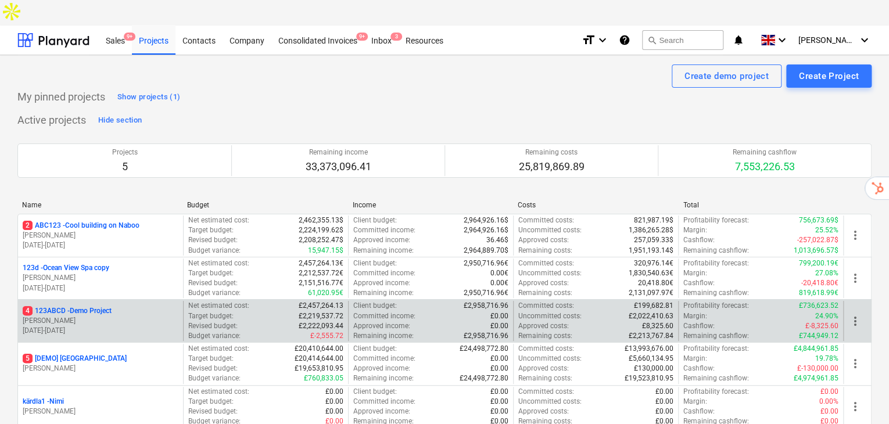
click at [93, 316] on p "[PERSON_NAME]" at bounding box center [101, 321] width 156 height 10
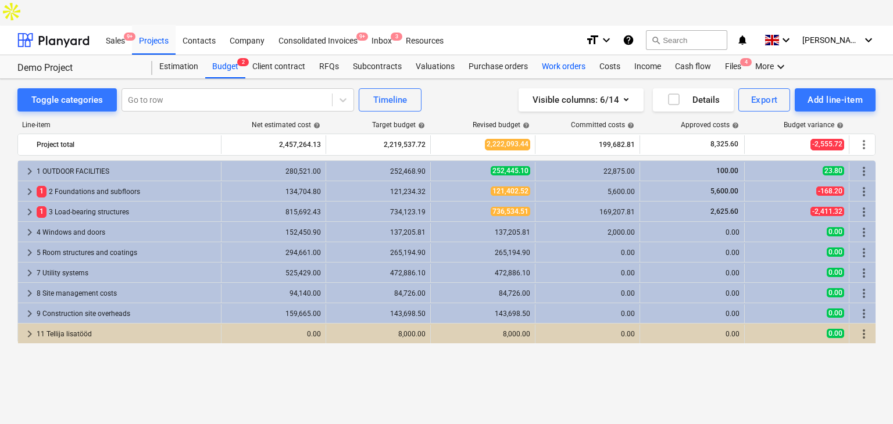
click at [579, 55] on div "Work orders" at bounding box center [564, 66] width 58 height 23
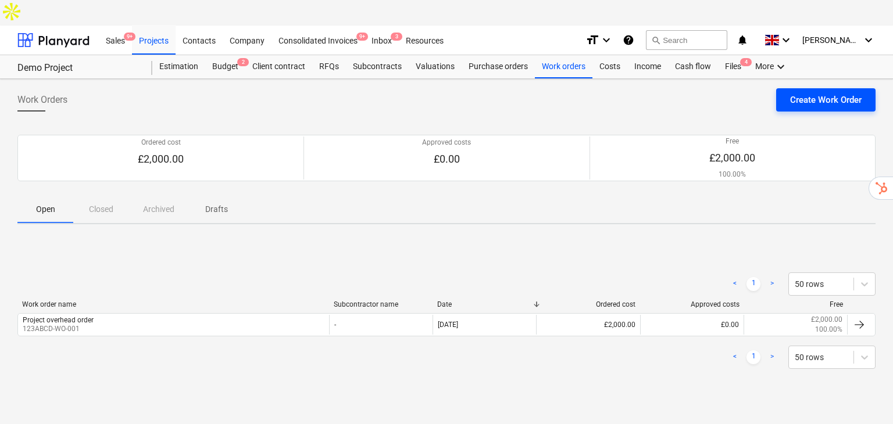
click at [804, 92] on div "Create Work Order" at bounding box center [825, 99] width 71 height 15
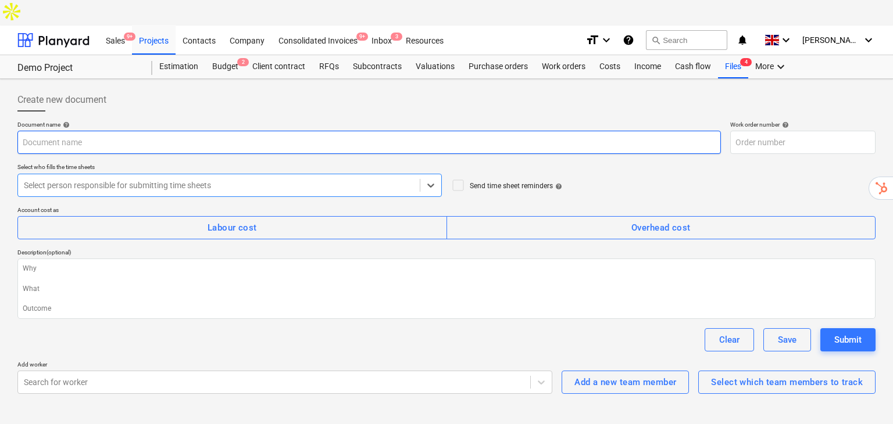
type textarea "x"
type input "123ABCD-WO-002"
click at [137, 131] on input "text" at bounding box center [368, 142] width 703 height 23
type textarea "x"
type input "M"
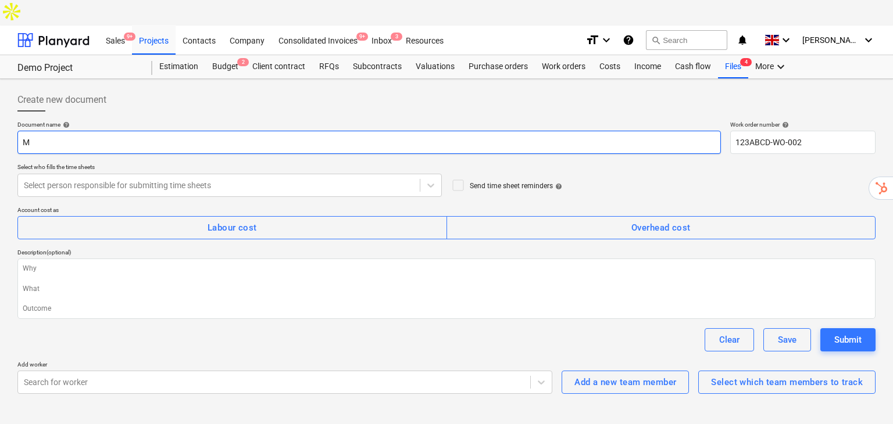
type textarea "x"
type input "Mi"
type textarea "x"
type input "Mis"
type textarea "x"
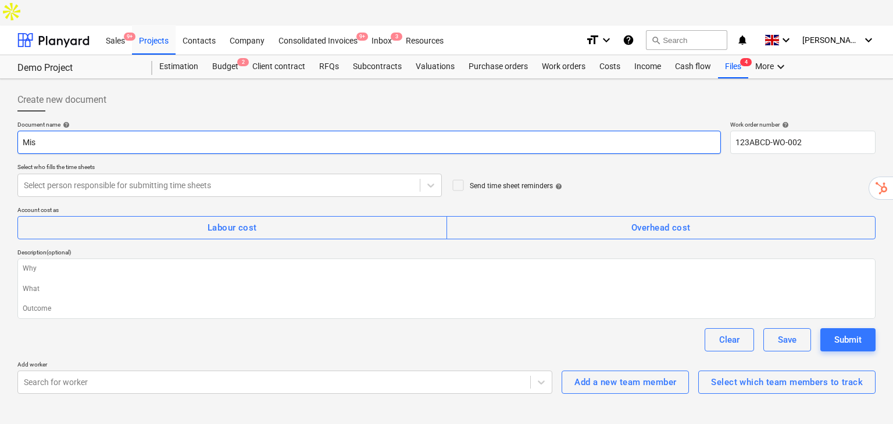
type input "Mis"
type textarea "x"
type input "Mis i"
type textarea "x"
type input "Mis ig"
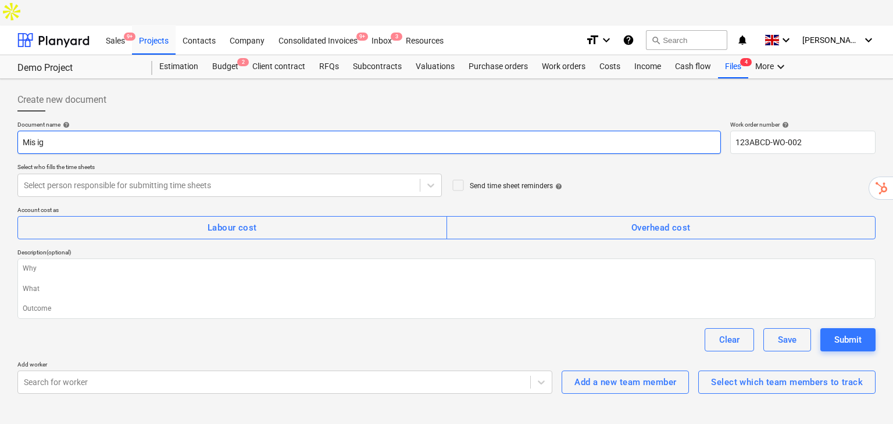
type textarea "x"
type input "Mis iga"
type textarea "x"
type input "Mis igan"
type textarea "x"
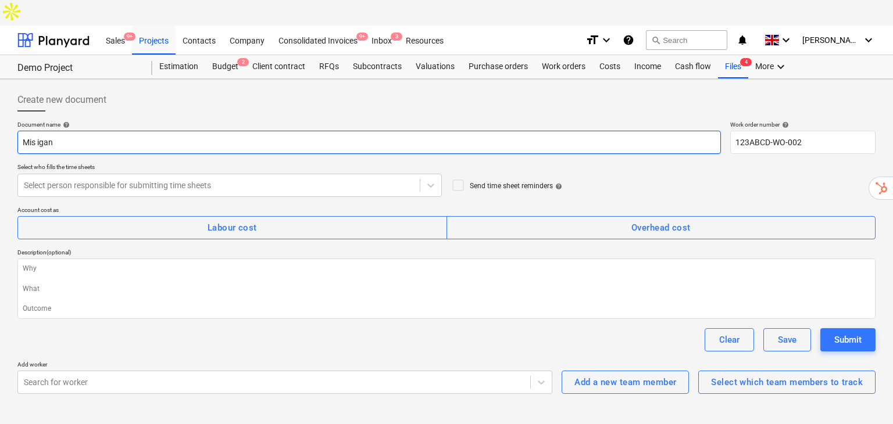
type input "Mis igane"
type textarea "x"
type input "Mis iganes"
type textarea "x"
type input "Mis iganes"
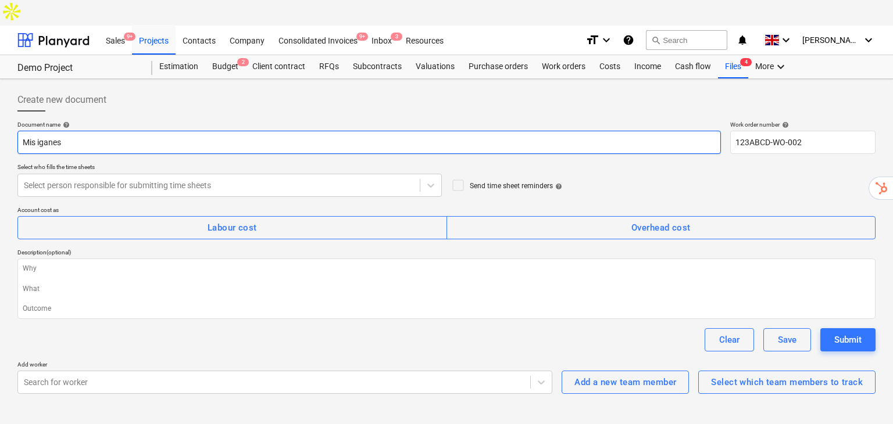
type textarea "x"
type input "Mis iganes t"
type textarea "x"
type input "Mis iganes tö"
type textarea "x"
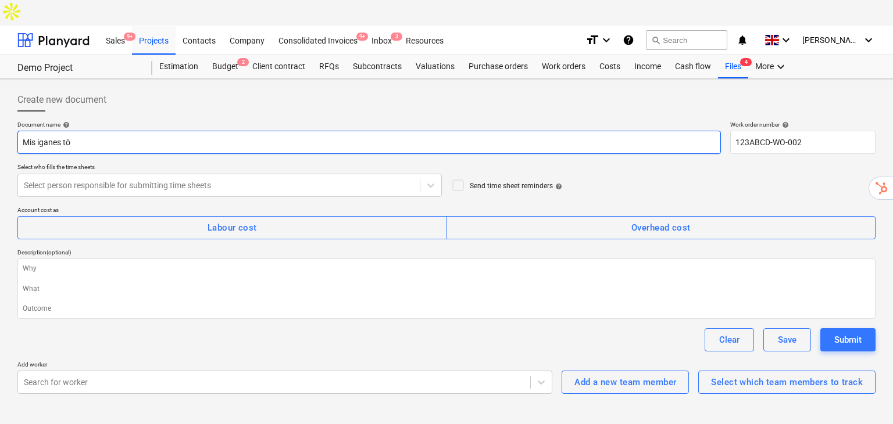
type input "Mis iganes töö"
type textarea "x"
type input "Mis iganes tööd"
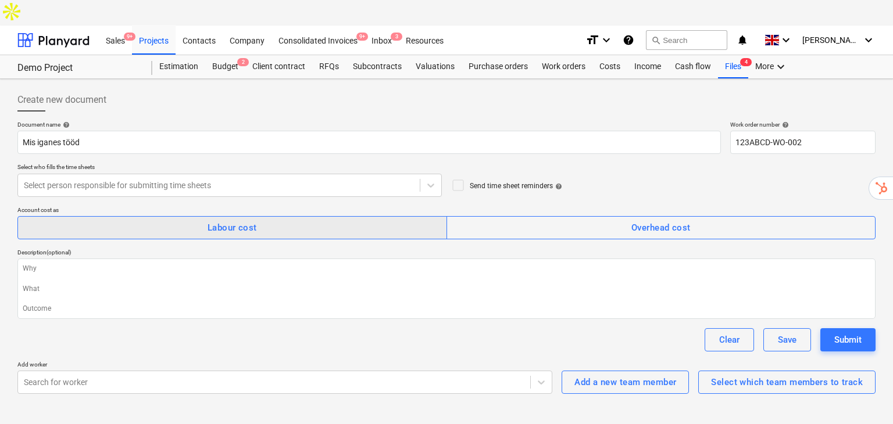
click at [248, 220] on div "Labour cost" at bounding box center [231, 227] width 49 height 15
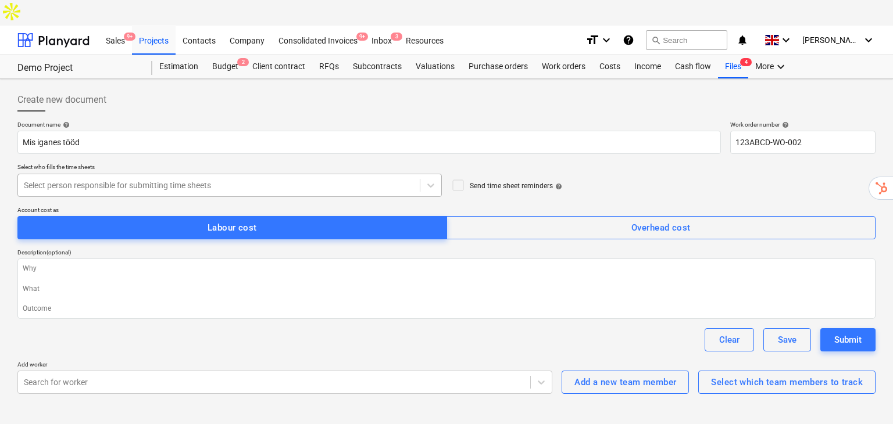
click at [132, 180] on div at bounding box center [219, 186] width 390 height 12
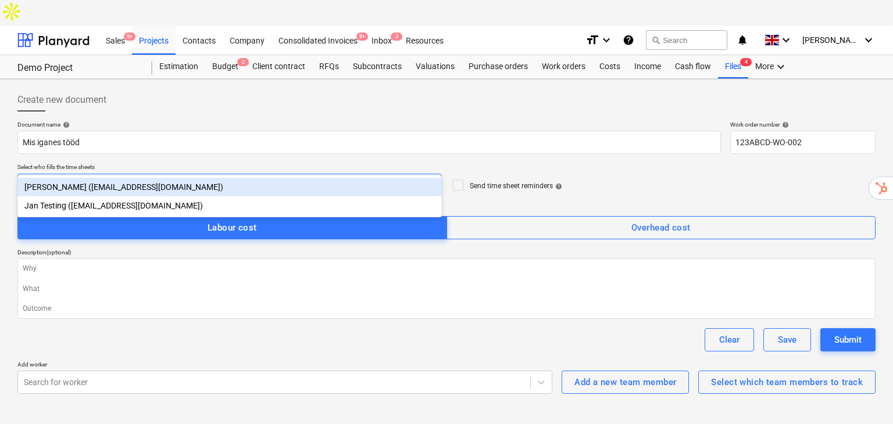
click at [83, 188] on div "Mike Hammer (kuuseandres2+wo@gmail.com)" at bounding box center [229, 187] width 424 height 19
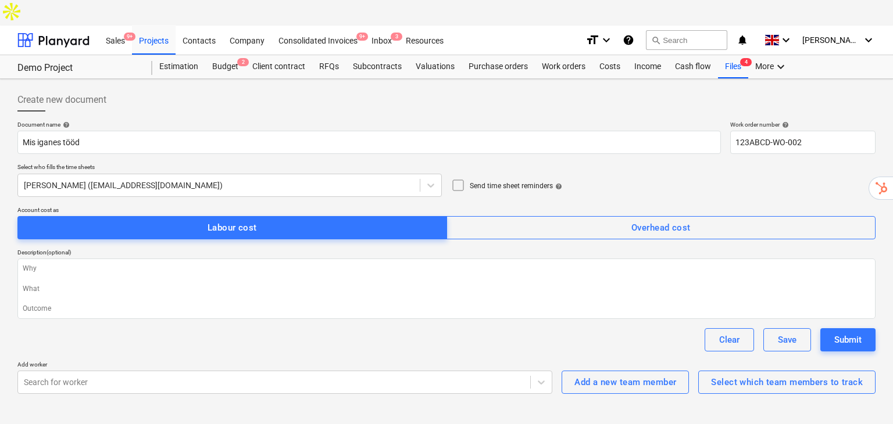
click at [457, 178] on icon at bounding box center [458, 185] width 14 height 14
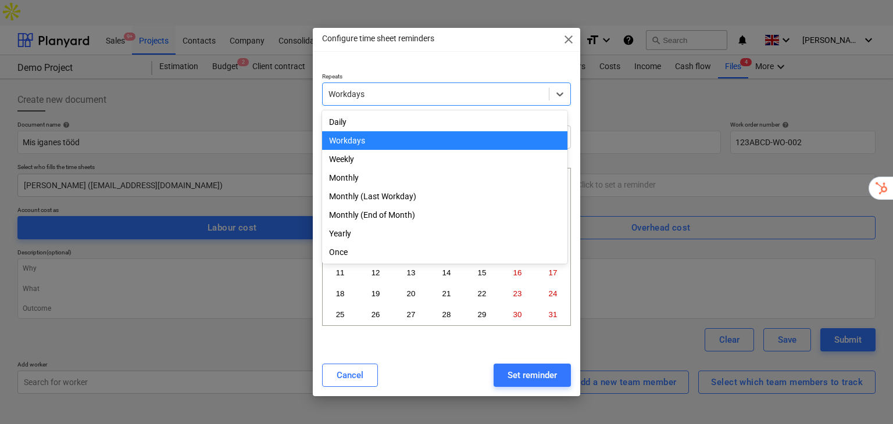
click at [432, 92] on div at bounding box center [435, 94] width 215 height 12
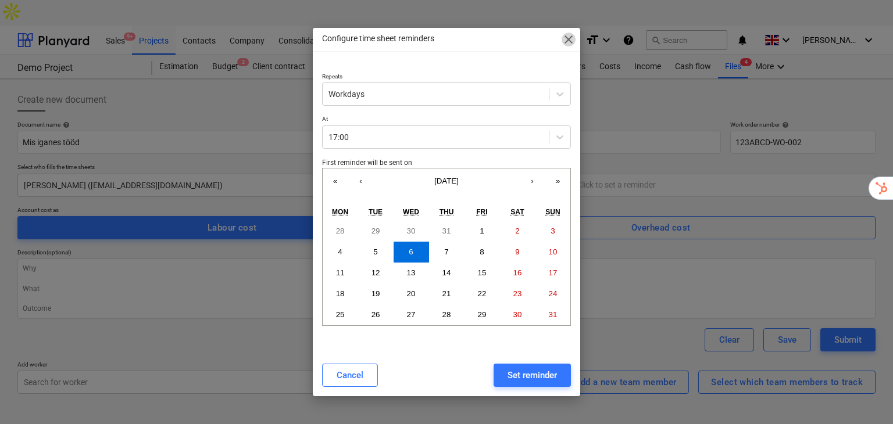
drag, startPoint x: 569, startPoint y: 39, endPoint x: 298, endPoint y: 166, distance: 299.5
click at [569, 40] on span "close" at bounding box center [568, 40] width 14 height 14
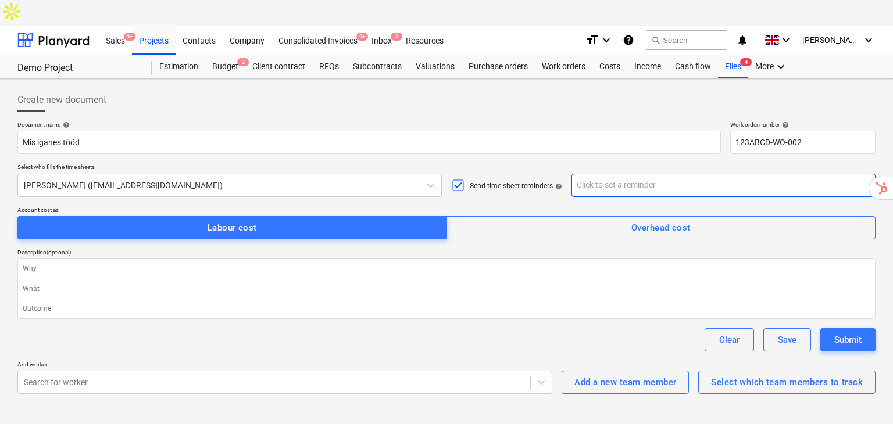
click at [624, 174] on input "text" at bounding box center [723, 185] width 304 height 23
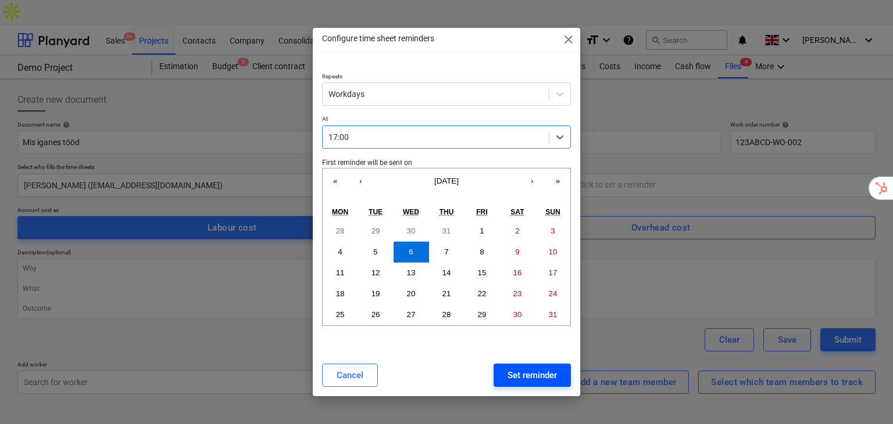
click at [539, 376] on div "Set reminder" at bounding box center [531, 375] width 49 height 15
type textarea "x"
type input "Workdays at 17:00, starting from Wed, 06.08.2025"
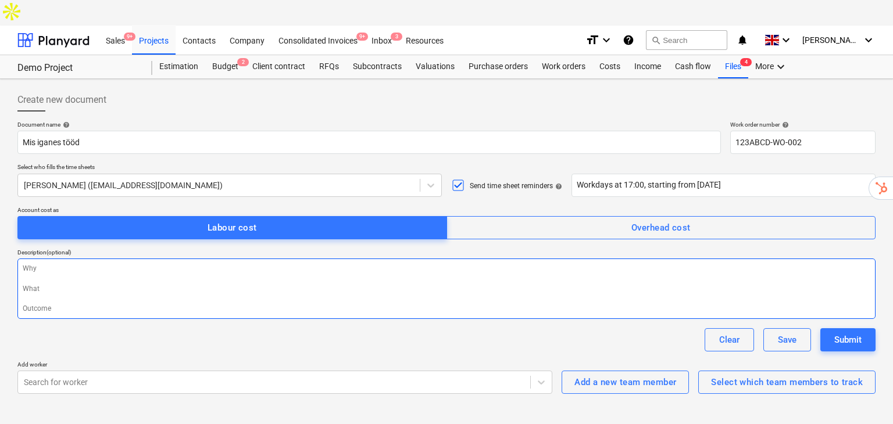
drag, startPoint x: 185, startPoint y: 263, endPoint x: 248, endPoint y: 296, distance: 71.7
click at [185, 261] on textarea at bounding box center [446, 289] width 858 height 60
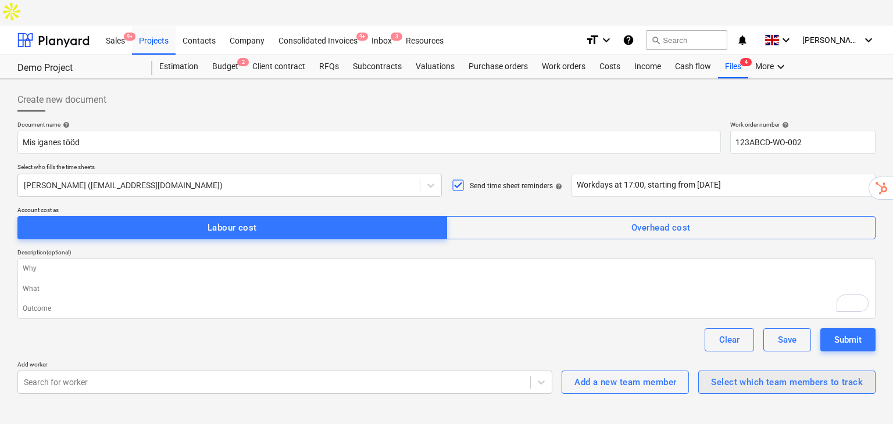
click at [770, 375] on div "Select which team members to track" at bounding box center [787, 382] width 152 height 15
type textarea "x"
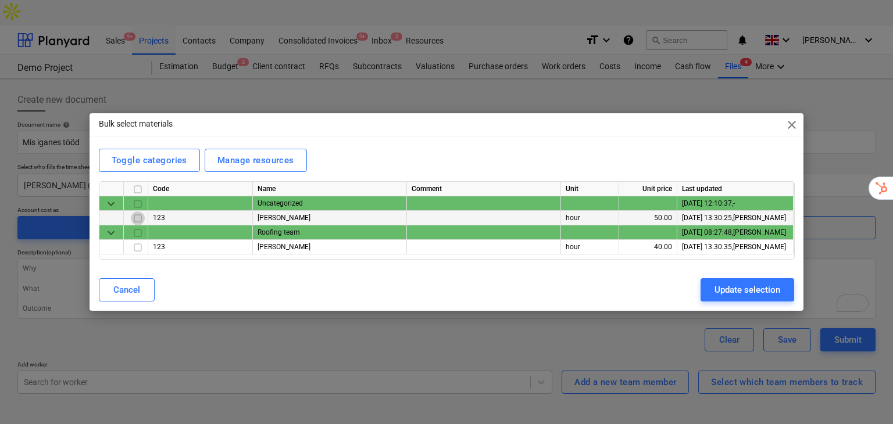
click at [134, 217] on input "checkbox" at bounding box center [138, 219] width 14 height 14
click at [138, 250] on input "checkbox" at bounding box center [138, 248] width 14 height 14
checkbox input "true"
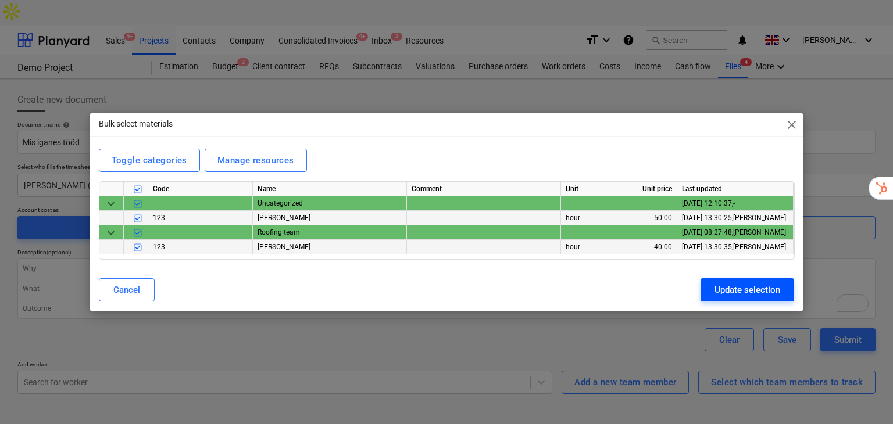
click at [767, 286] on div "Update selection" at bounding box center [747, 289] width 66 height 15
type textarea "x"
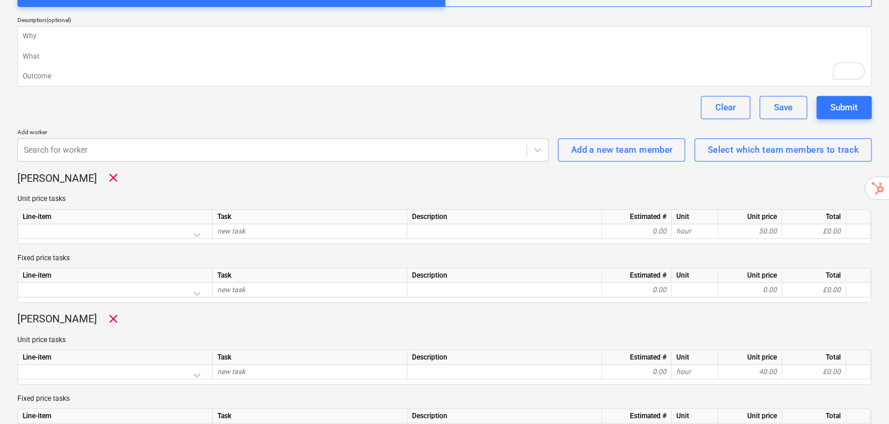
scroll to position [267, 0]
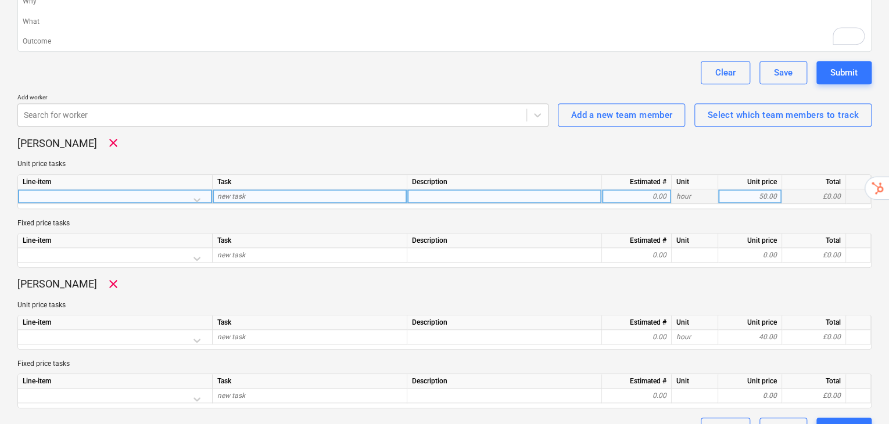
click at [313, 189] on div "new task" at bounding box center [310, 196] width 195 height 15
type input "Kaevamine"
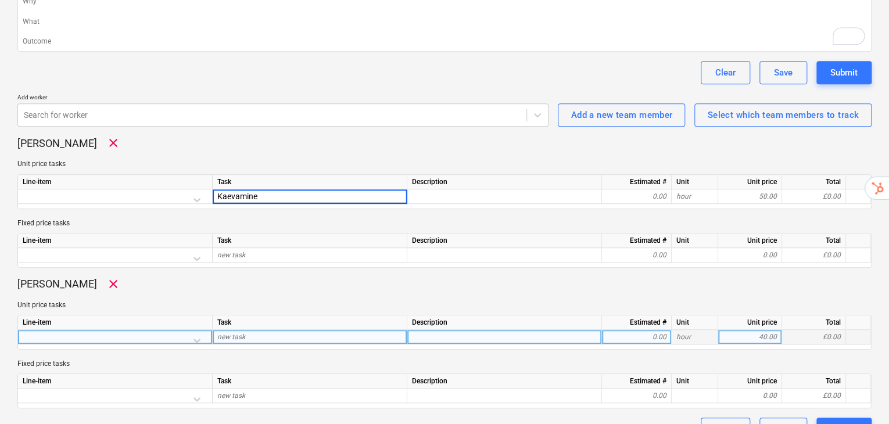
type textarea "x"
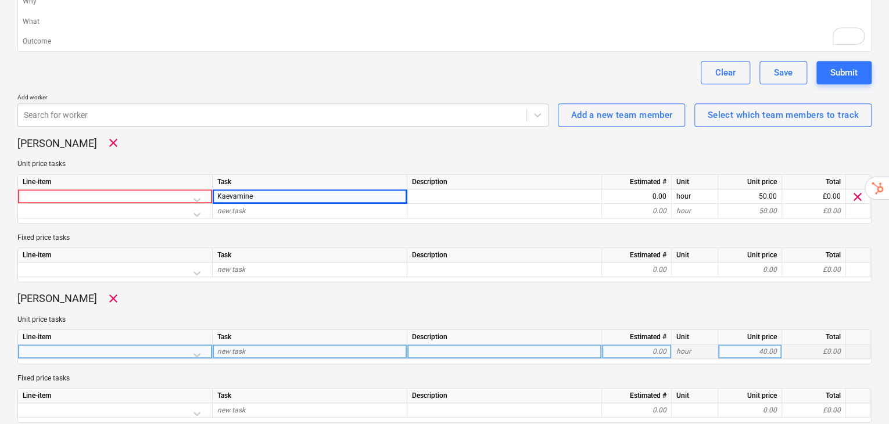
click at [296, 329] on div "Line-item Task Description Estimated # Unit Unit price Total new task 0.00 hour…" at bounding box center [444, 346] width 854 height 35
click at [290, 345] on div "new task" at bounding box center [310, 352] width 195 height 15
type input "Lammutamine"
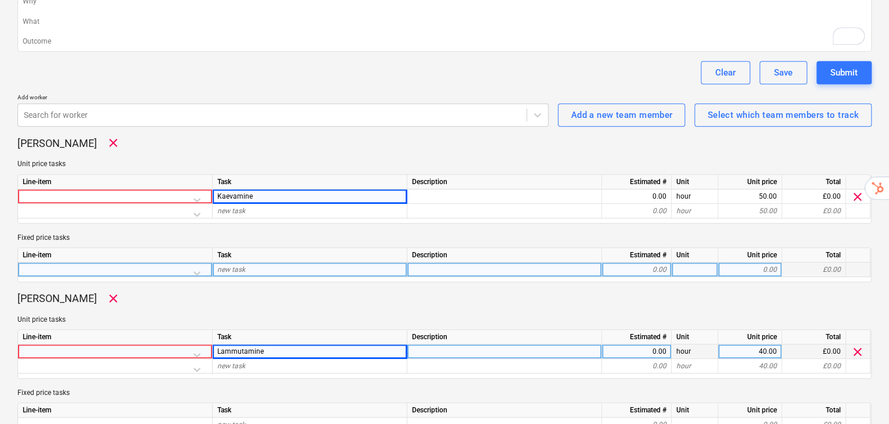
click at [291, 263] on div "new task" at bounding box center [310, 270] width 195 height 15
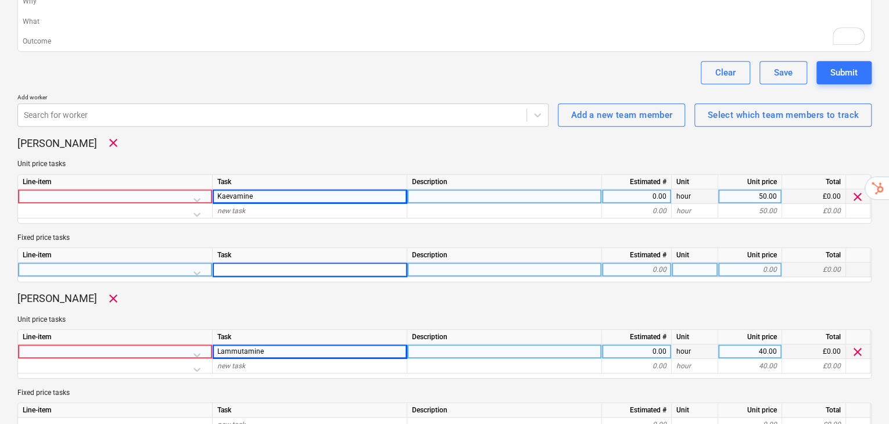
click at [95, 189] on div at bounding box center [115, 199] width 185 height 20
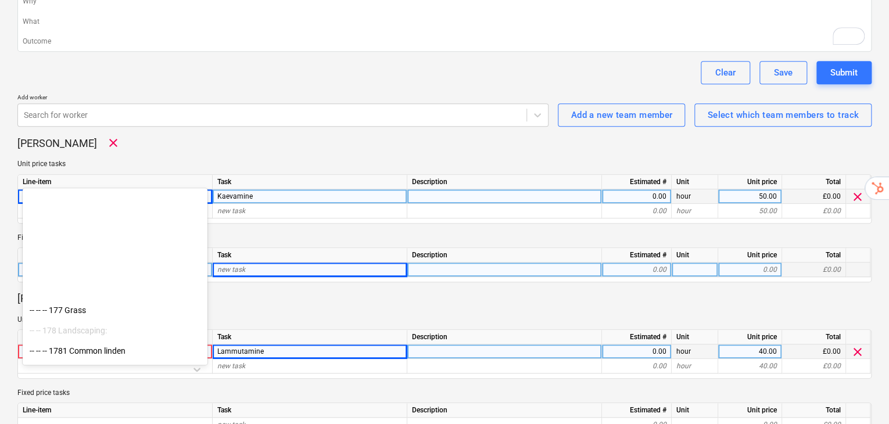
scroll to position [852, 0]
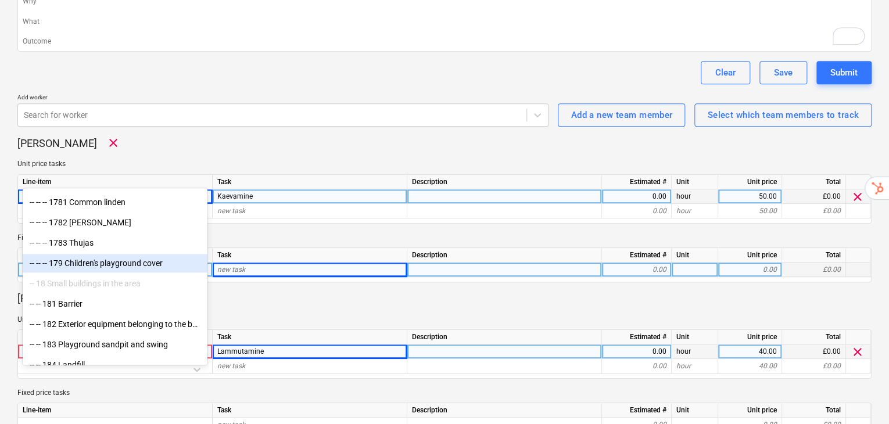
click at [107, 263] on div "-- -- -- 179 Children's playground cover" at bounding box center [115, 263] width 185 height 19
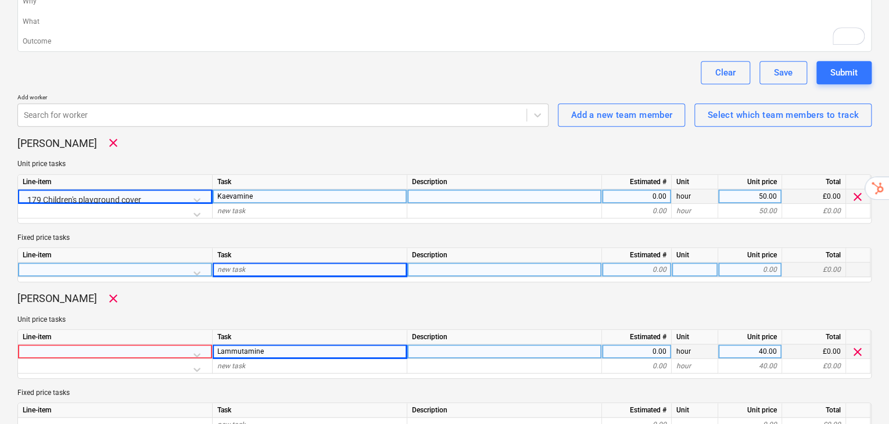
click at [194, 345] on div at bounding box center [115, 355] width 185 height 20
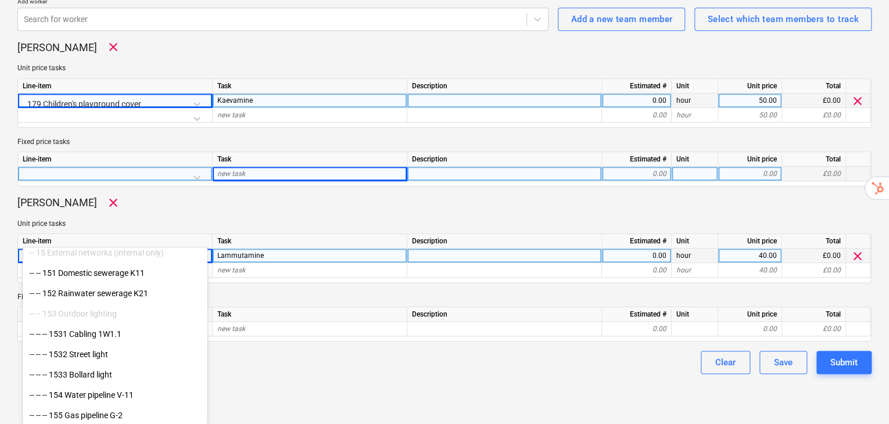
scroll to position [619, 0]
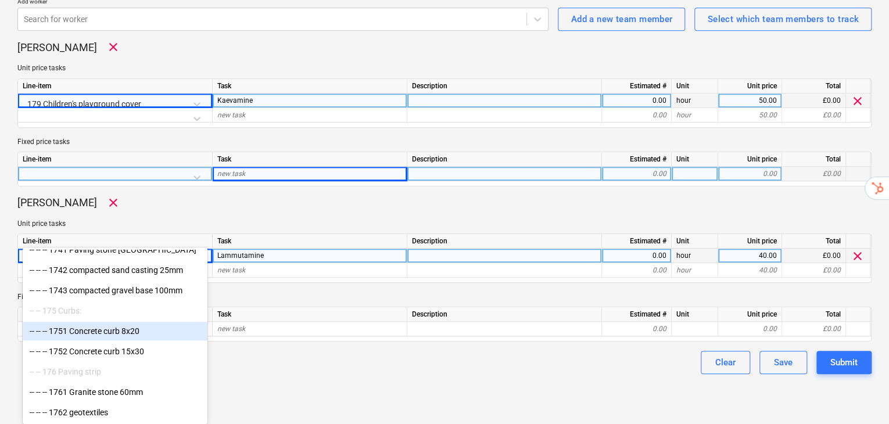
click at [149, 334] on div "-- -- -- 1751 Concrete curb 8x20" at bounding box center [115, 331] width 185 height 19
type textarea "x"
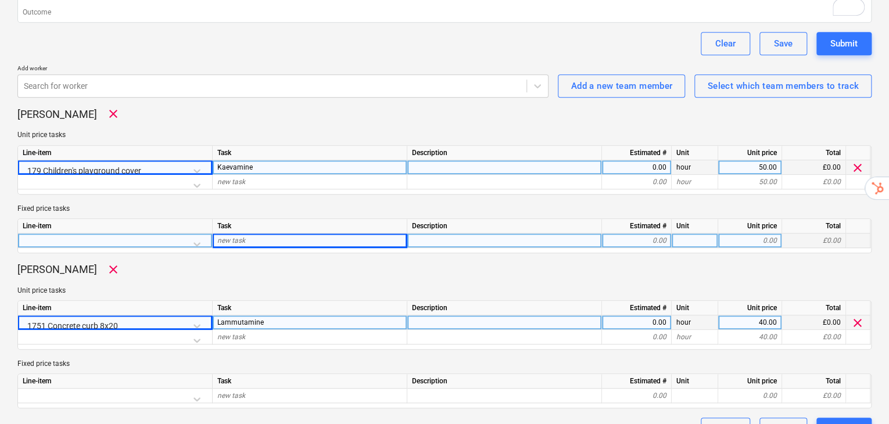
click at [646, 160] on div "0.00" at bounding box center [637, 167] width 60 height 15
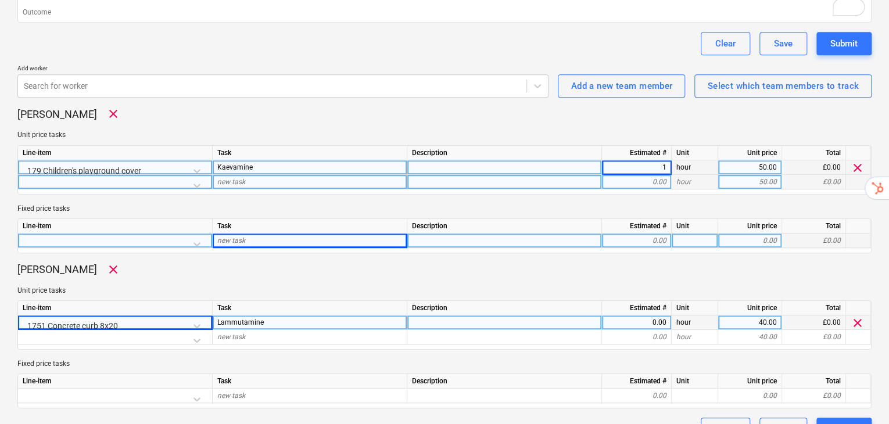
type input "10"
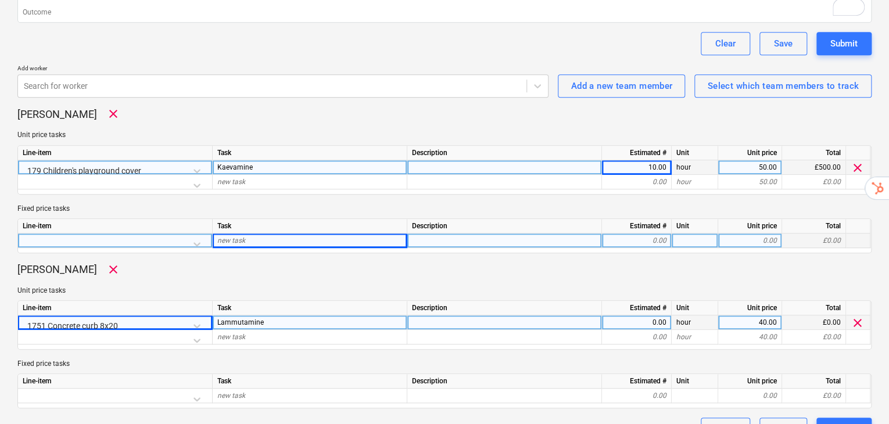
type textarea "x"
click at [646, 316] on div "0.00" at bounding box center [637, 323] width 60 height 15
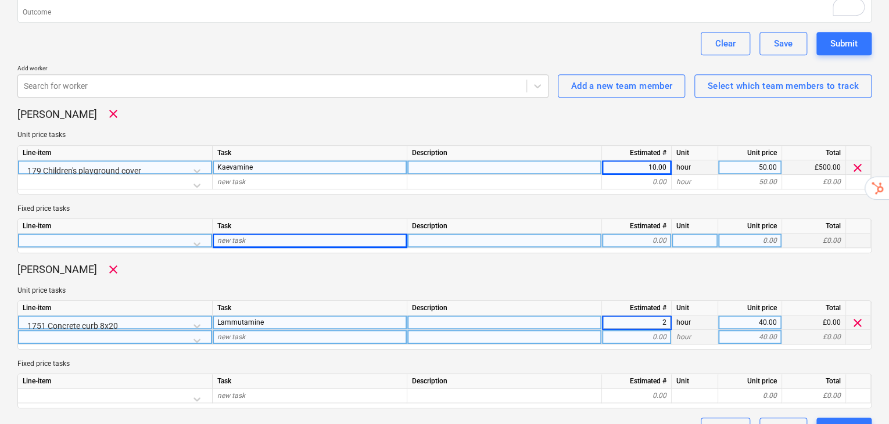
type input "20"
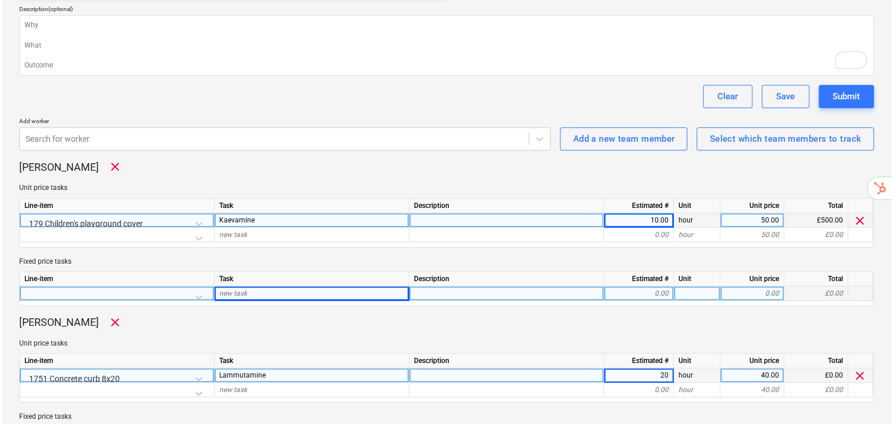
scroll to position [102, 0]
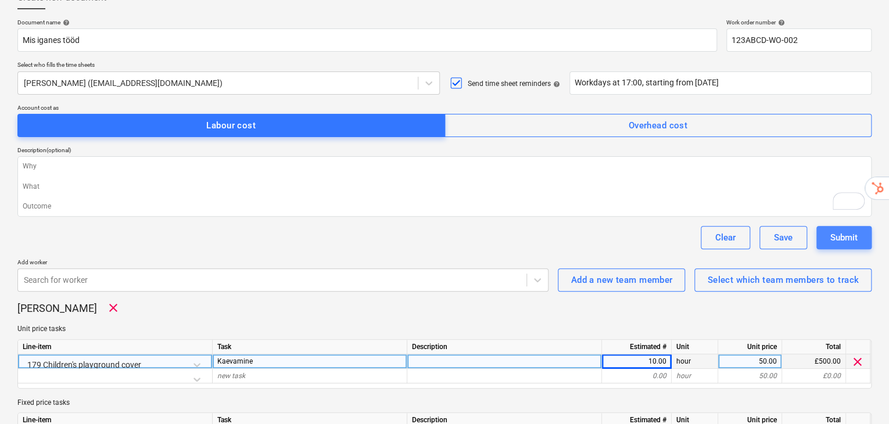
click at [838, 226] on button "Submit" at bounding box center [843, 237] width 55 height 23
type textarea "x"
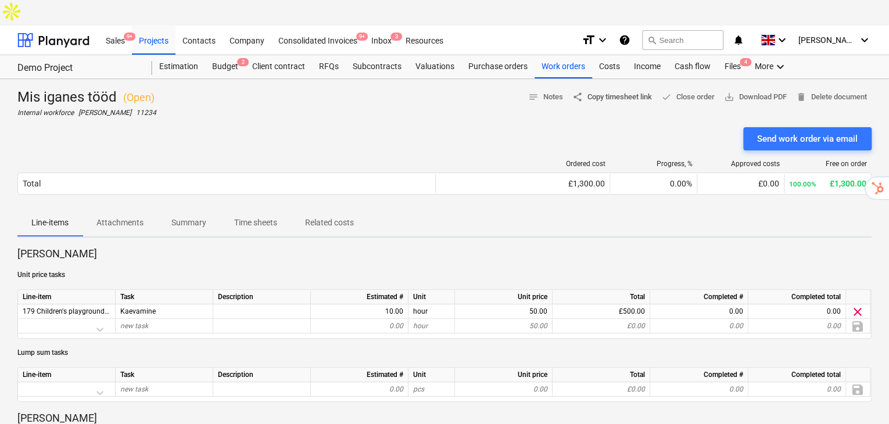
drag, startPoint x: 611, startPoint y: 74, endPoint x: 587, endPoint y: 66, distance: 25.2
click at [586, 91] on span "share Copy timesheet link" at bounding box center [612, 97] width 80 height 13
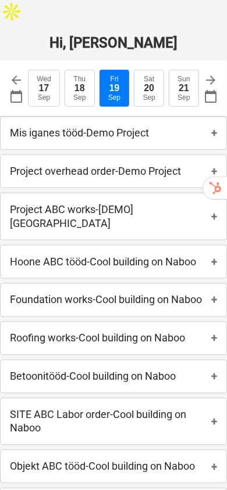
click at [201, 117] on div "Mis iganes tööd - Demo Project +" at bounding box center [113, 133] width 225 height 33
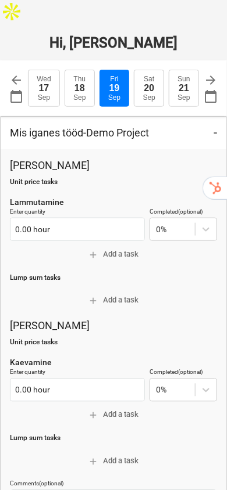
scroll to position [38, 0]
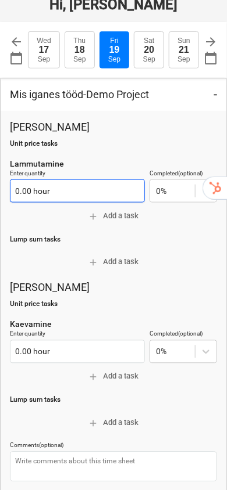
click at [49, 180] on input "0.00 hour" at bounding box center [77, 191] width 135 height 23
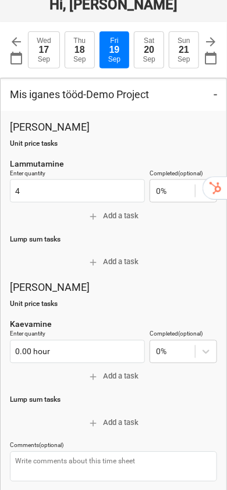
click at [102, 134] on div at bounding box center [113, 136] width 207 height 5
type input "4.00 hour"
click at [131, 210] on span "add Add a task" at bounding box center [114, 216] width 198 height 13
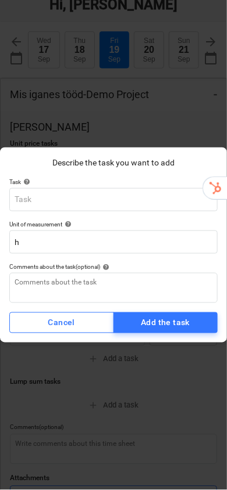
type textarea "x"
type input "K"
type textarea "x"
type input "Ko"
type textarea "x"
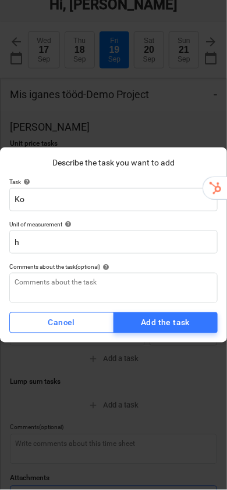
type input "Kor"
type textarea "x"
type input "Kors"
type textarea "x"
type input "Kor"
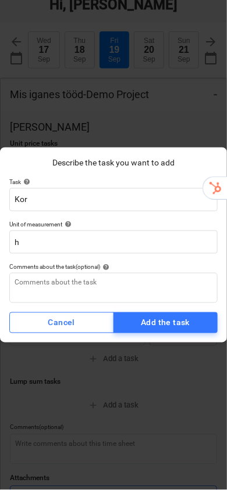
type textarea "x"
type input "[PERSON_NAME]"
type textarea "x"
type input "Koris"
type textarea "x"
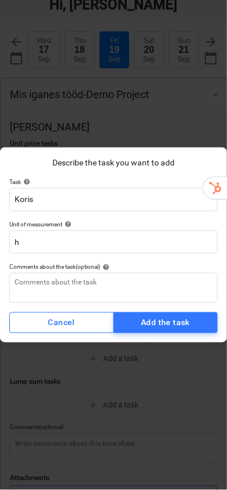
type input "Korist"
type textarea "x"
type input "Korista"
type textarea "x"
type input "Koristas"
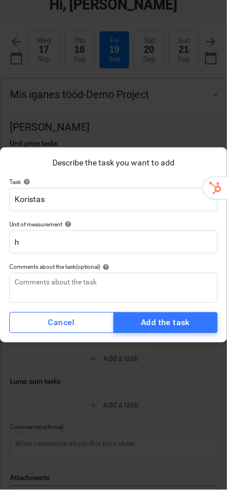
click at [142, 318] on div "Add the task" at bounding box center [165, 323] width 49 height 15
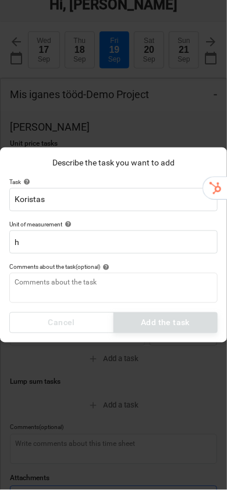
click at [149, 328] on div "Cancel Add the task" at bounding box center [113, 323] width 208 height 21
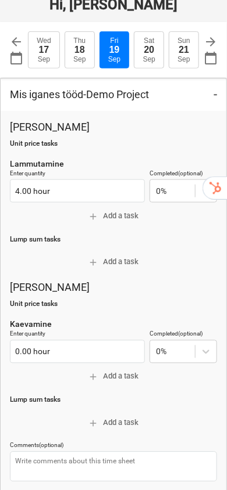
type textarea "x"
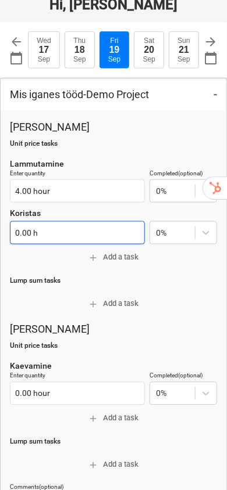
click at [73, 221] on input "0.00 h" at bounding box center [77, 232] width 135 height 23
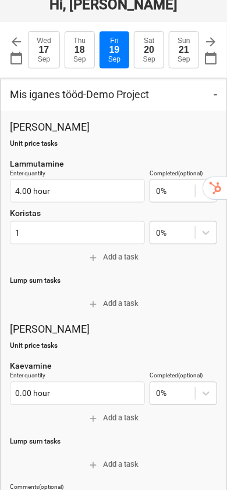
click at [187, 277] on p "Lump sum tasks" at bounding box center [113, 282] width 207 height 10
type input "1.00 h"
type textarea "x"
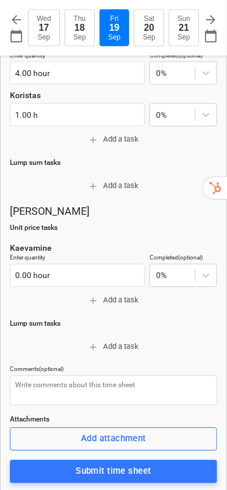
scroll to position [77, 0]
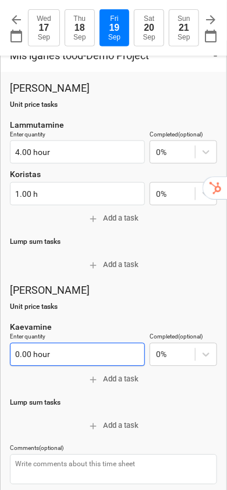
click at [63, 343] on input "0.00 hour" at bounding box center [77, 354] width 135 height 23
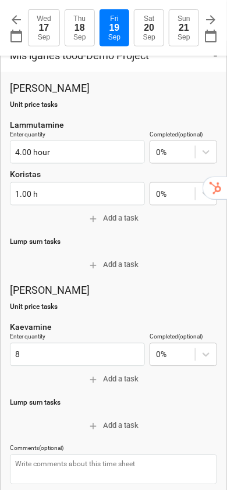
click at [201, 257] on div "[PERSON_NAME] Unit price tasks Lammutamine Enter quantity 4.00 hour Completed (…" at bounding box center [113, 322] width 207 height 482
type input "8.00 hour"
type textarea "x"
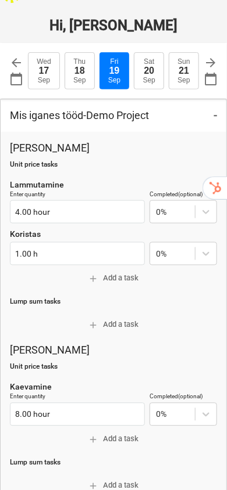
scroll to position [0, 0]
